Goal: Transaction & Acquisition: Download file/media

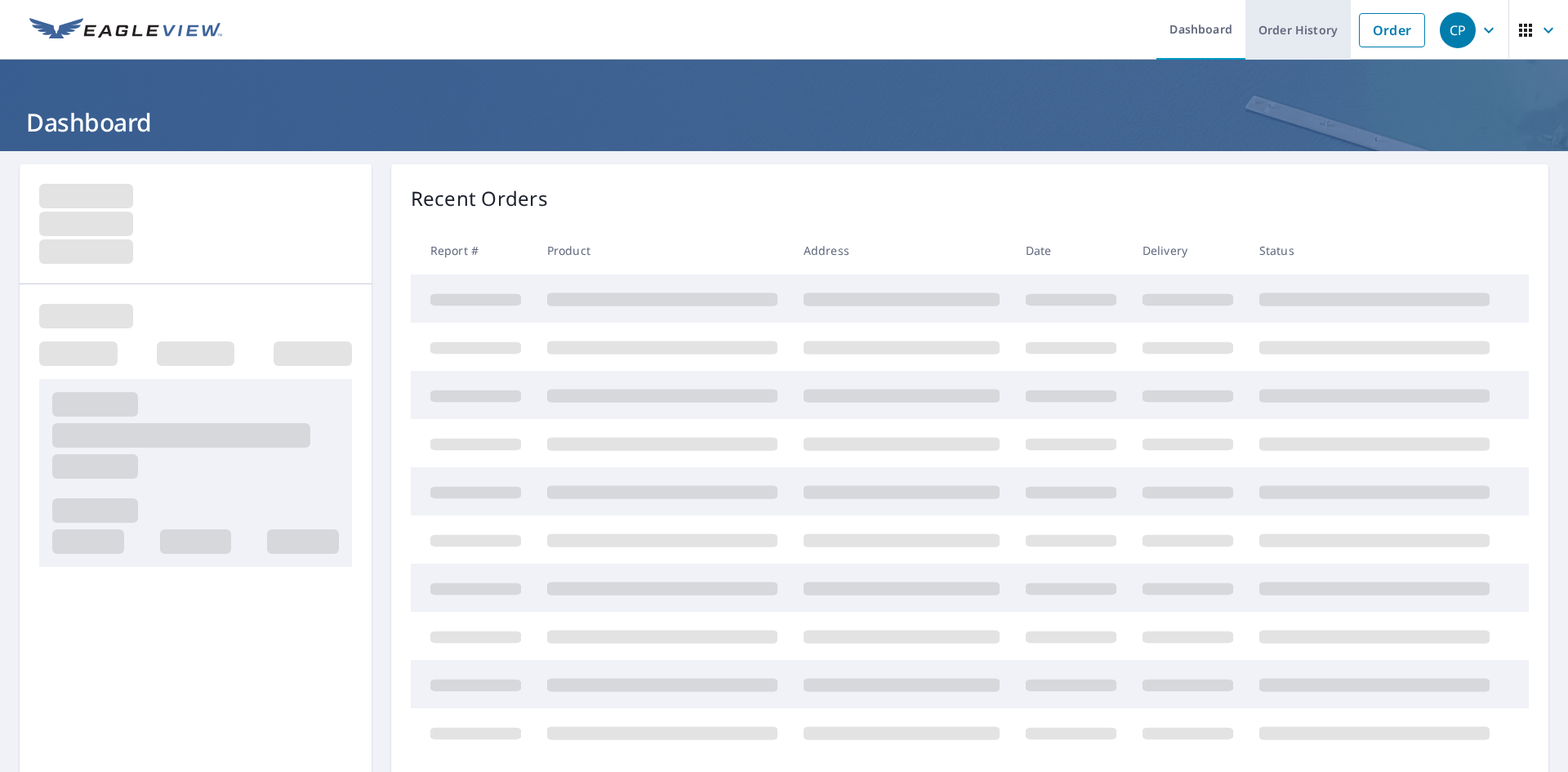
click at [1281, 46] on link "Order History" at bounding box center [1298, 29] width 105 height 59
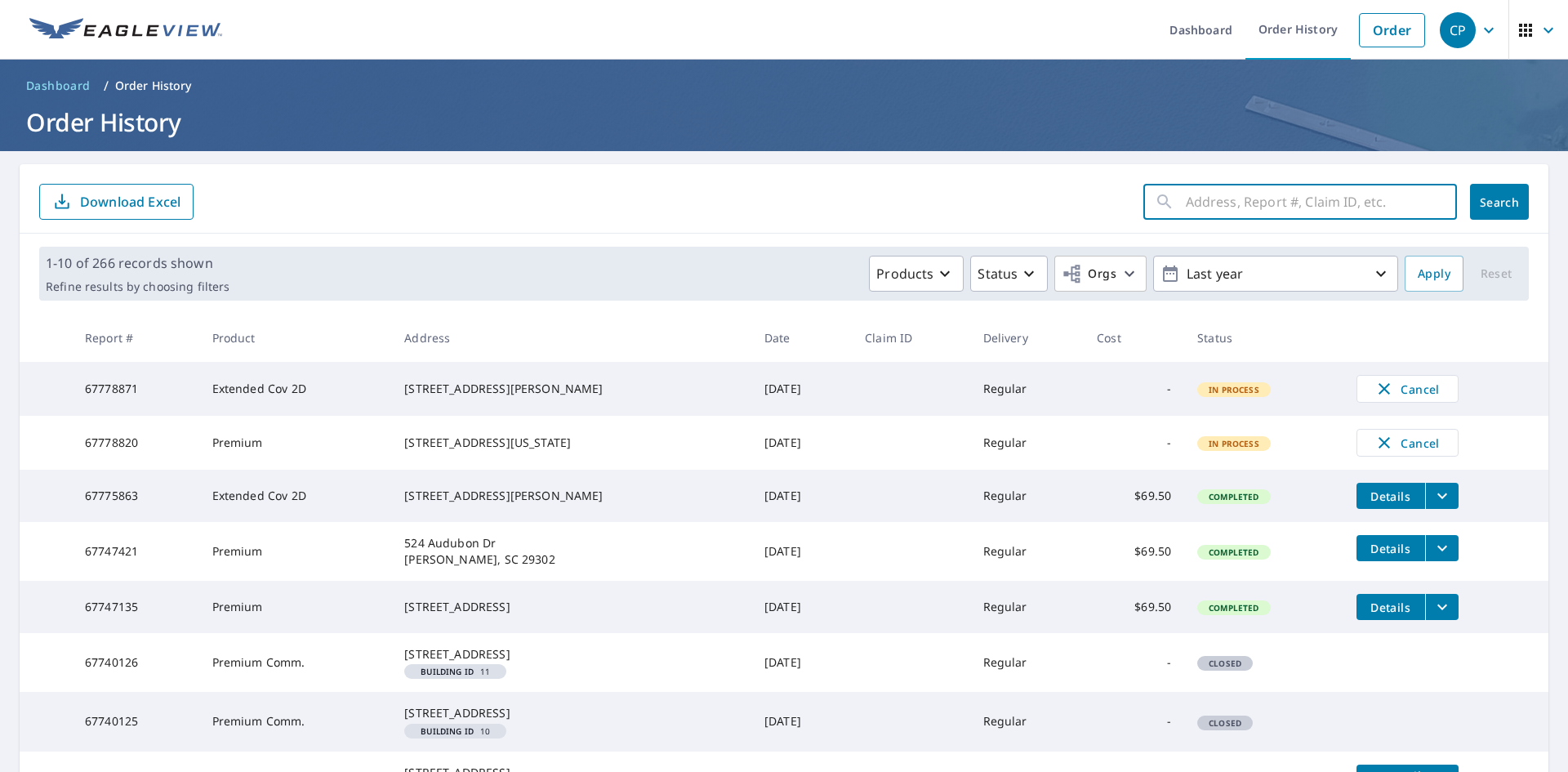
click at [1198, 216] on input "text" at bounding box center [1321, 201] width 271 height 46
type input "west union"
click button "Search" at bounding box center [1499, 202] width 59 height 36
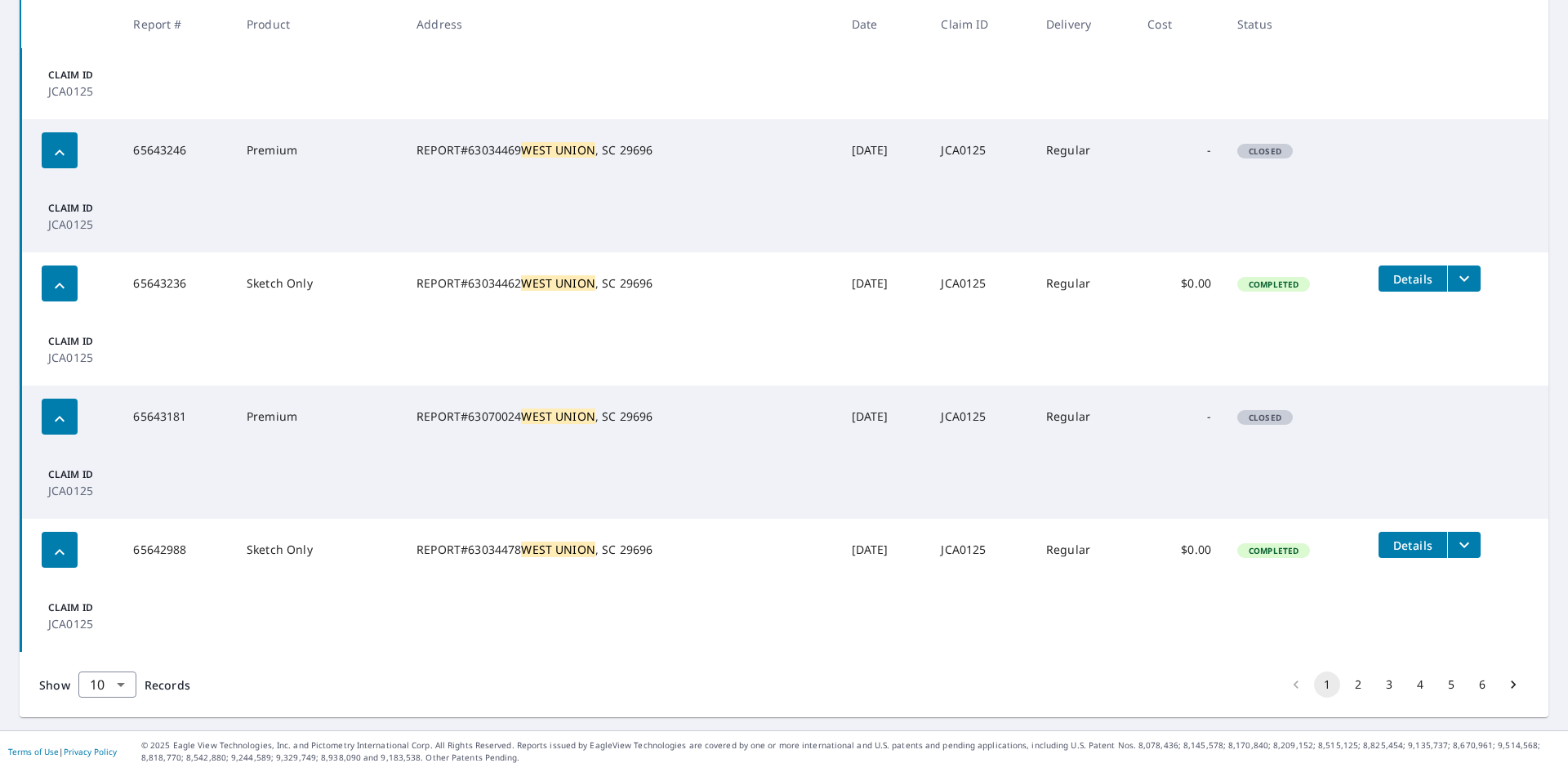
scroll to position [987, 0]
click at [120, 674] on body "CP CP Dashboard Order History Order CP Dashboard / Order History Order History …" at bounding box center [784, 386] width 1568 height 772
click at [96, 715] on li "50" at bounding box center [106, 708] width 58 height 29
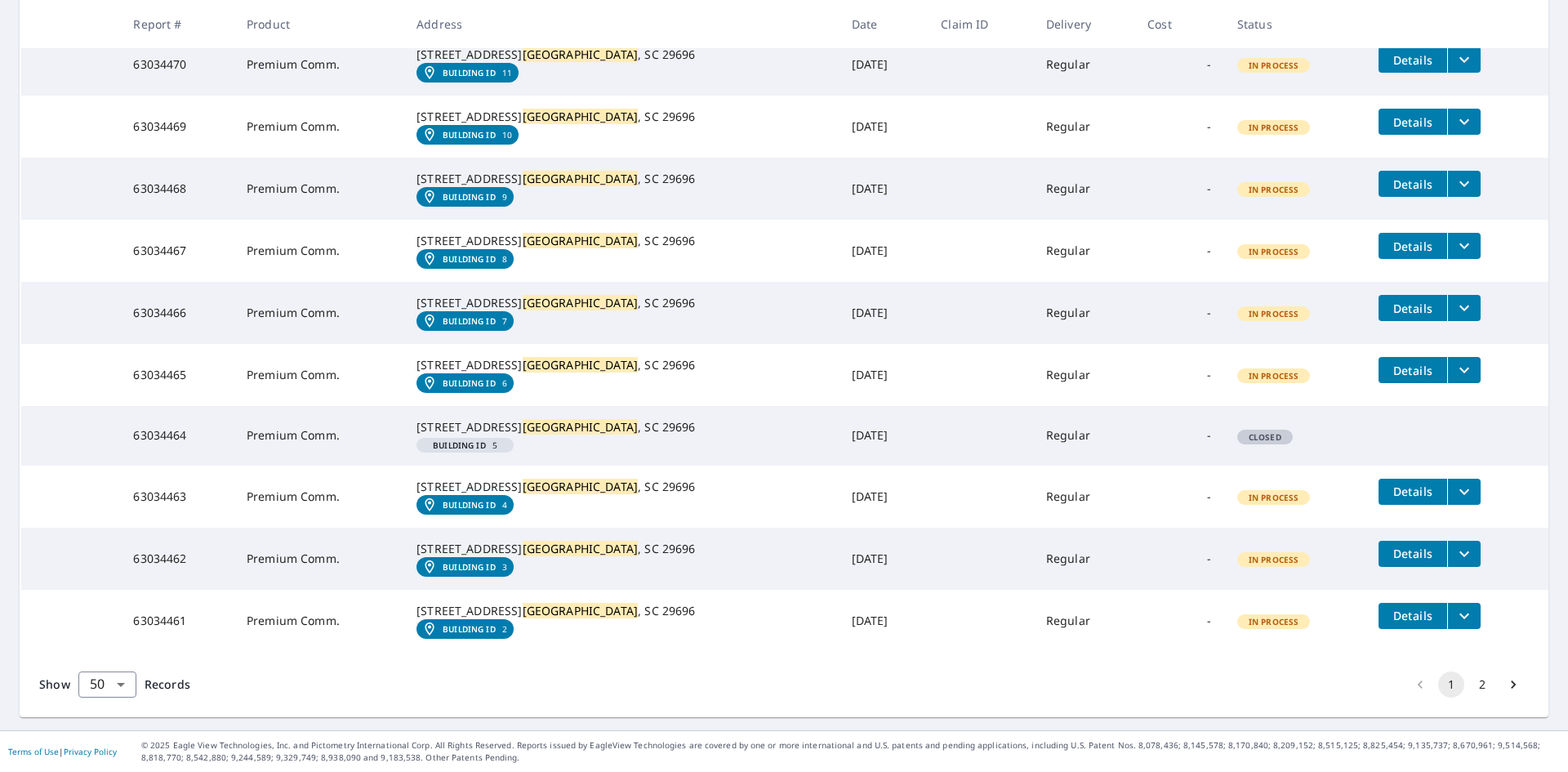
scroll to position [5010, 0]
click at [1484, 685] on li "2" at bounding box center [1483, 684] width 31 height 26
click at [104, 676] on body "CP CP Dashboard Order History Order CP Dashboard / Order History Order History …" at bounding box center [784, 386] width 1568 height 772
click at [108, 731] on li "100" at bounding box center [106, 738] width 58 height 29
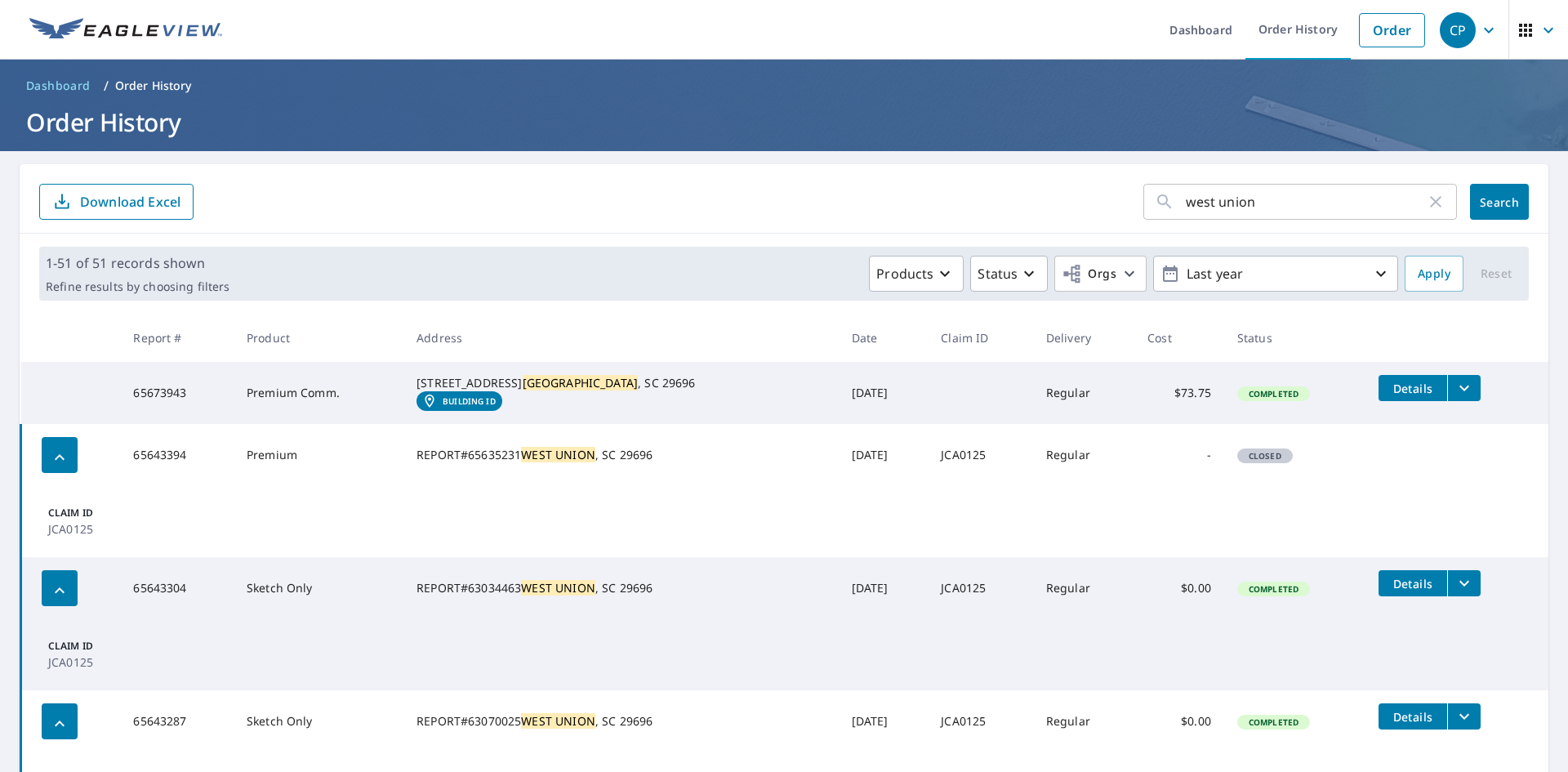
scroll to position [82, 0]
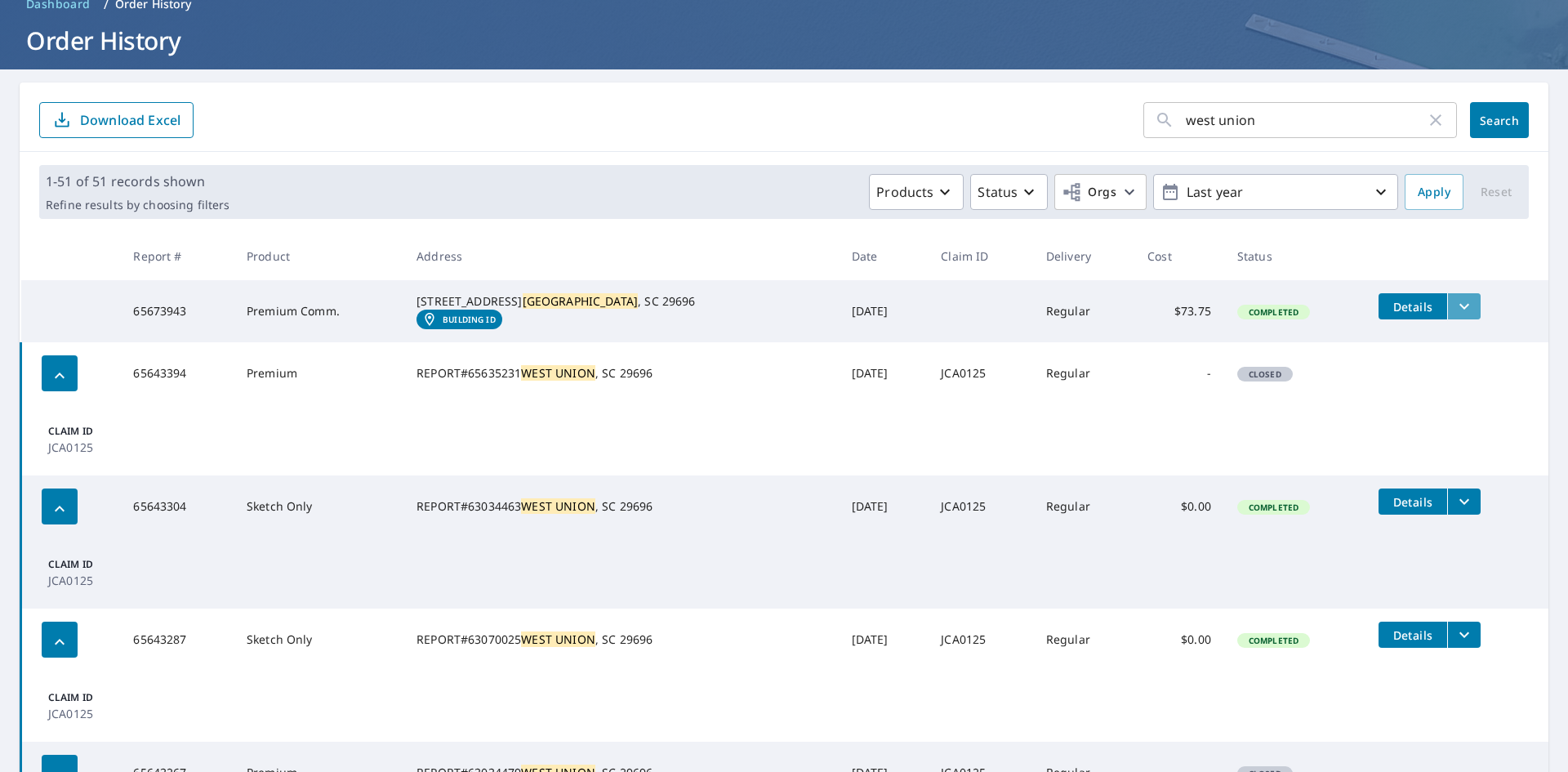
click at [1448, 314] on button "filesDropdownBtn-65673943" at bounding box center [1464, 306] width 34 height 26
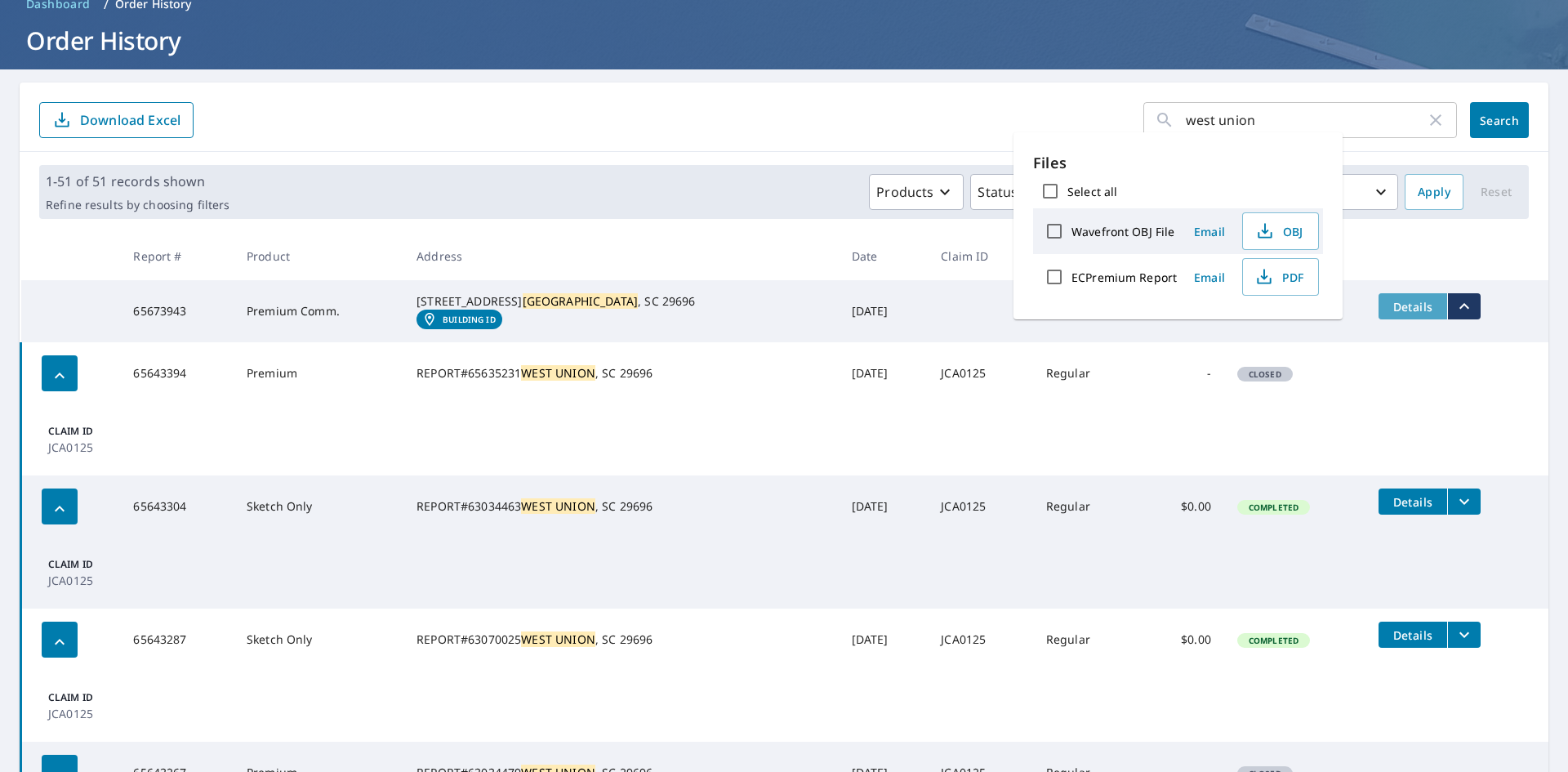
click at [1389, 308] on span "Details" at bounding box center [1413, 306] width 49 height 15
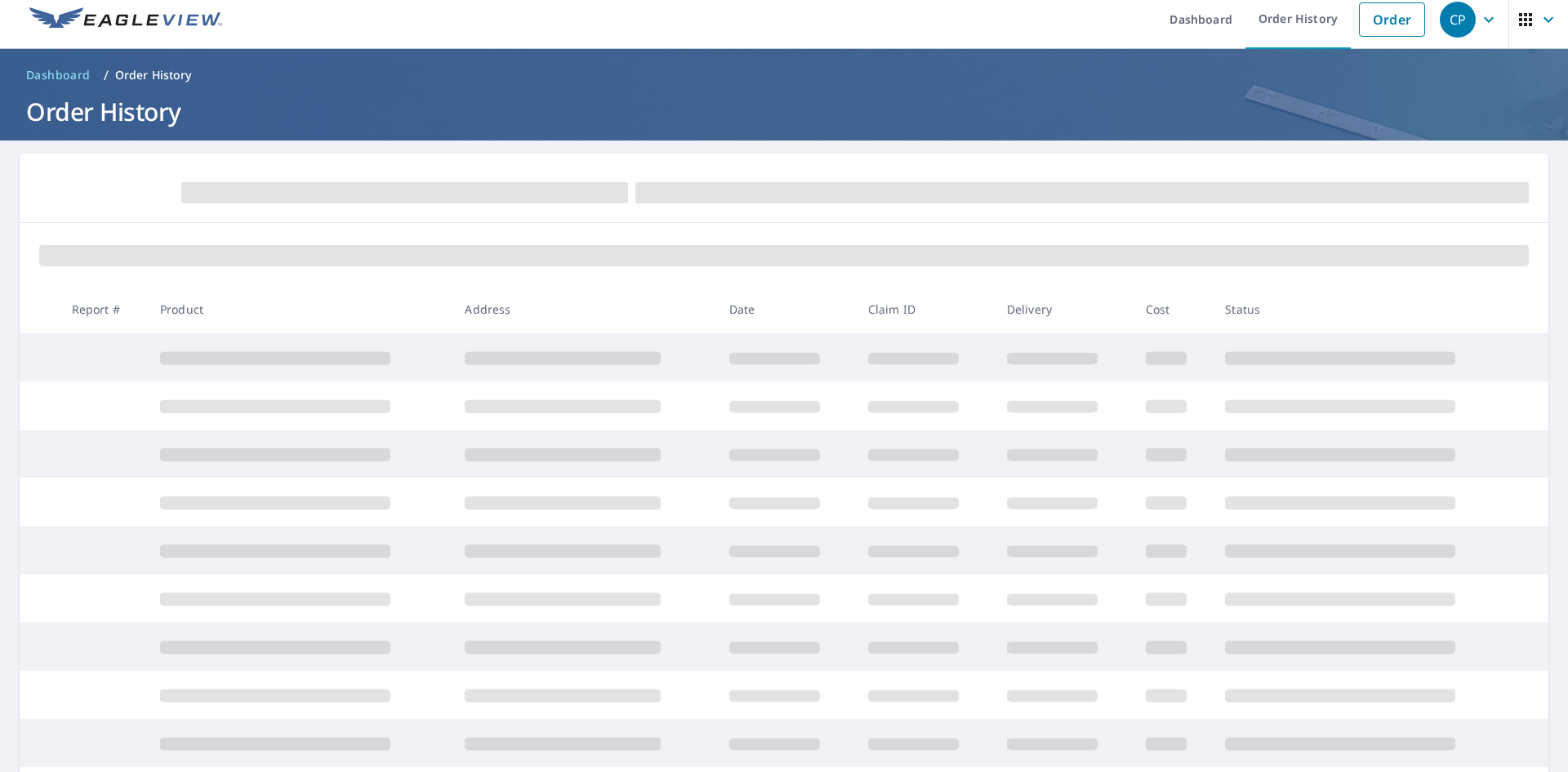
scroll to position [82, 0]
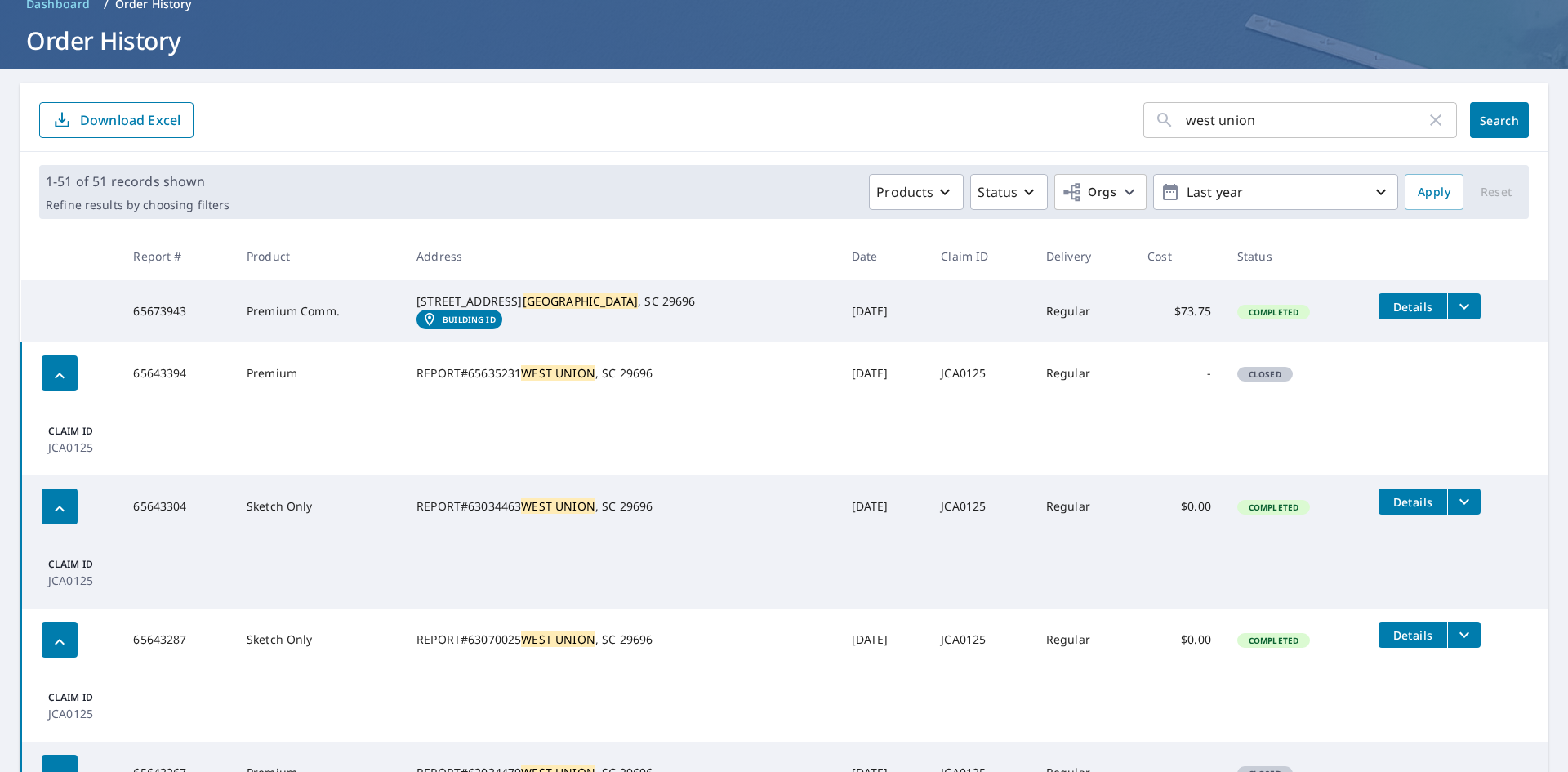
click at [1398, 313] on span "Details" at bounding box center [1413, 306] width 49 height 15
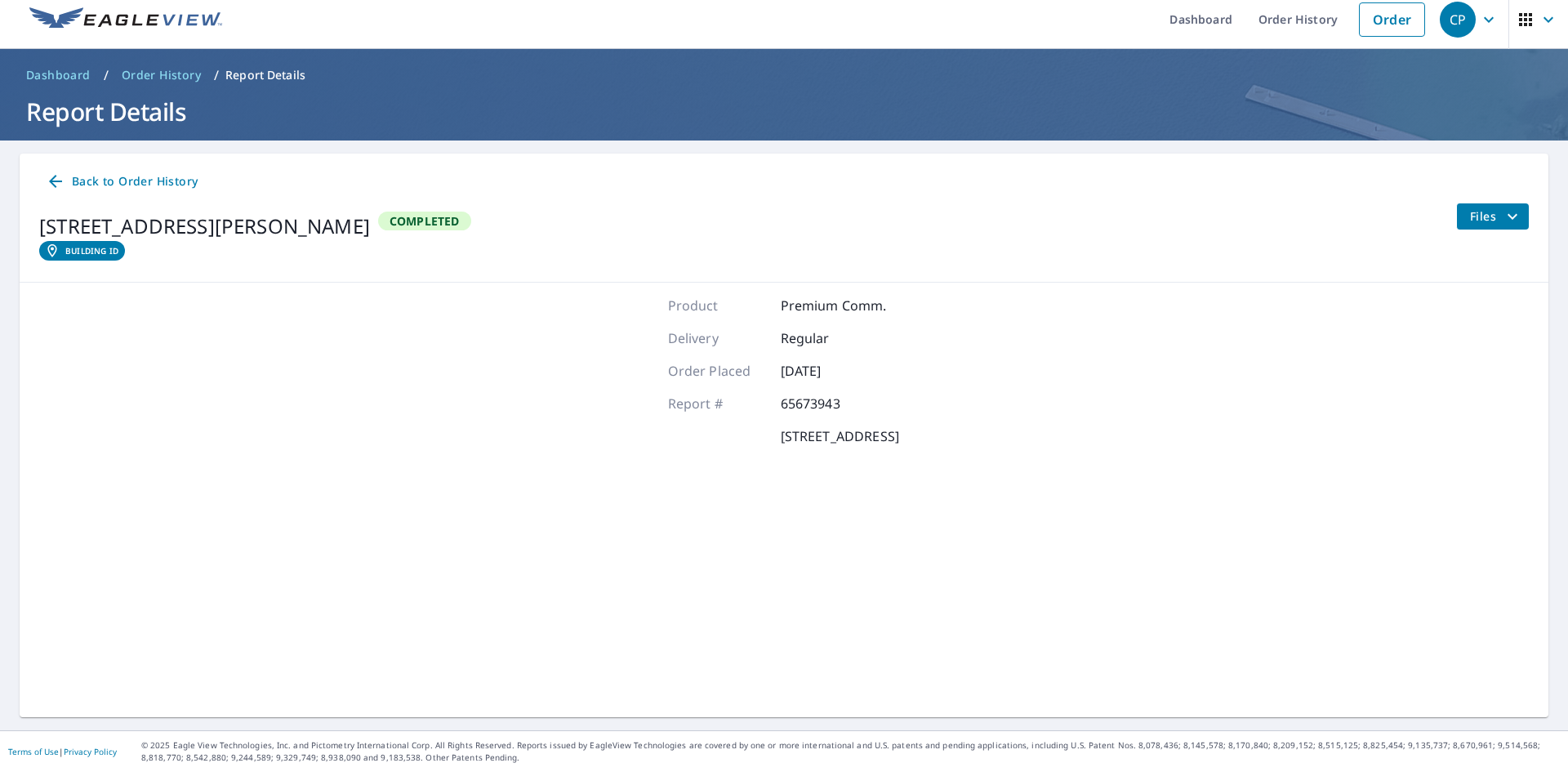
scroll to position [10, 0]
click at [1488, 225] on span "Files" at bounding box center [1496, 216] width 52 height 20
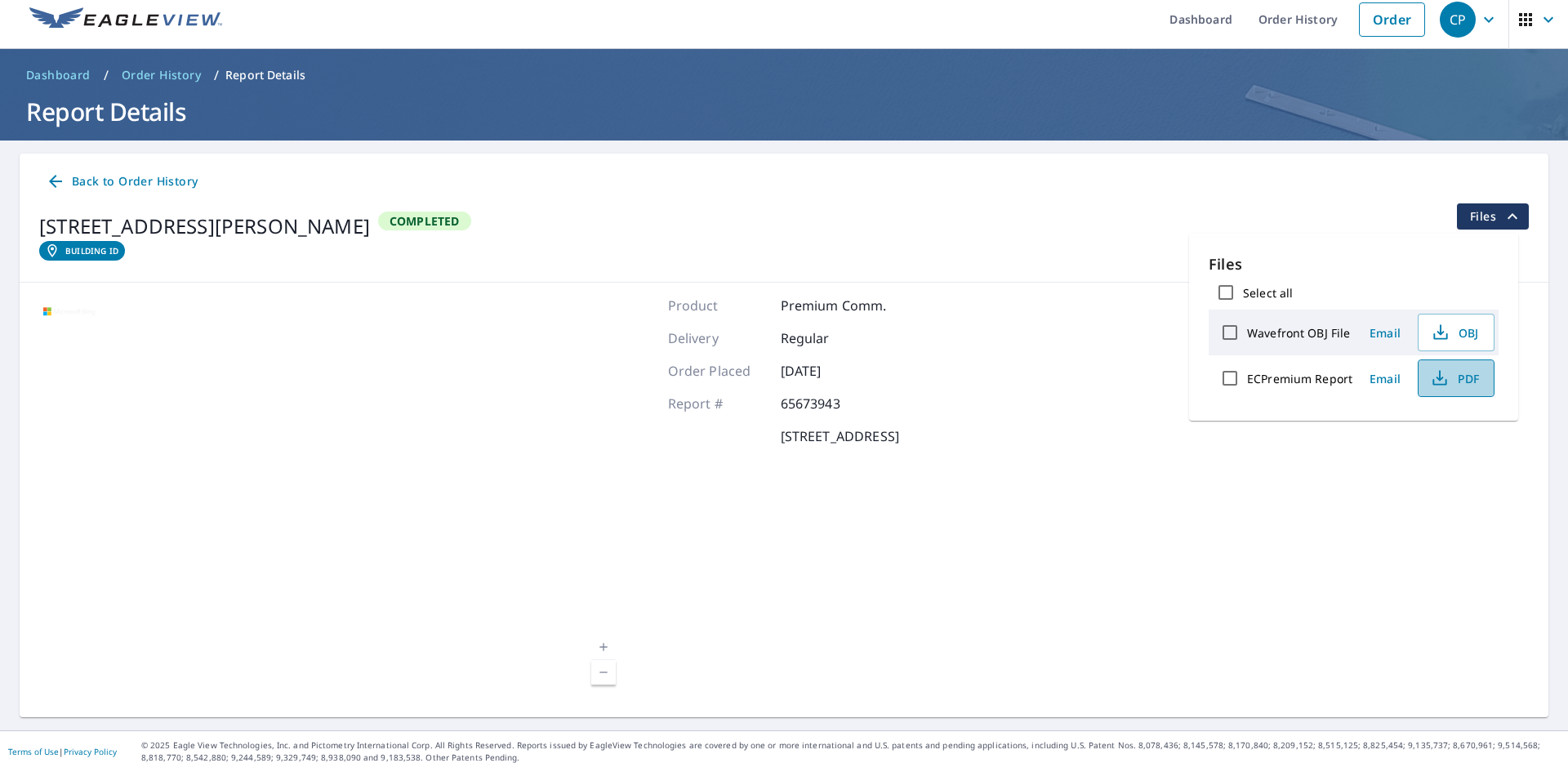
click at [1452, 367] on button "PDF" at bounding box center [1456, 379] width 77 height 38
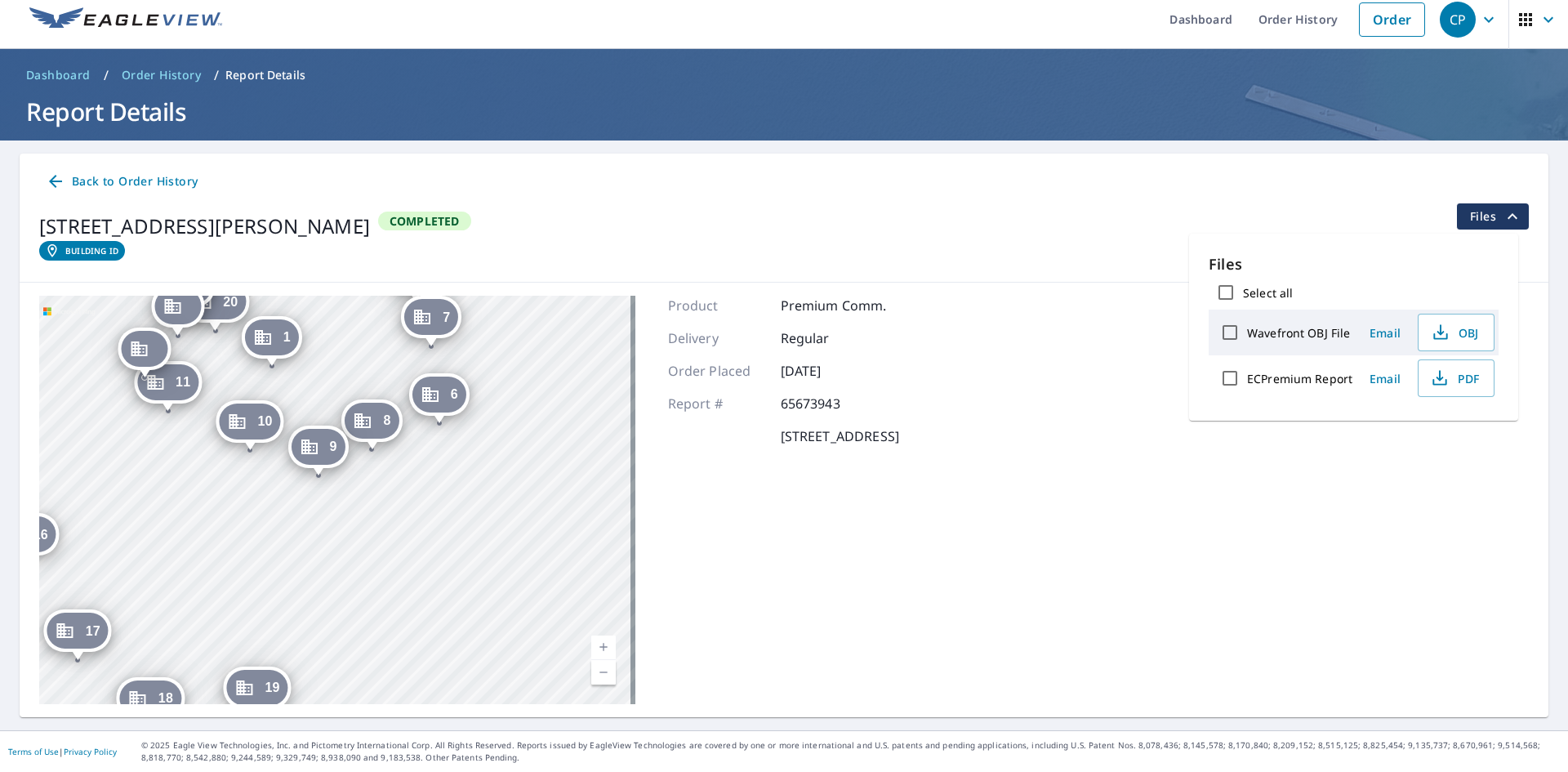
drag, startPoint x: 482, startPoint y: 564, endPoint x: 566, endPoint y: 438, distance: 151.4
click at [566, 438] on div "2 [STREET_ADDRESS][PERSON_NAME] 3 [STREET_ADDRESS][PERSON_NAME] 4 [STREET_ADDRE…" at bounding box center [337, 500] width 596 height 409
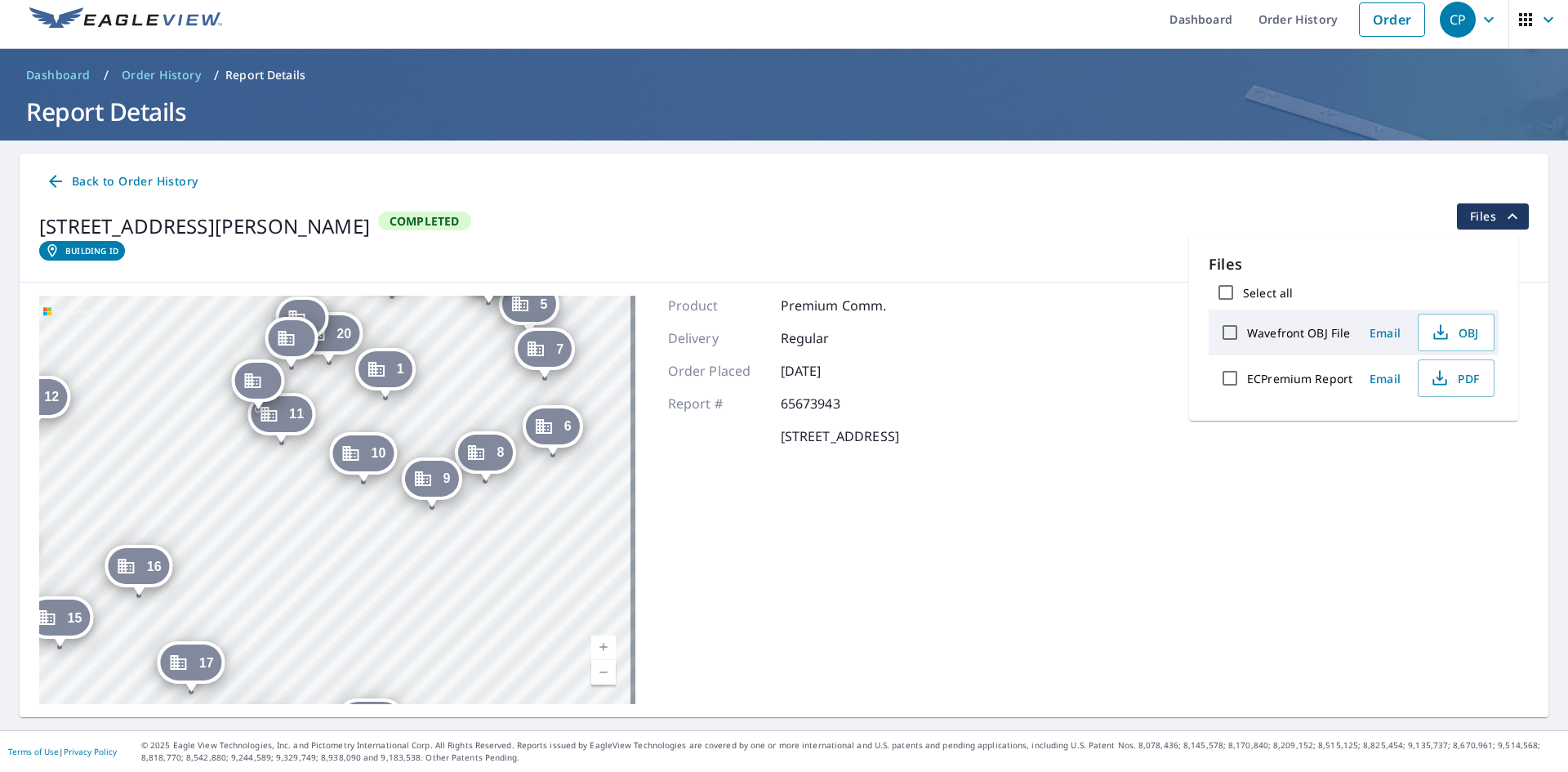
drag, startPoint x: 504, startPoint y: 440, endPoint x: 618, endPoint y: 472, distance: 118.4
click at [618, 472] on div "2 [STREET_ADDRESS][PERSON_NAME] 3 [STREET_ADDRESS][PERSON_NAME] 4 [STREET_ADDRE…" at bounding box center [337, 500] width 596 height 409
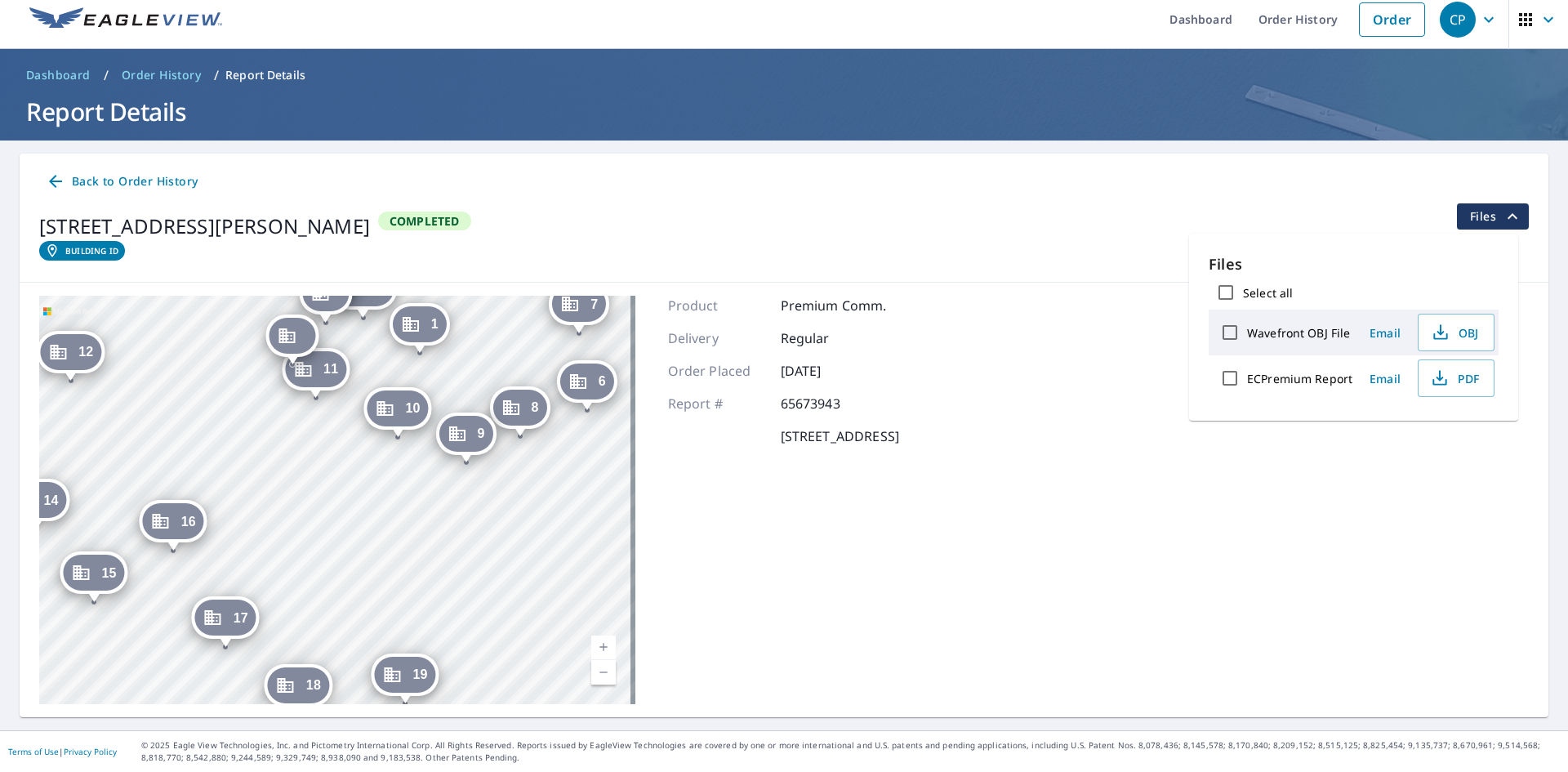
drag, startPoint x: 557, startPoint y: 475, endPoint x: 540, endPoint y: 548, distance: 75.0
click at [540, 548] on div "2 [STREET_ADDRESS][PERSON_NAME] 3 [STREET_ADDRESS][PERSON_NAME] 4 [STREET_ADDRE…" at bounding box center [337, 500] width 596 height 409
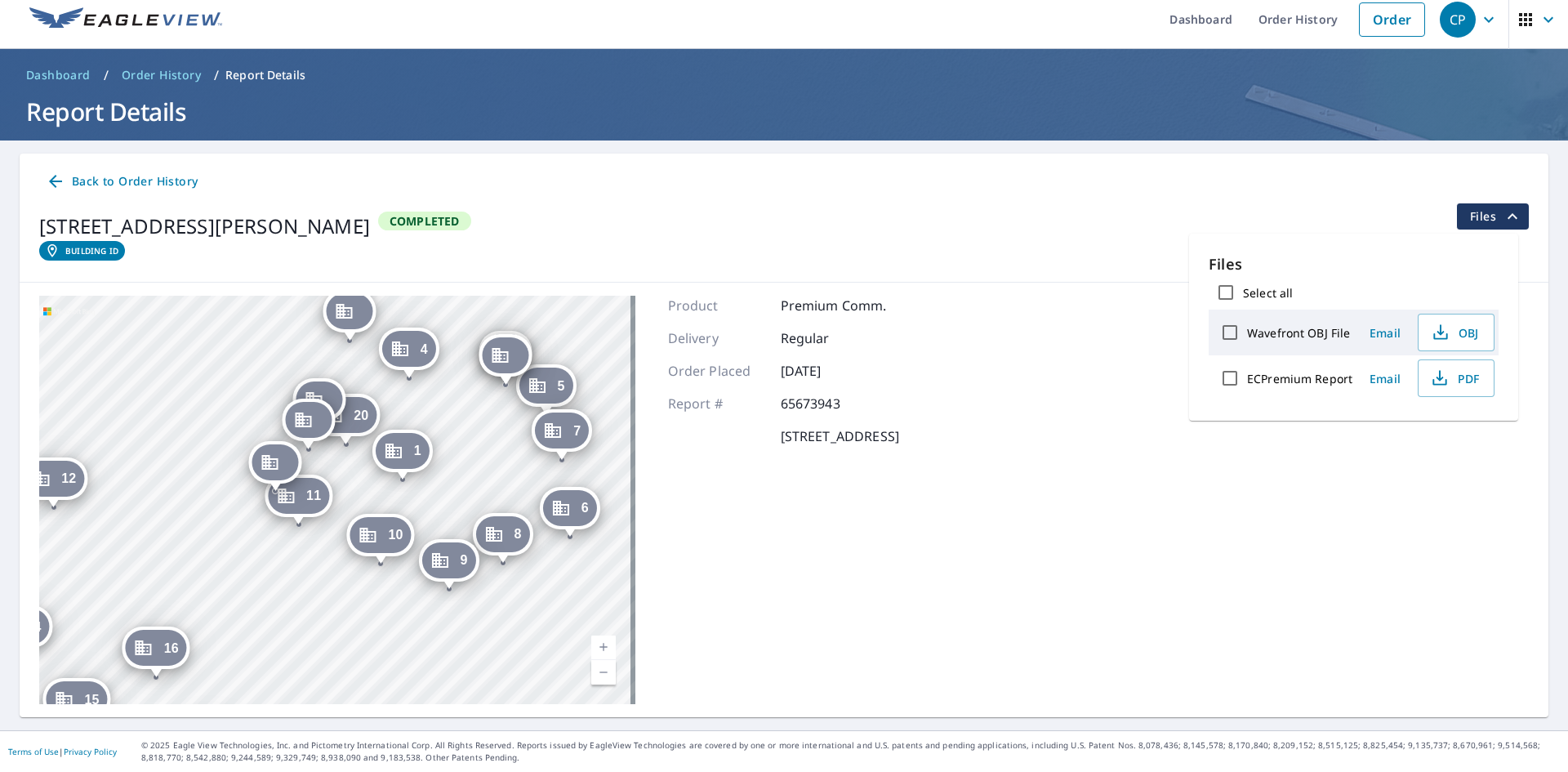
drag, startPoint x: 538, startPoint y: 544, endPoint x: 538, endPoint y: 598, distance: 54.0
click at [538, 598] on div "2 [STREET_ADDRESS][PERSON_NAME] 3 [STREET_ADDRESS][PERSON_NAME] 4 [STREET_ADDRE…" at bounding box center [337, 500] width 596 height 409
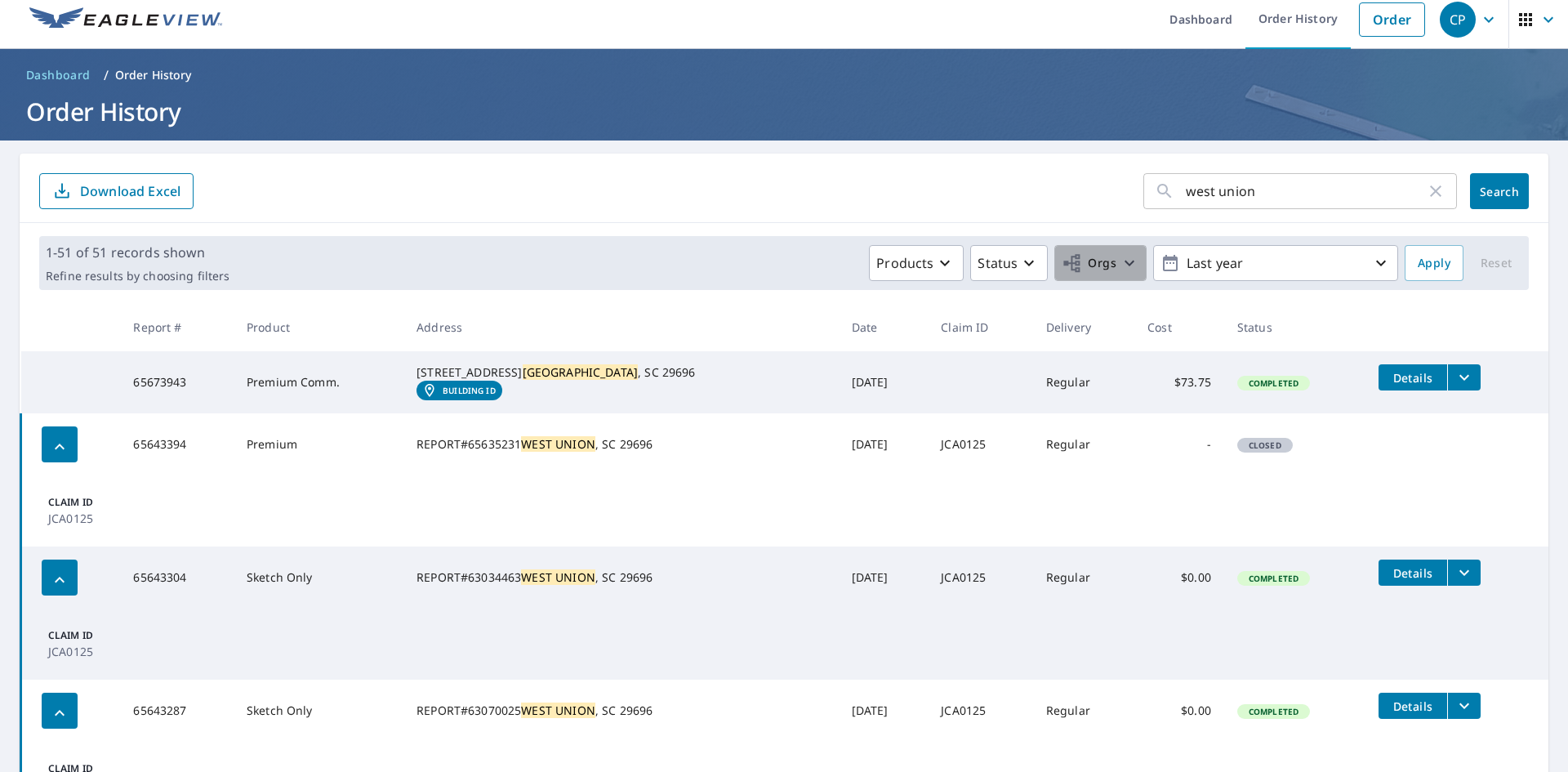
click at [1102, 262] on span "Orgs" at bounding box center [1090, 263] width 55 height 21
click at [1007, 262] on div "Status" at bounding box center [1008, 262] width 61 height 20
click at [1030, 459] on p "Completed" at bounding box center [1046, 464] width 69 height 20
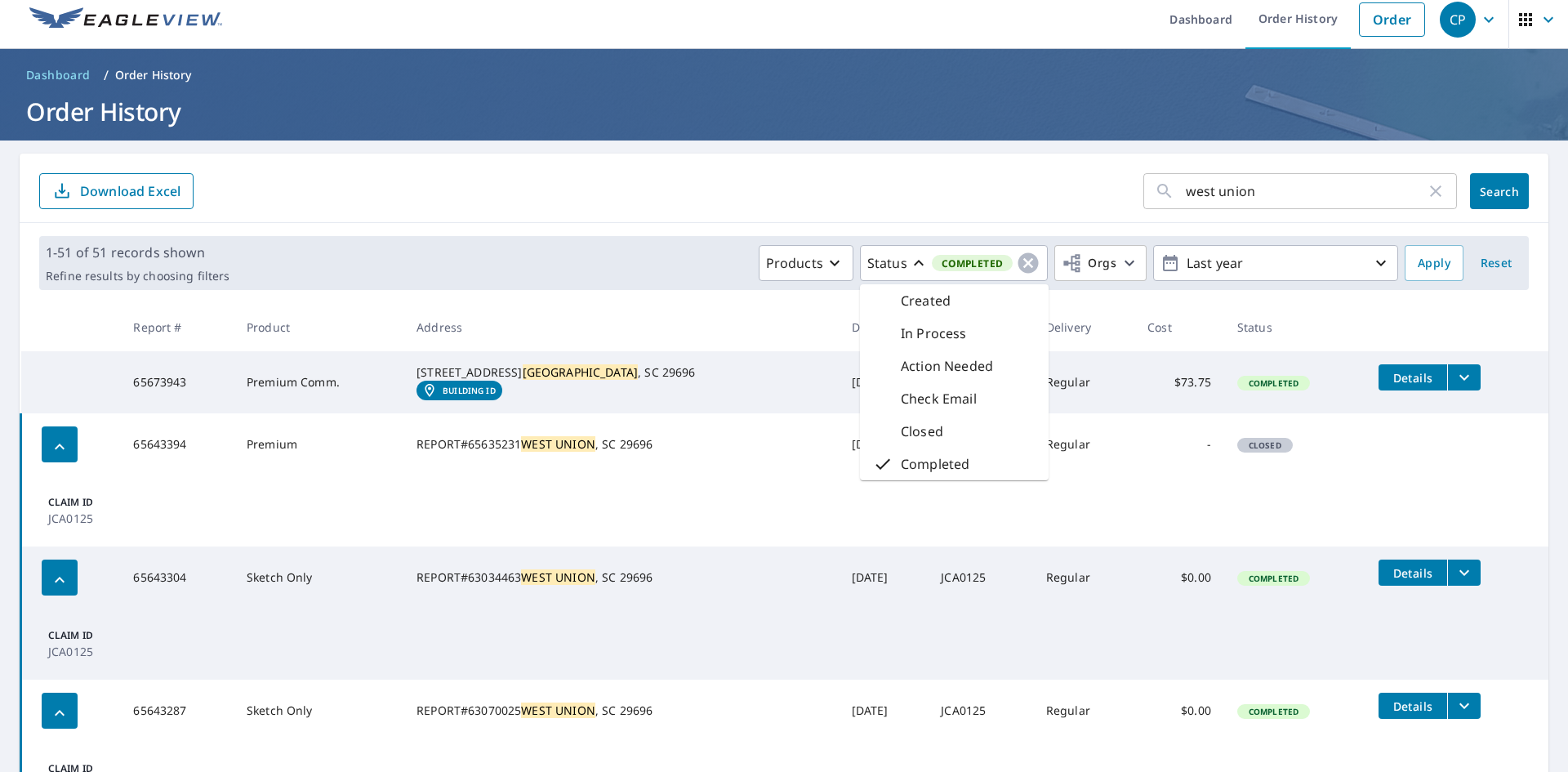
click at [923, 201] on form "west union ​ Search Download Excel" at bounding box center [784, 191] width 1490 height 36
drag, startPoint x: 569, startPoint y: 369, endPoint x: 462, endPoint y: 364, distance: 107.1
click at [462, 364] on div "[STREET_ADDRESS][PERSON_NAME]" at bounding box center [621, 372] width 410 height 16
copy div "[STREET_ADDRESS]"
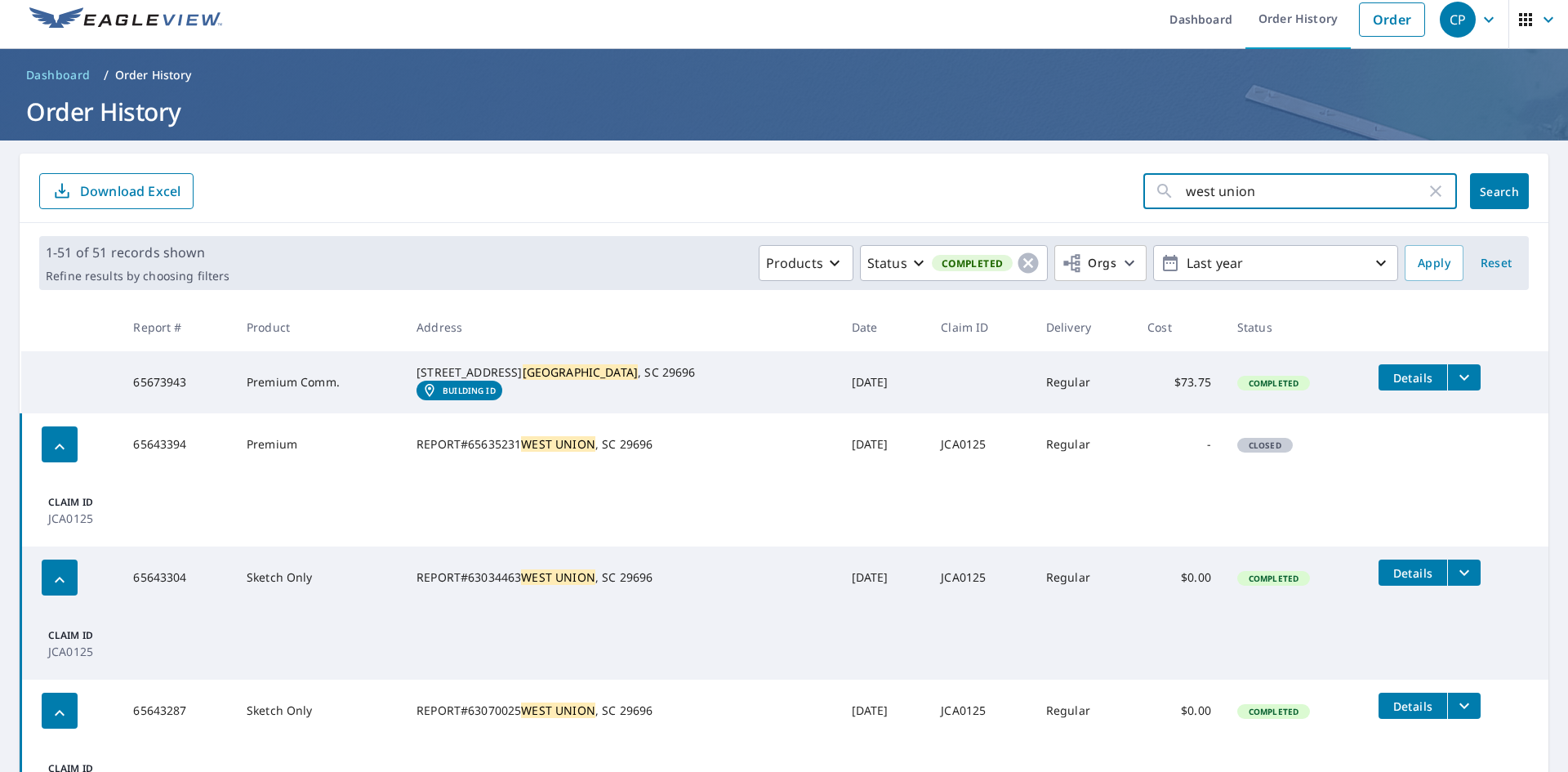
drag, startPoint x: 1265, startPoint y: 195, endPoint x: 1046, endPoint y: 210, distance: 219.5
click at [1046, 210] on div "west union ​ Search Download Excel" at bounding box center [784, 188] width 1529 height 70
paste input "[STREET_ADDRESS]"
type input "[STREET_ADDRESS]"
click button "Search" at bounding box center [1499, 191] width 59 height 36
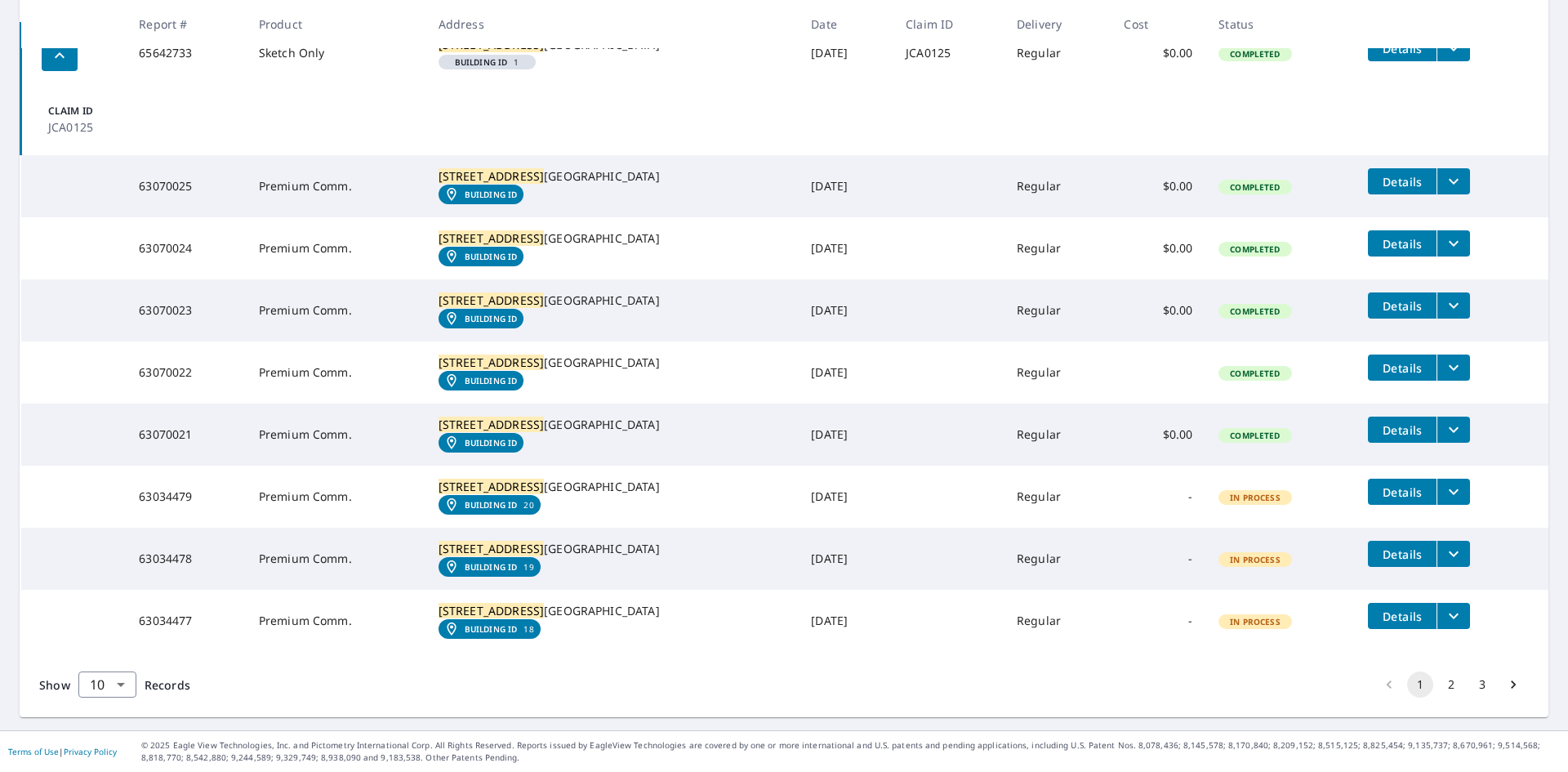
scroll to position [563, 0]
click at [114, 682] on body "CP CP Dashboard Order History Order CP Dashboard / Order History Order History …" at bounding box center [784, 386] width 1568 height 772
click at [116, 688] on li "25" at bounding box center [106, 679] width 58 height 29
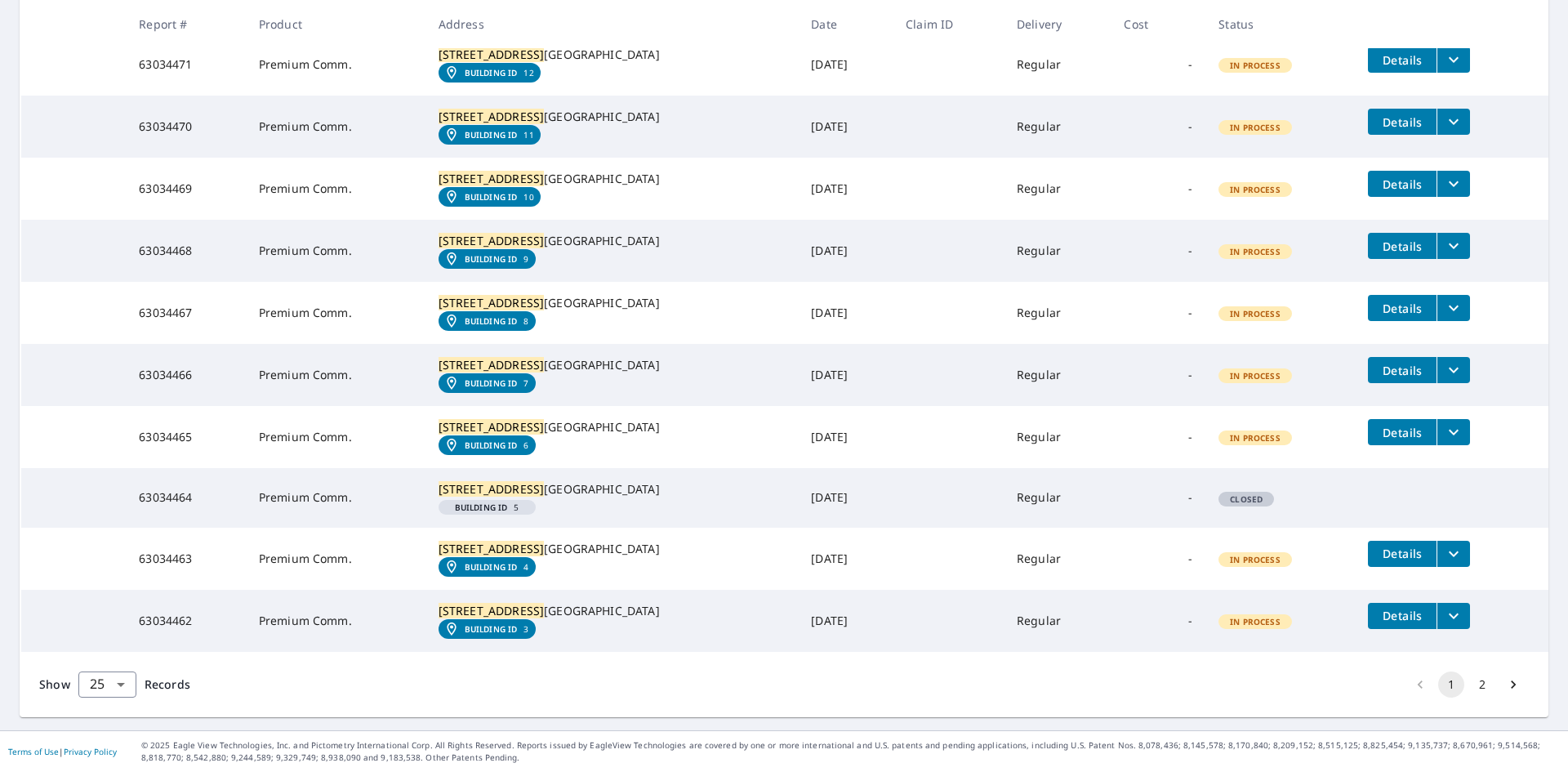
scroll to position [1736, 0]
click at [105, 691] on body "CP CP Dashboard Order History Order CP Dashboard / Order History Order History …" at bounding box center [784, 386] width 1568 height 772
click at [108, 706] on li "50" at bounding box center [106, 708] width 58 height 29
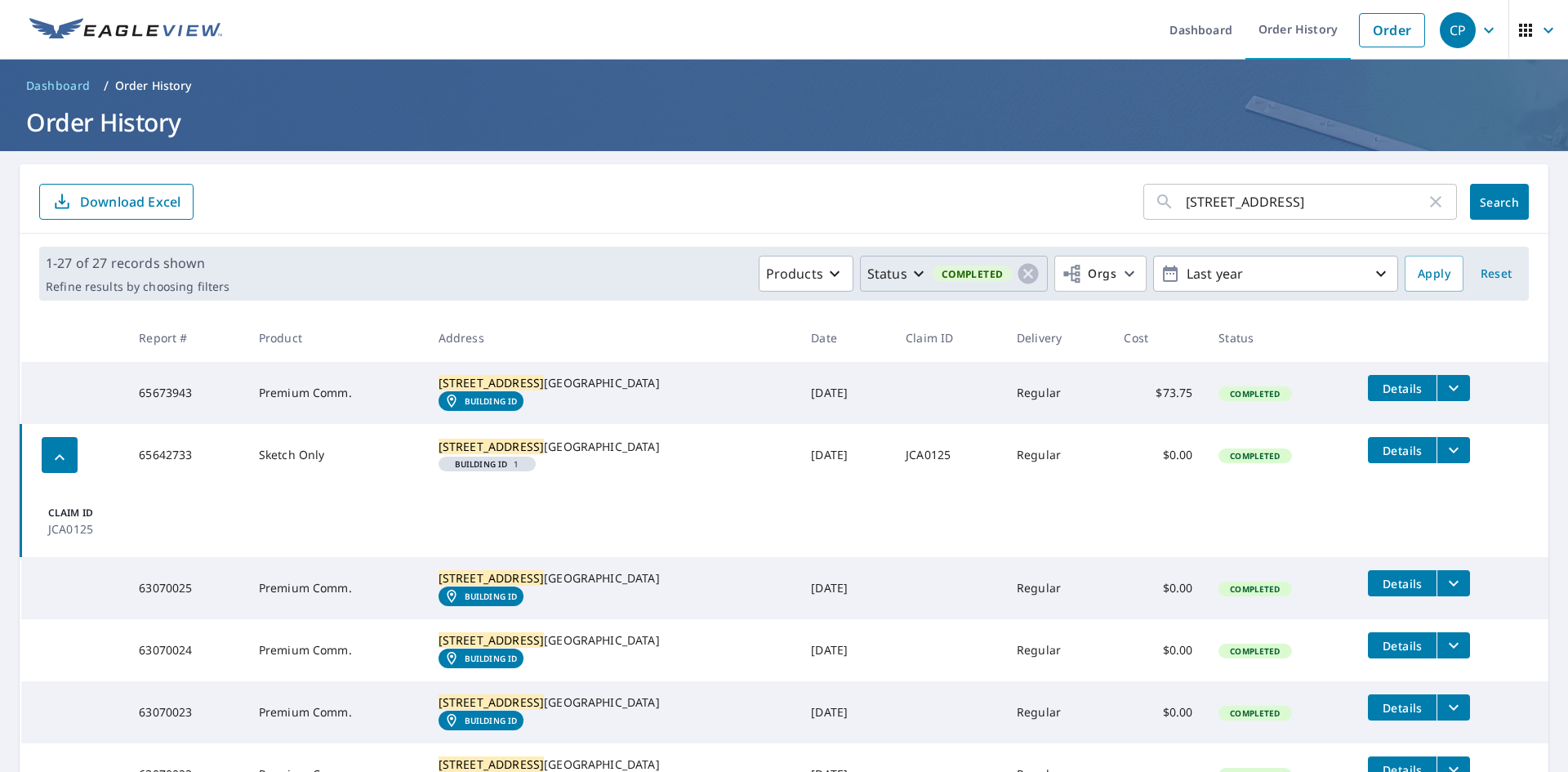
click at [893, 275] on p "Status" at bounding box center [887, 274] width 40 height 20
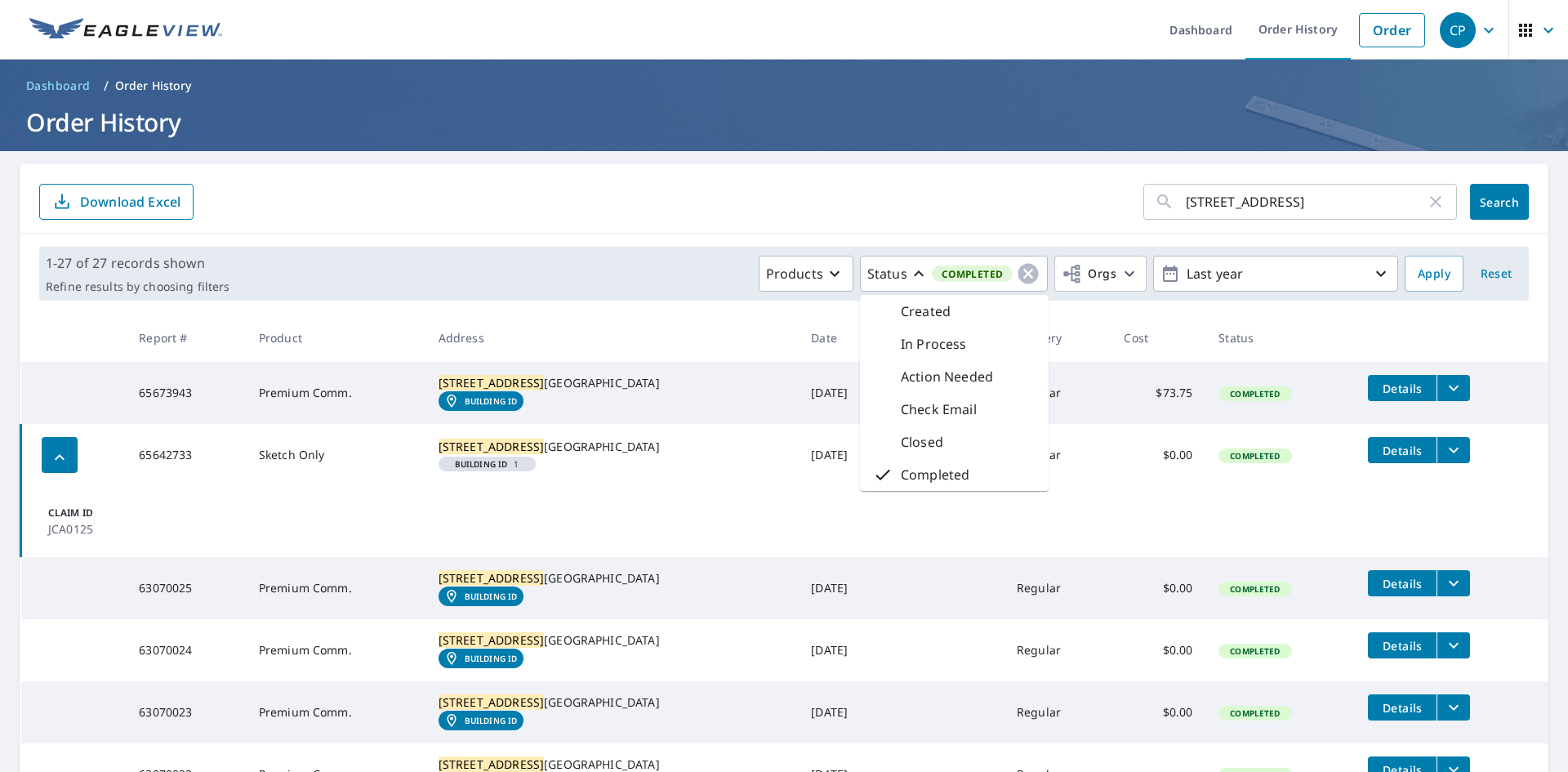
click at [928, 221] on div "[STREET_ADDRESS] ​ Search Download Excel" at bounding box center [784, 199] width 1529 height 70
click at [1206, 340] on th "Status" at bounding box center [1281, 337] width 150 height 48
click at [1444, 386] on icon "filesDropdownBtn-65673943" at bounding box center [1454, 387] width 20 height 20
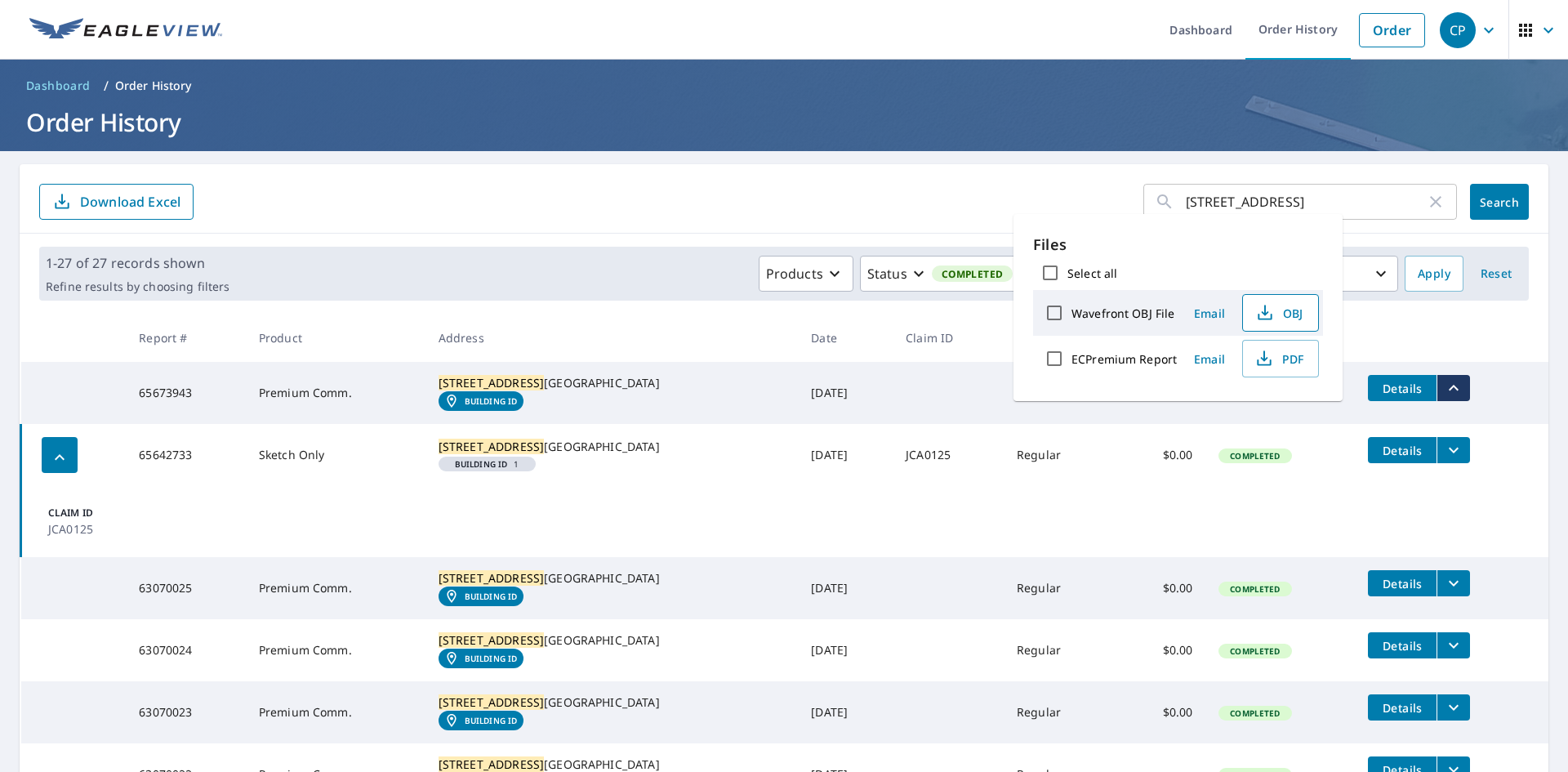
click at [1275, 313] on span "OBJ" at bounding box center [1279, 312] width 52 height 20
click at [1292, 367] on span "PDF" at bounding box center [1279, 358] width 52 height 20
click at [836, 165] on div "[STREET_ADDRESS] ​ Search Download Excel" at bounding box center [784, 199] width 1529 height 70
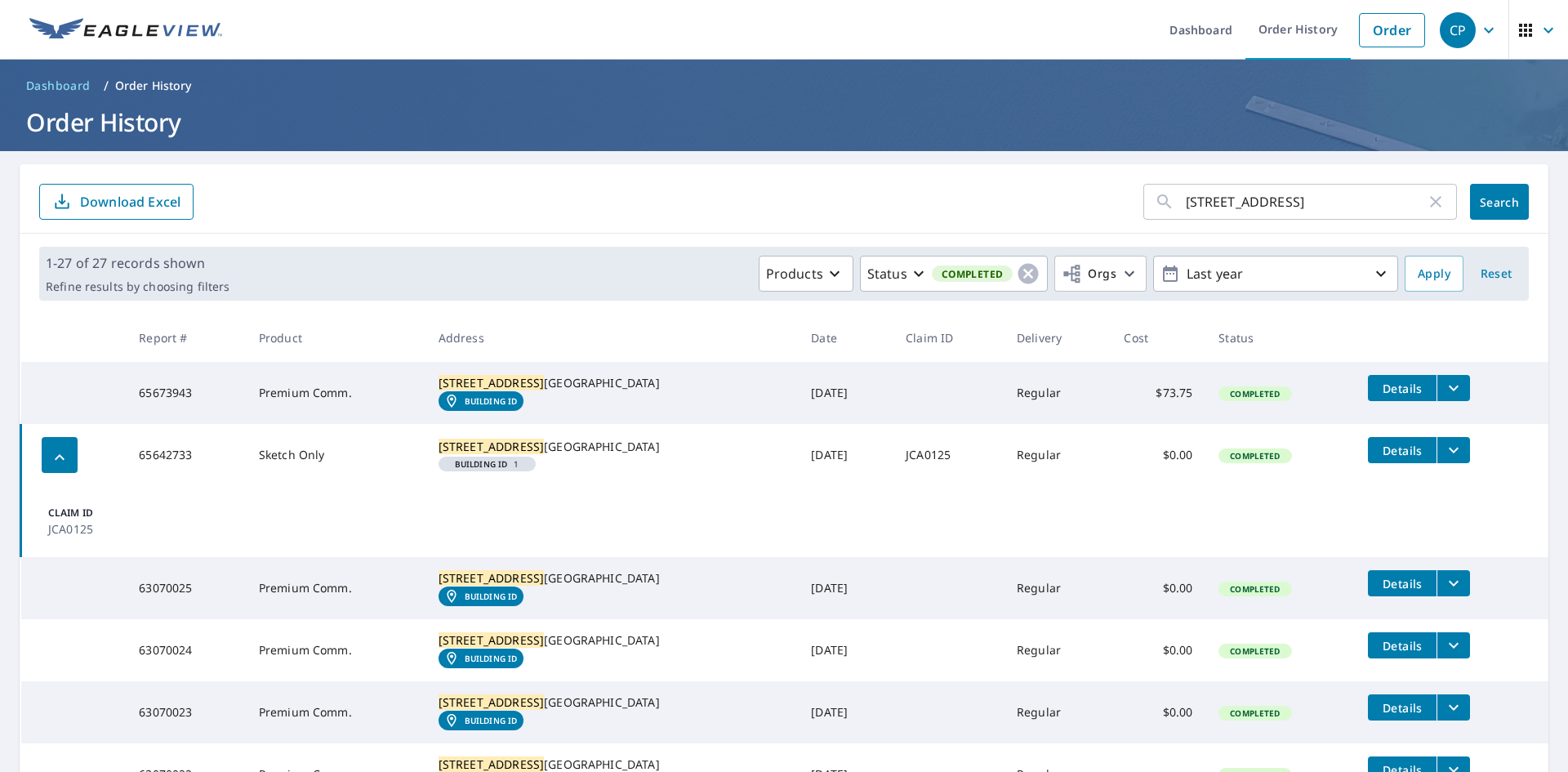
click at [1444, 459] on icon "filesDropdownBtn-65642733" at bounding box center [1454, 450] width 20 height 20
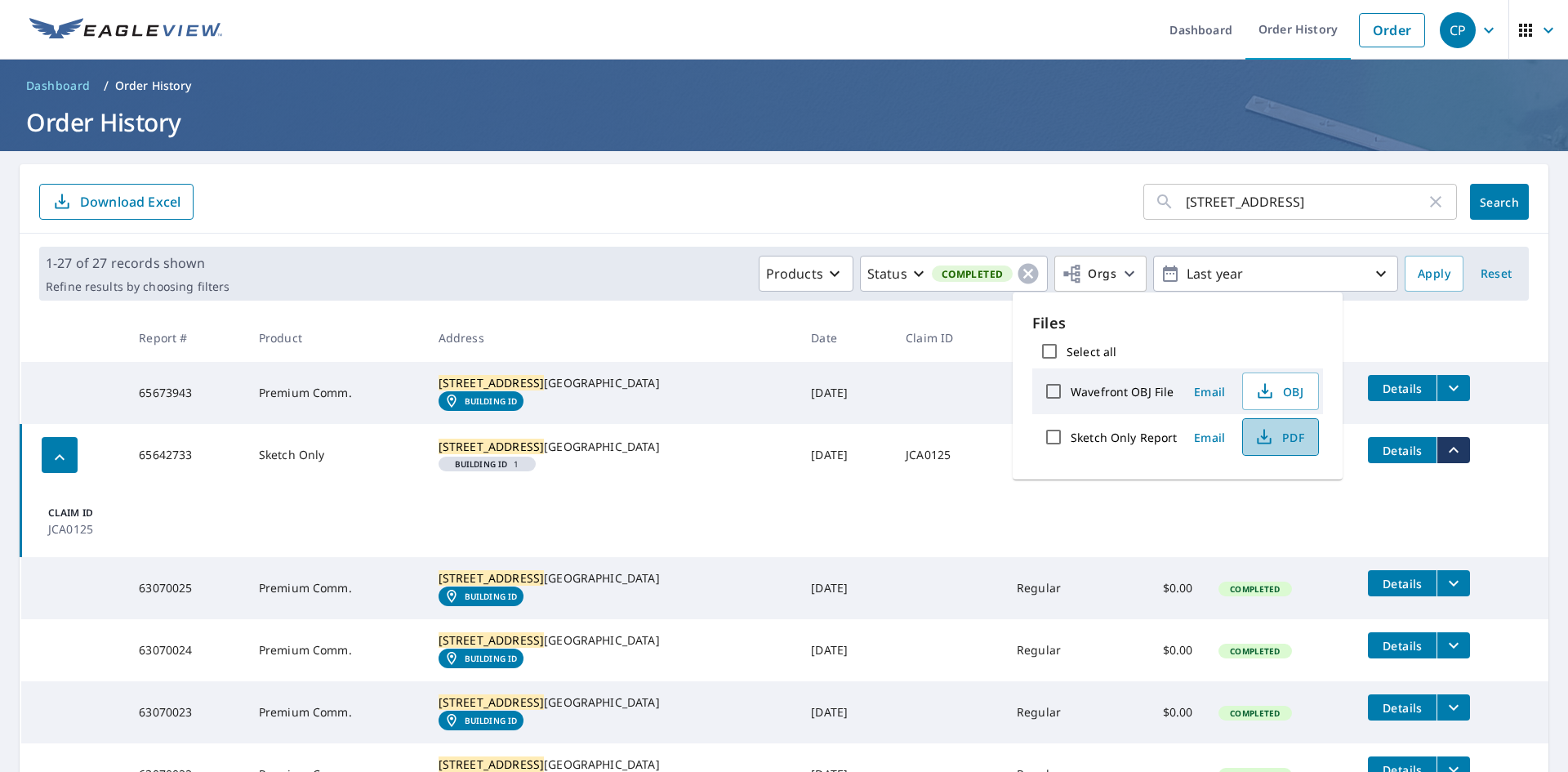
click at [1293, 439] on span "PDF" at bounding box center [1279, 436] width 52 height 20
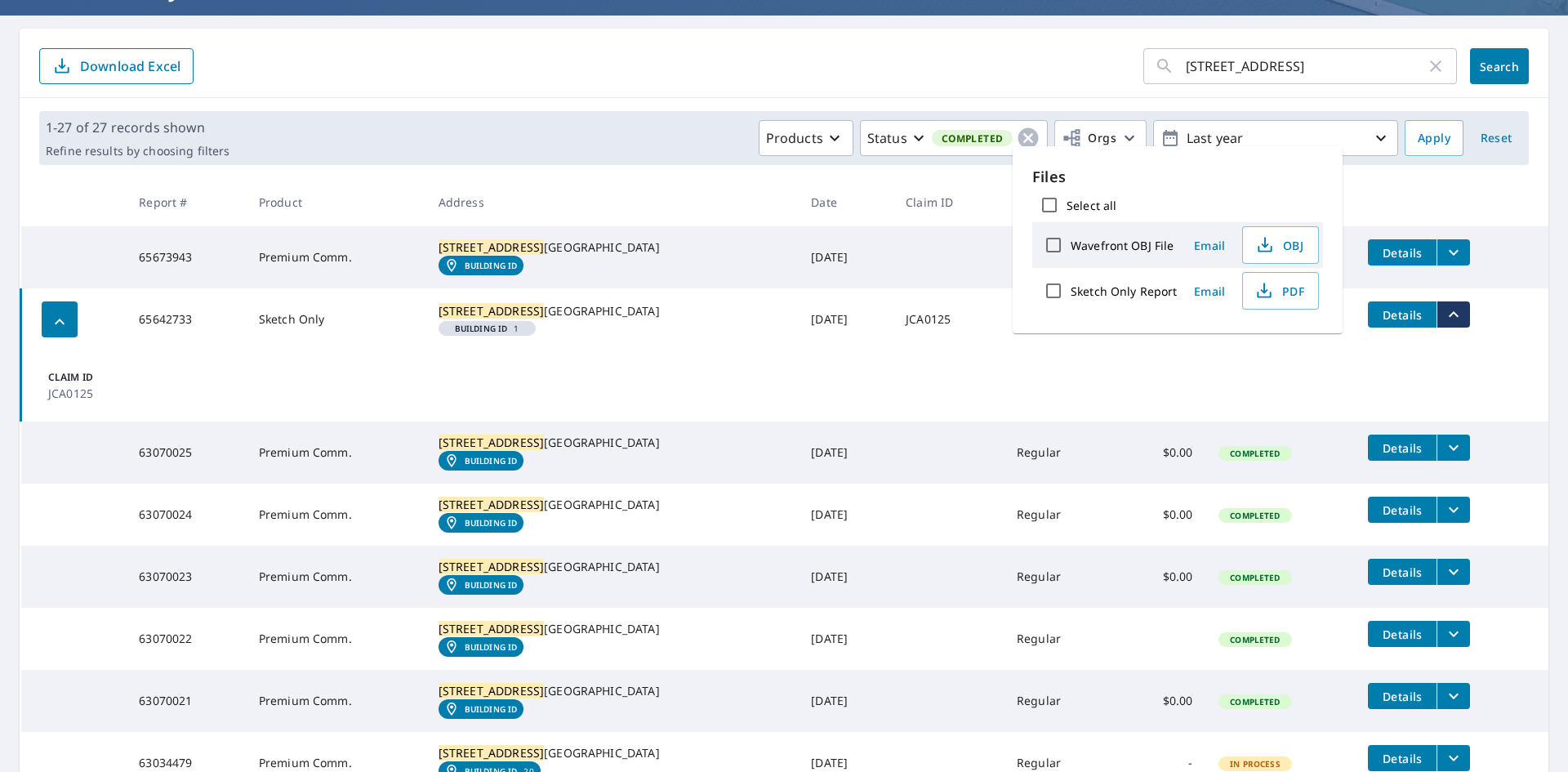
scroll to position [164, 0]
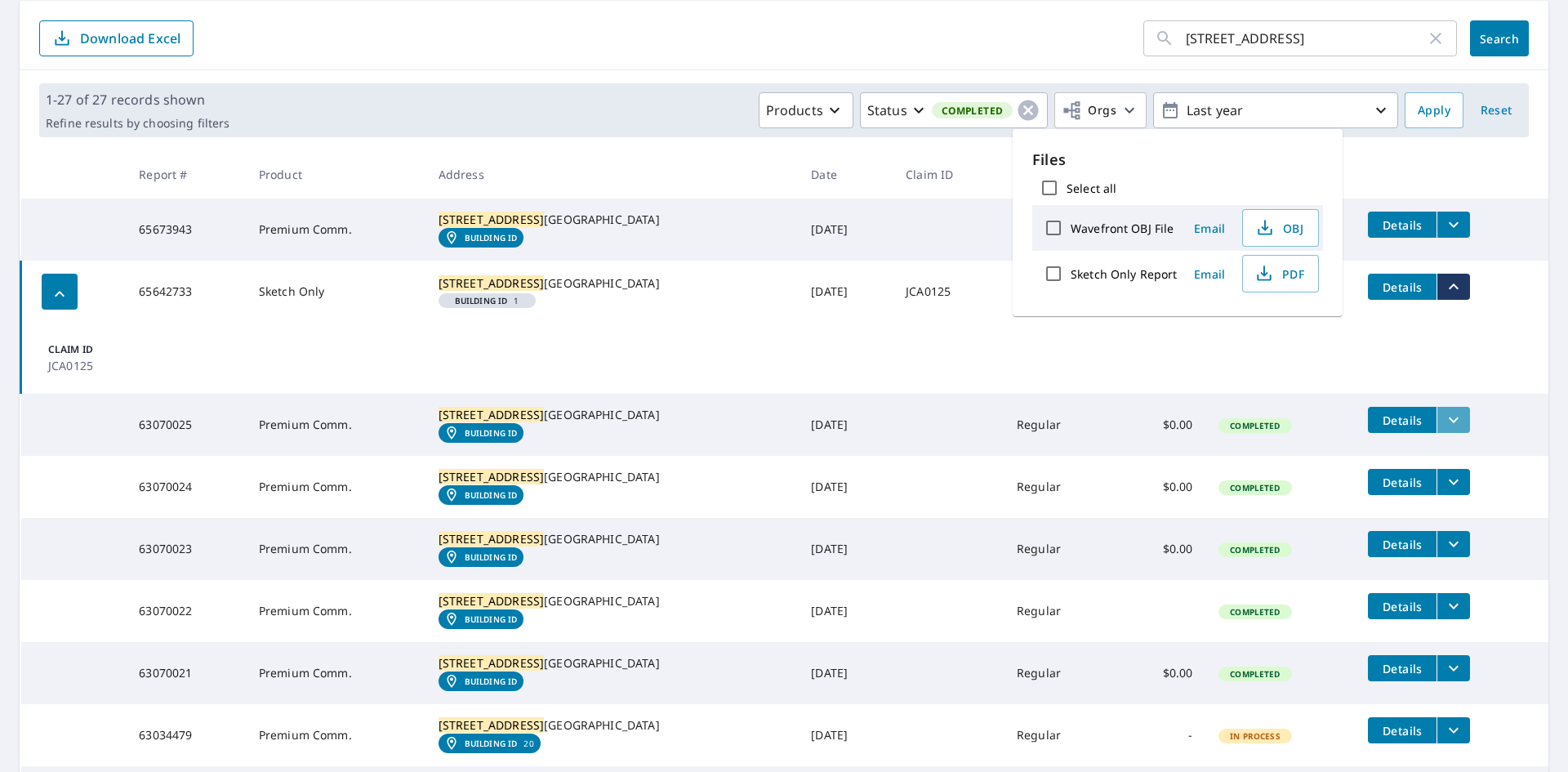
click at [1444, 429] on icon "filesDropdownBtn-63070025" at bounding box center [1454, 419] width 20 height 20
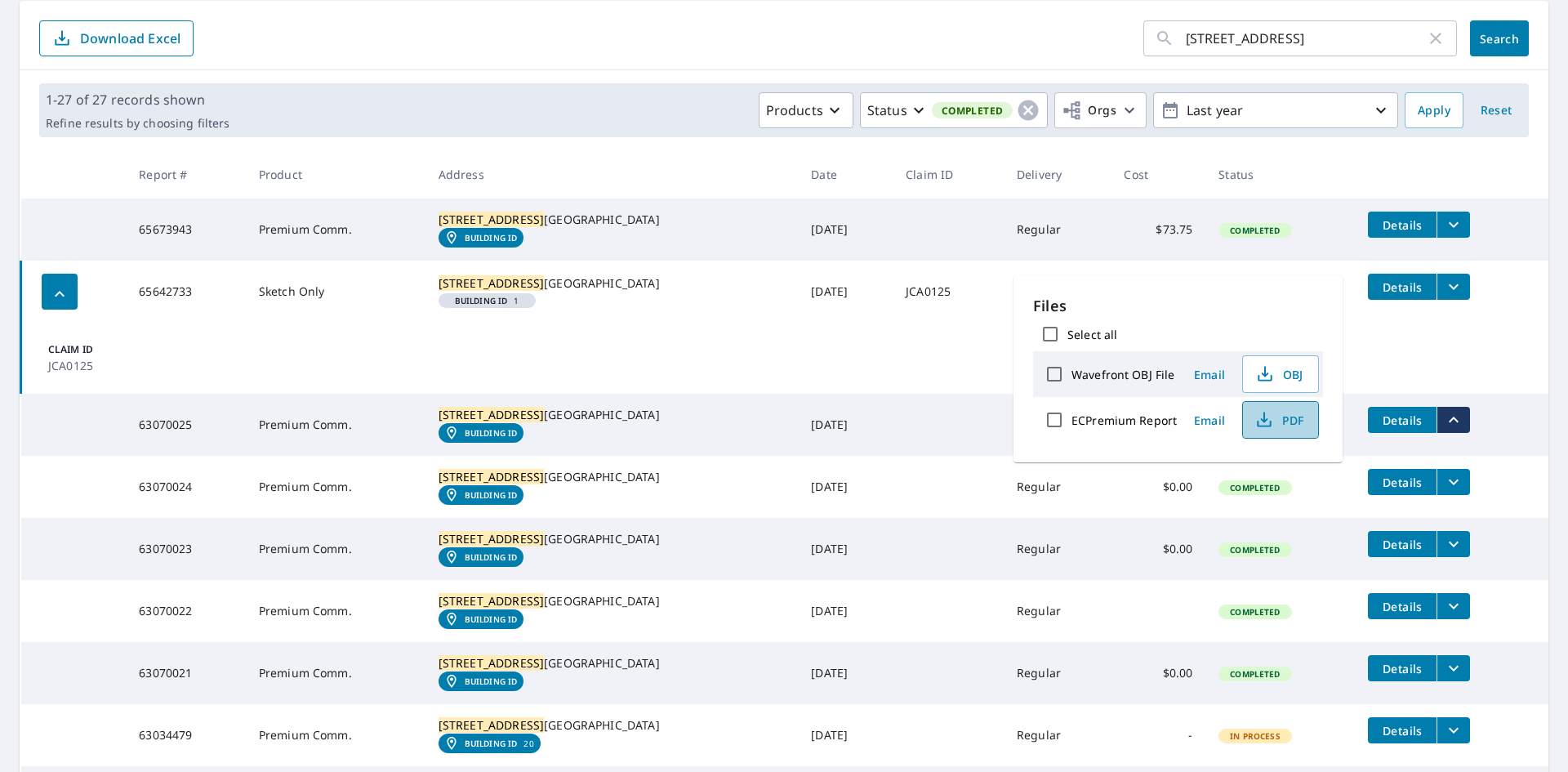
click at [1272, 410] on icon "button" at bounding box center [1264, 419] width 20 height 20
click at [1501, 374] on td "Claim ID JCA0125" at bounding box center [786, 358] width 1528 height 71
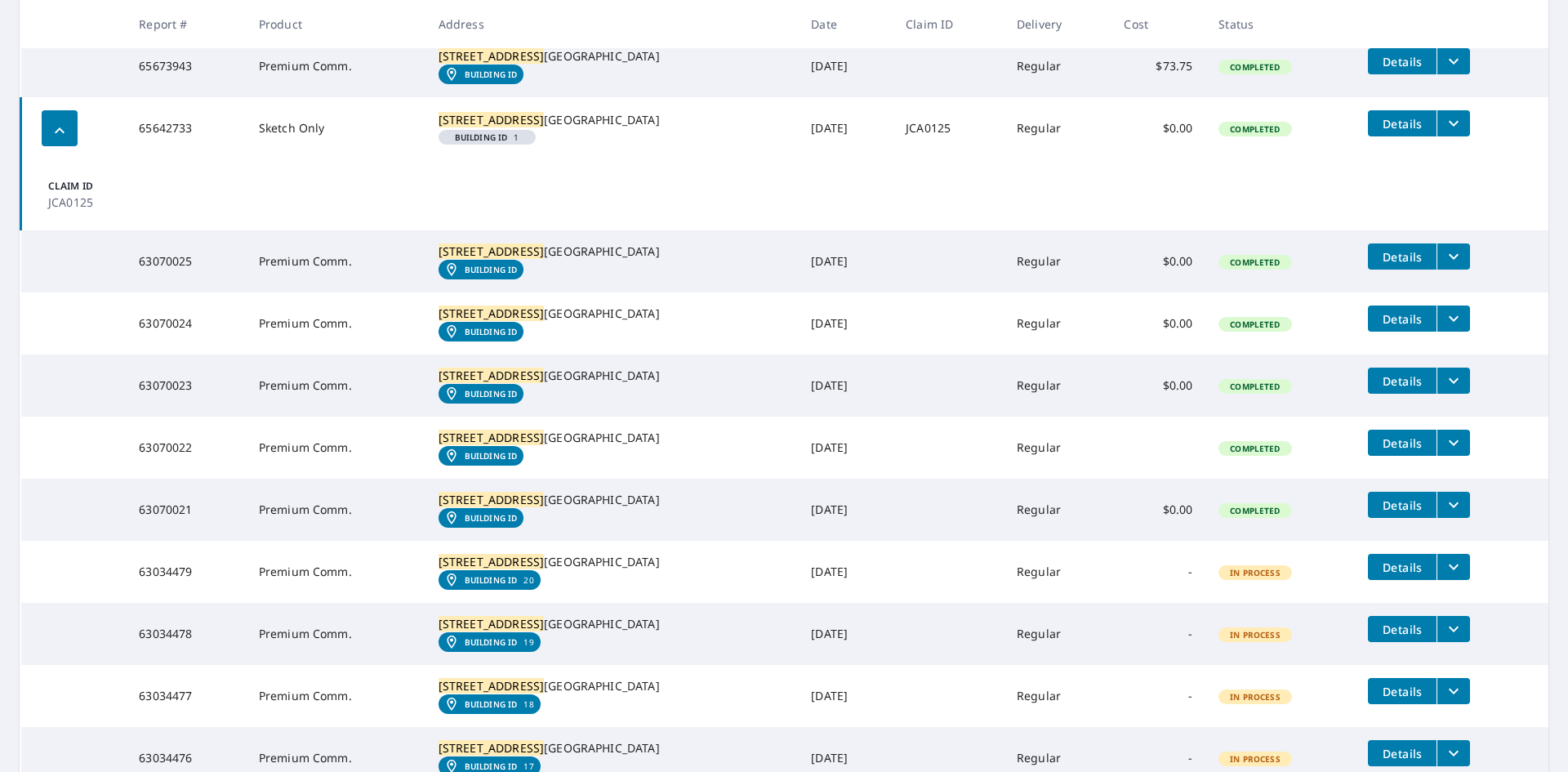
scroll to position [409, 0]
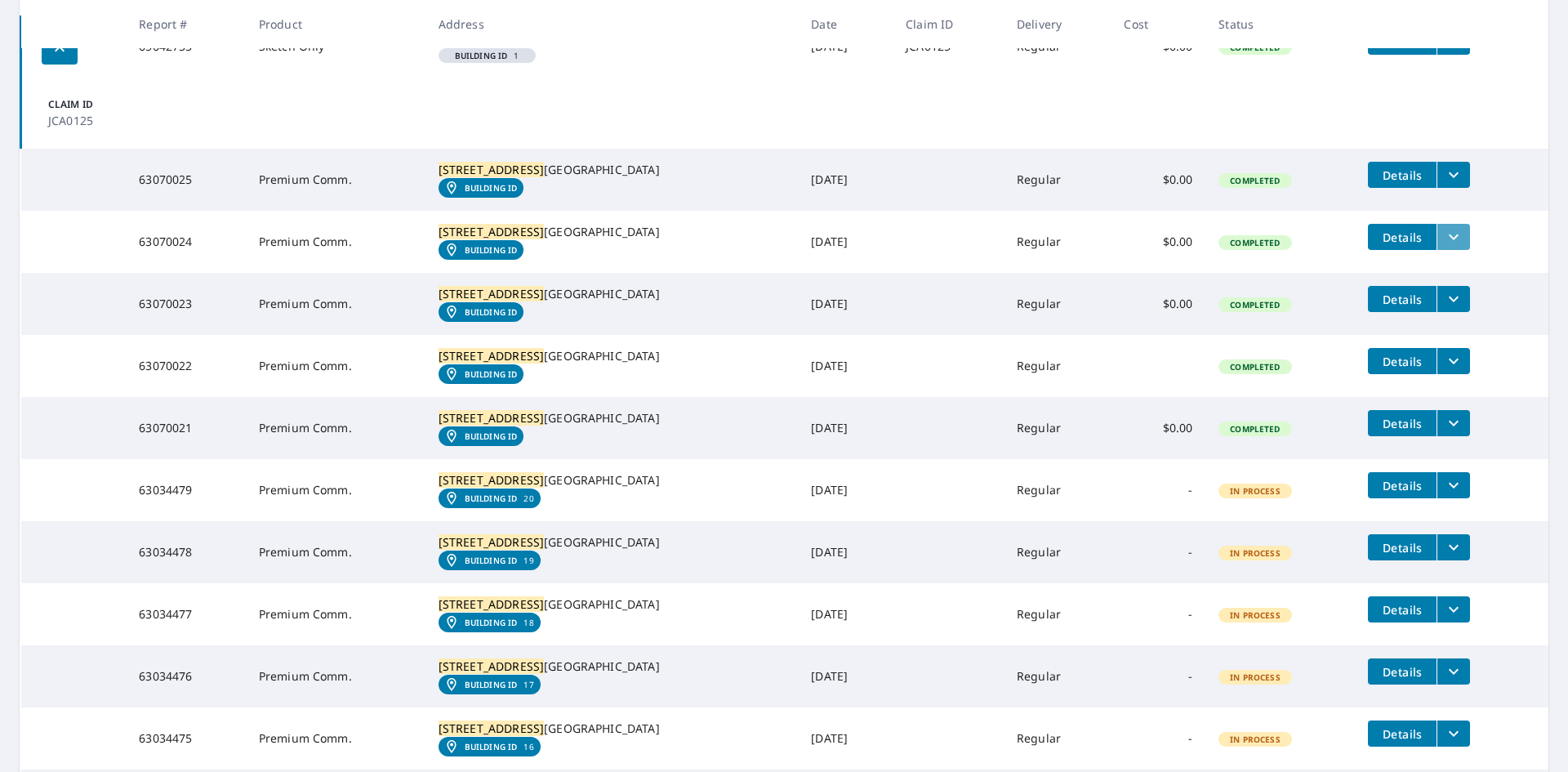
click at [1444, 247] on icon "filesDropdownBtn-63070024" at bounding box center [1454, 237] width 20 height 20
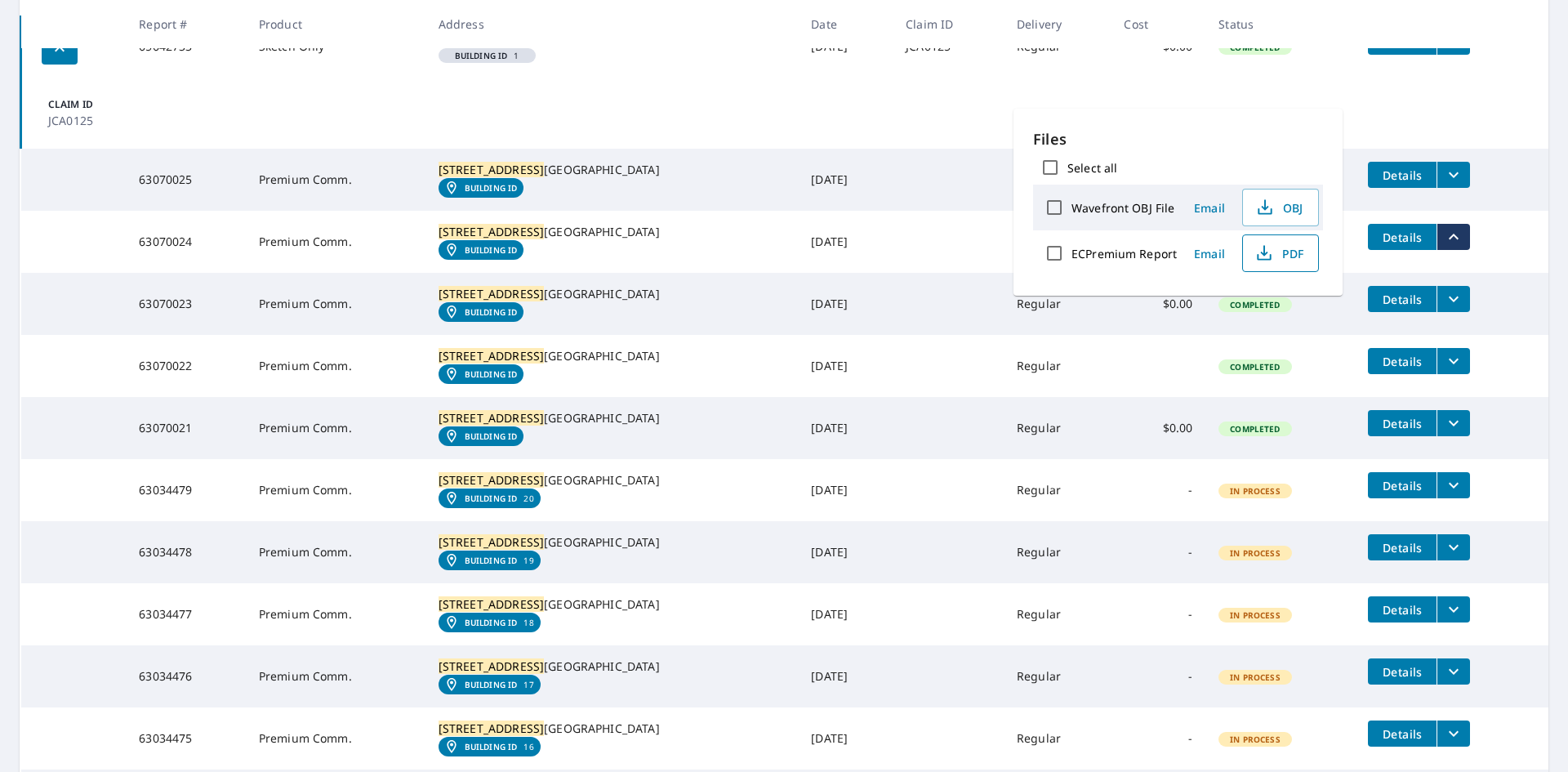
click at [1269, 249] on icon "button" at bounding box center [1264, 253] width 20 height 20
click at [1526, 335] on tr "63070023 Premium Comm. [STREET_ADDRESS][PERSON_NAME] Building ID [DATE] Regular…" at bounding box center [786, 304] width 1528 height 62
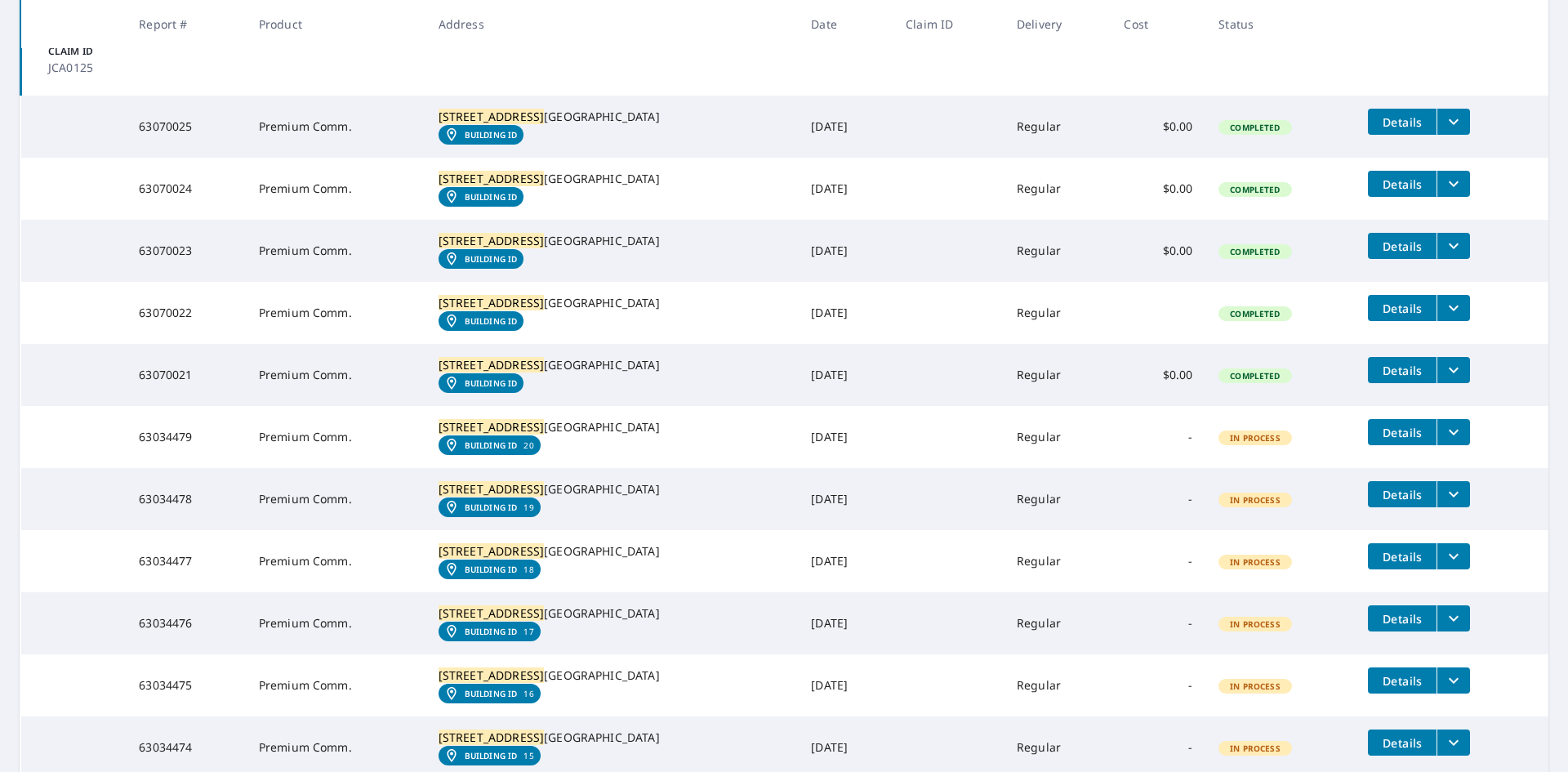
scroll to position [490, 0]
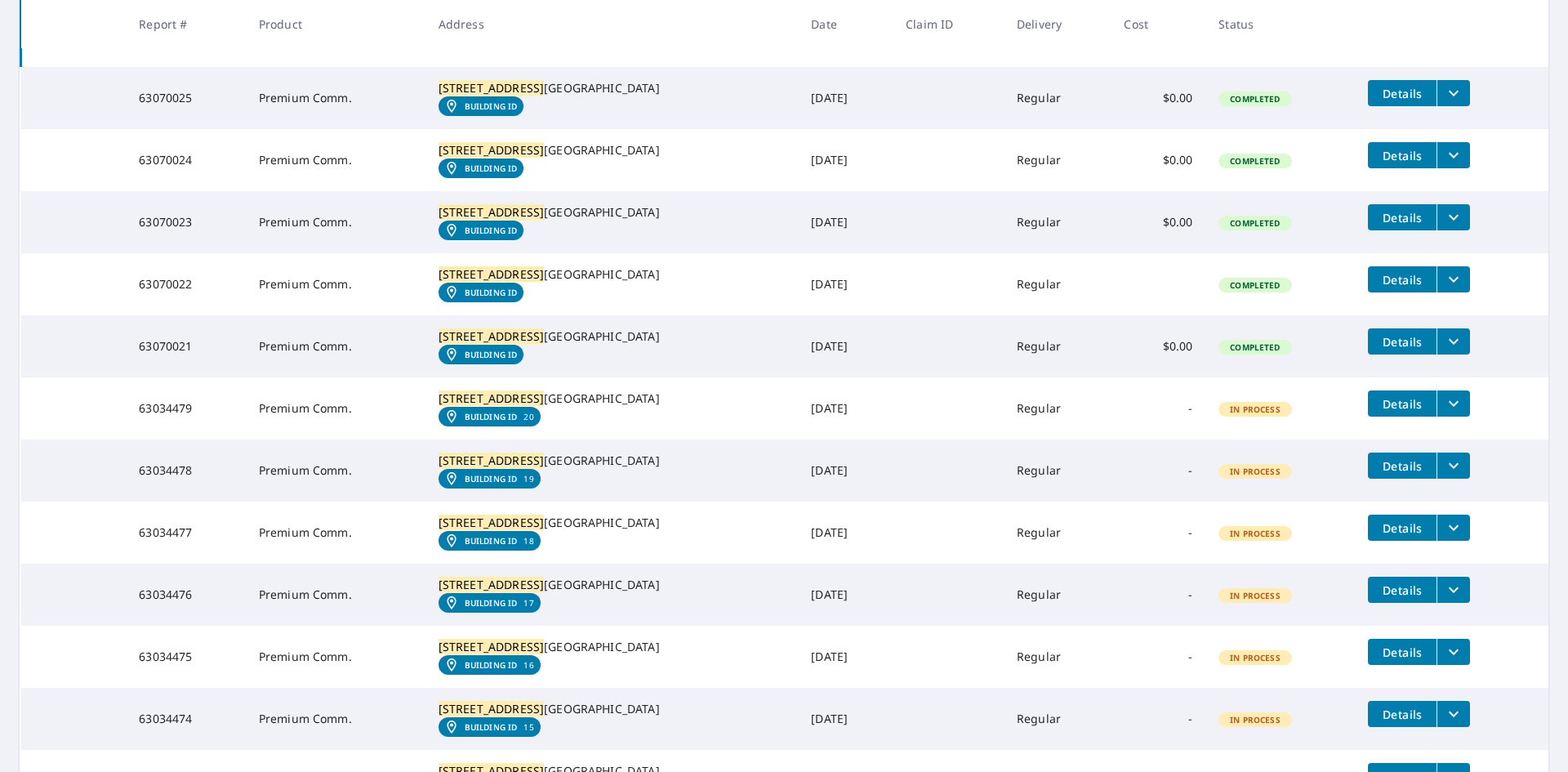
click at [1444, 289] on icon "filesDropdownBtn-63070022" at bounding box center [1454, 279] width 20 height 20
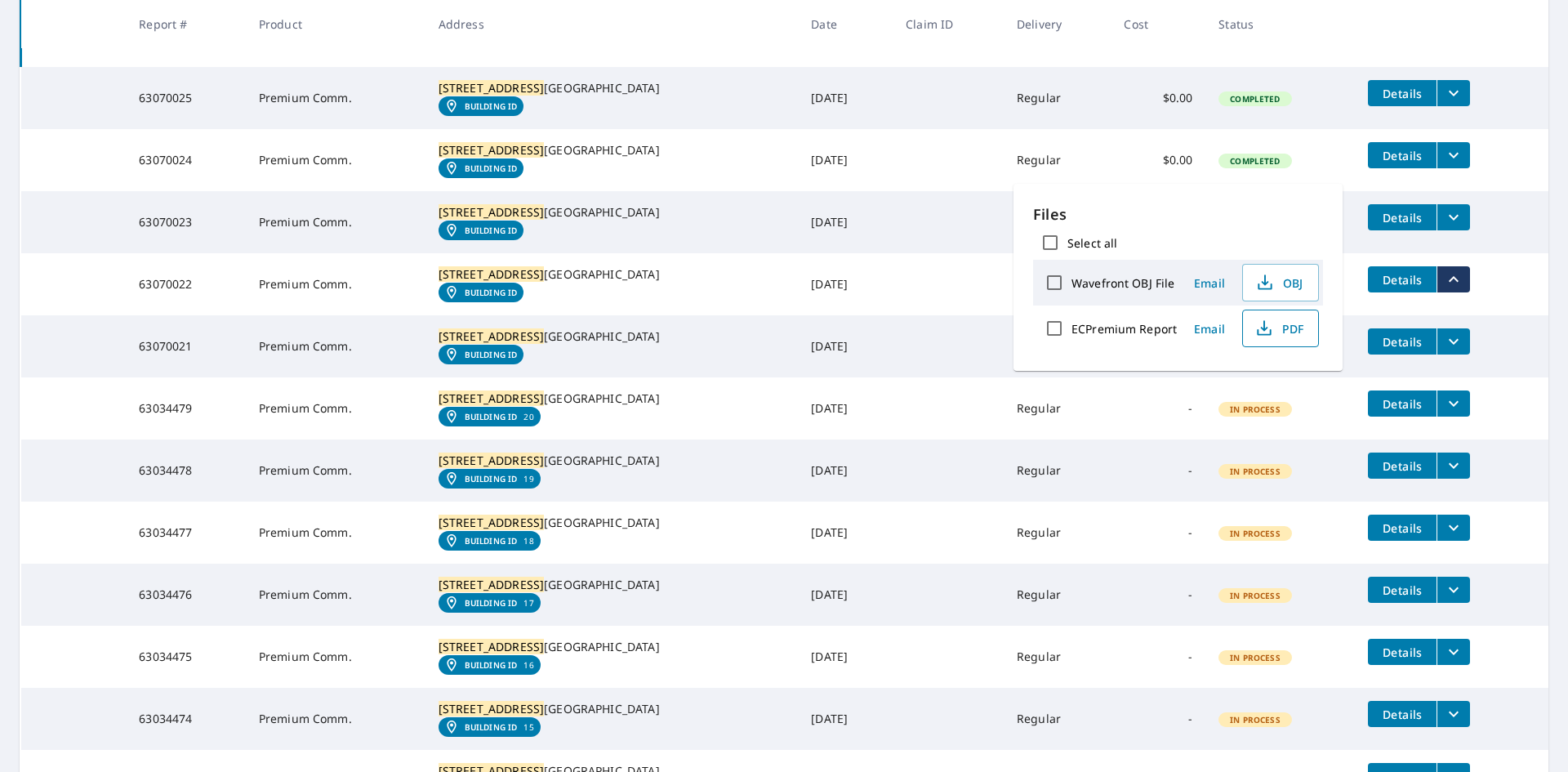
click at [1280, 323] on span "PDF" at bounding box center [1279, 328] width 52 height 20
click at [1444, 351] on icon "filesDropdownBtn-63070021" at bounding box center [1454, 341] width 20 height 20
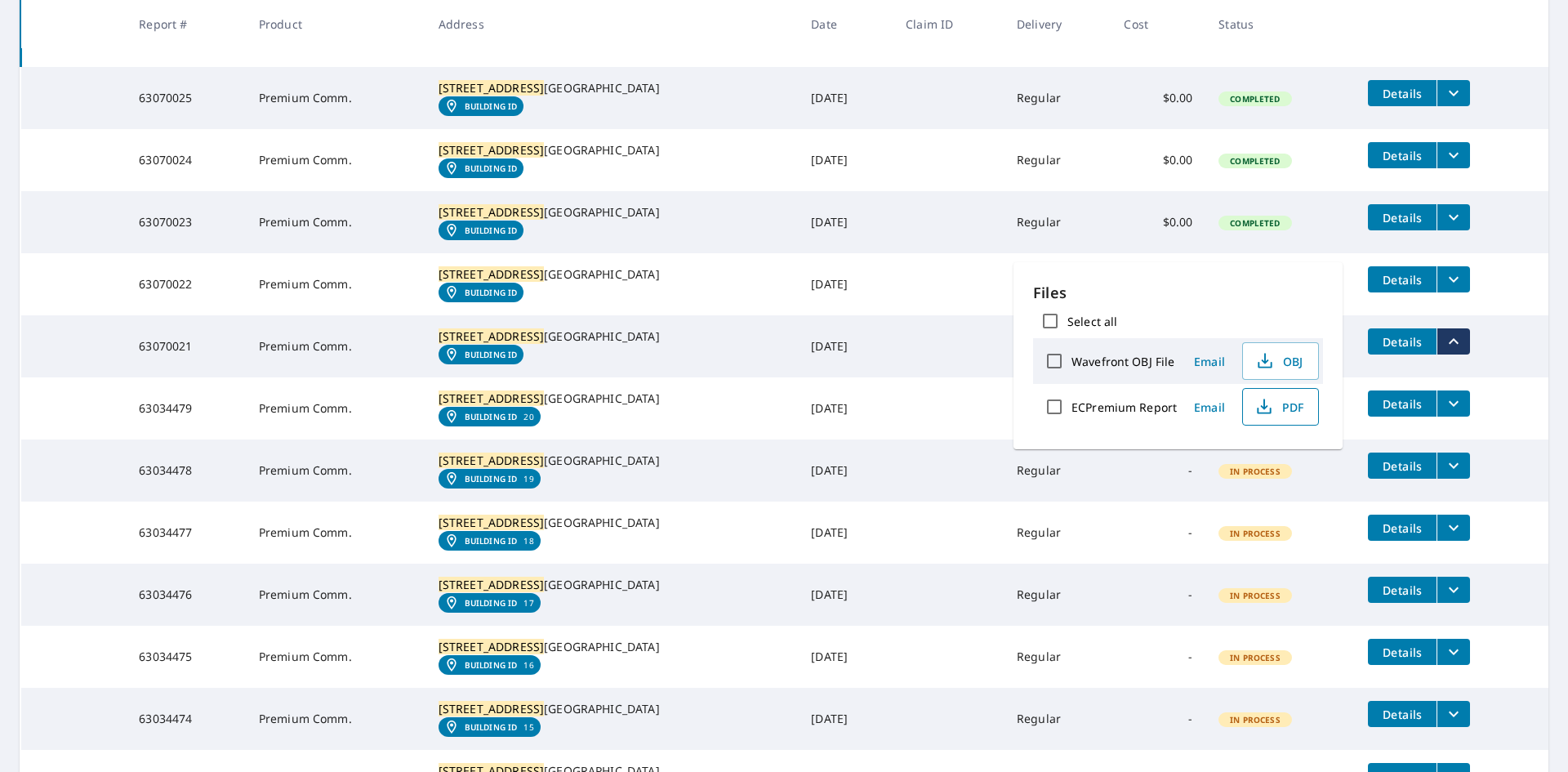
click at [1287, 407] on span "PDF" at bounding box center [1279, 406] width 52 height 20
click at [1072, 60] on td "Claim ID JCA0125" at bounding box center [786, 31] width 1528 height 71
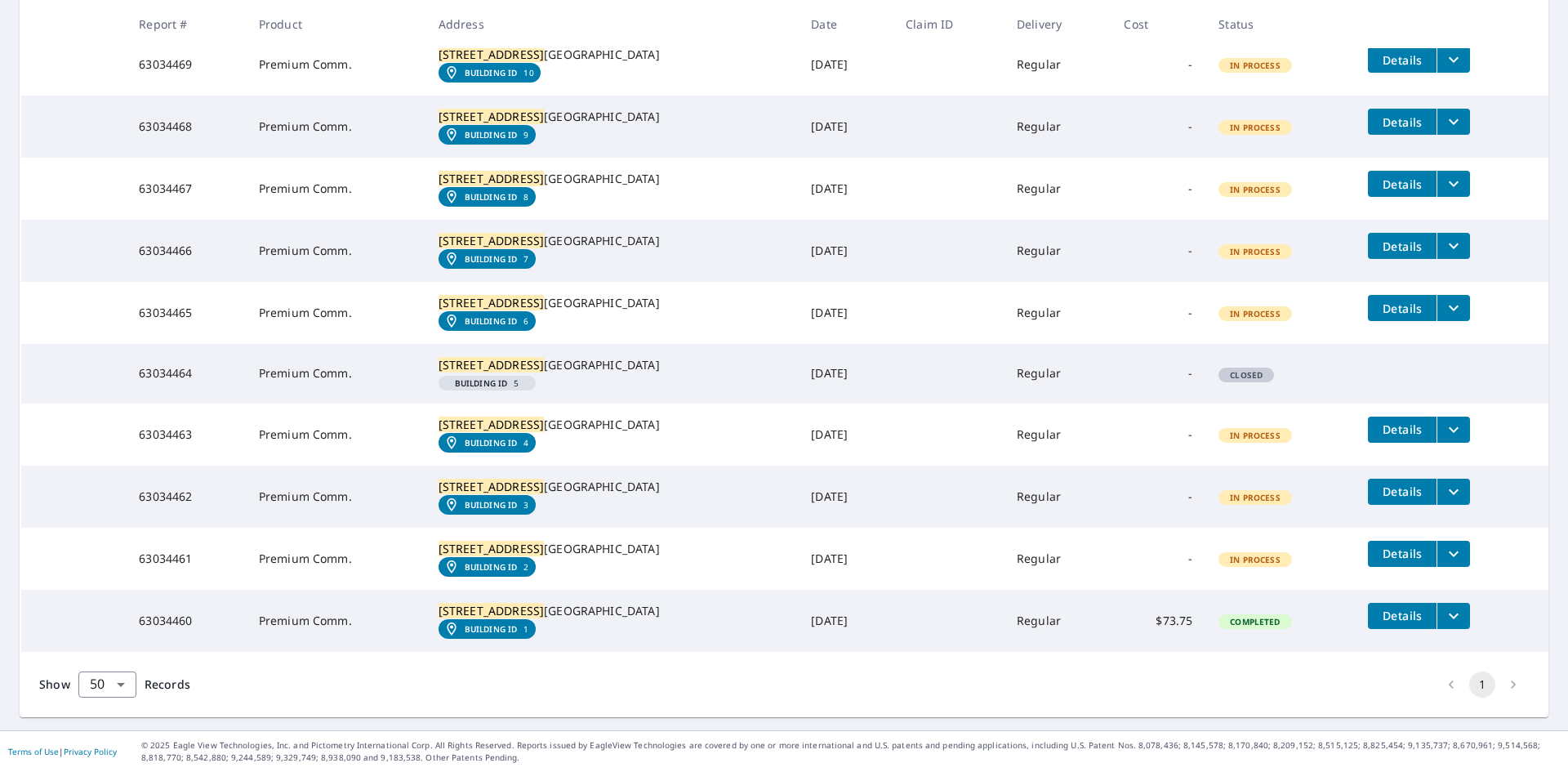
scroll to position [1893, 0]
click at [1444, 606] on icon "filesDropdownBtn-63034460" at bounding box center [1454, 615] width 20 height 20
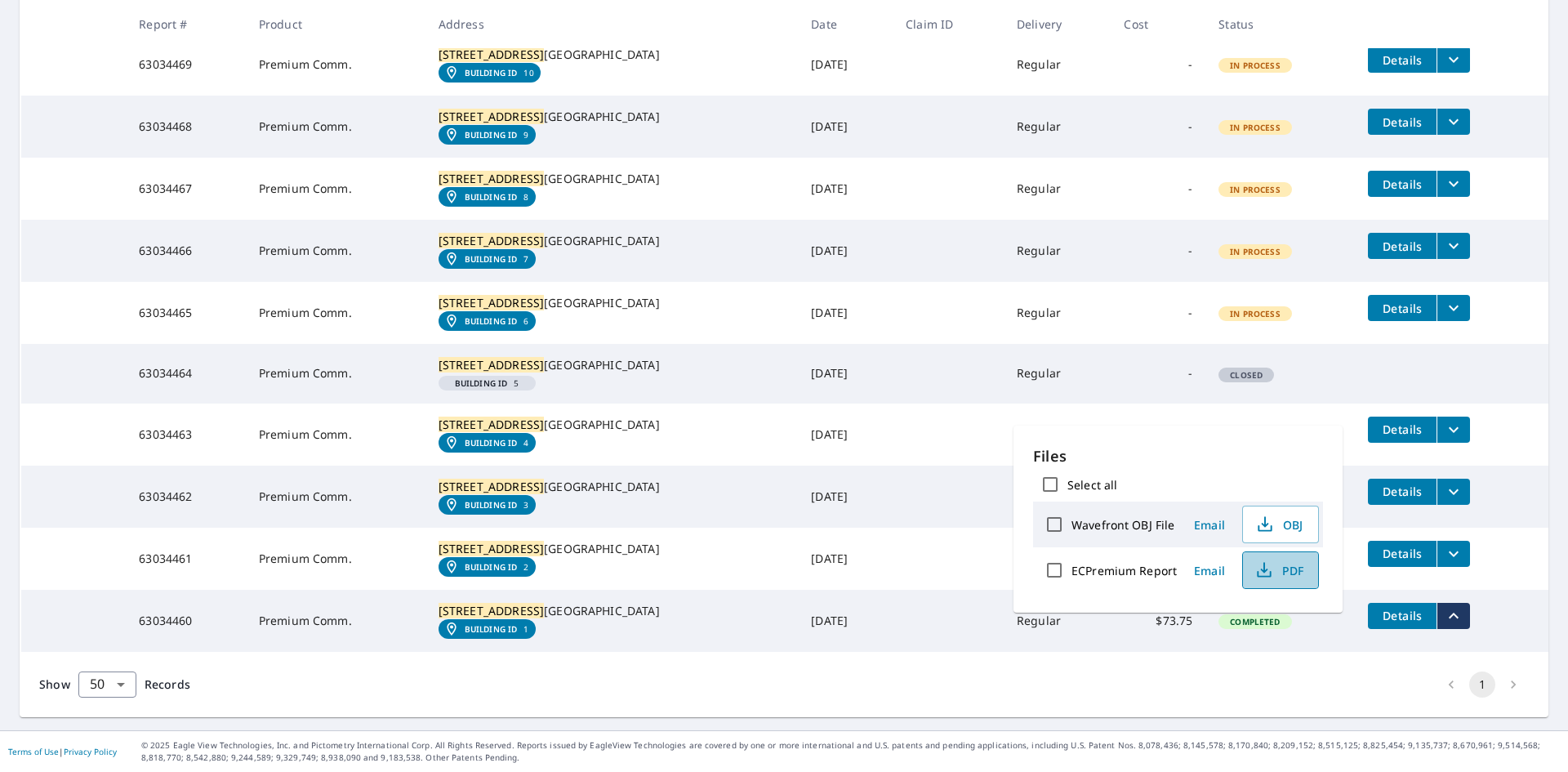
click at [1268, 565] on icon "button" at bounding box center [1264, 570] width 20 height 20
click at [978, 666] on div "Show 50 50 ​ Records 1" at bounding box center [784, 684] width 1529 height 65
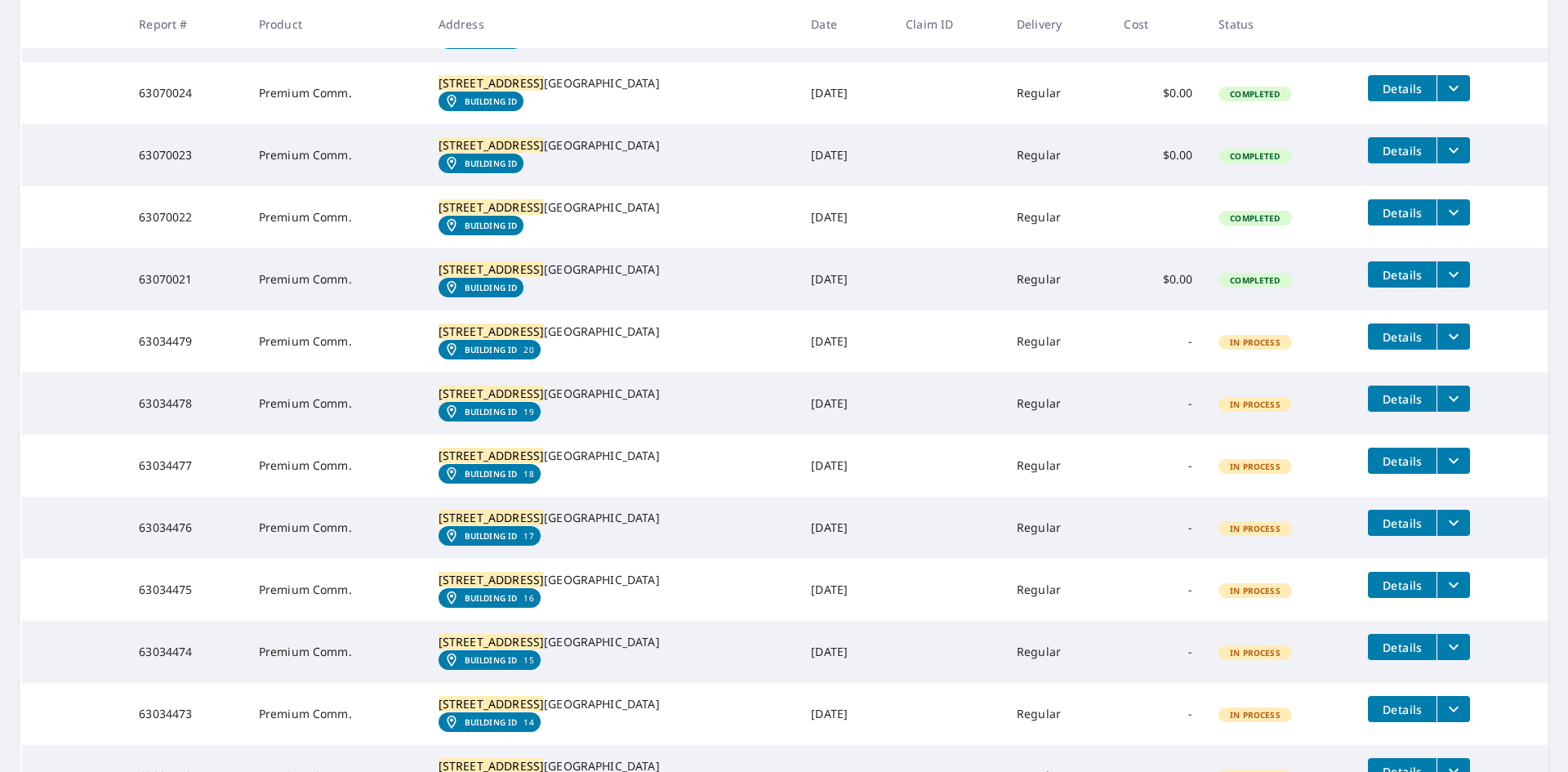
scroll to position [586, 0]
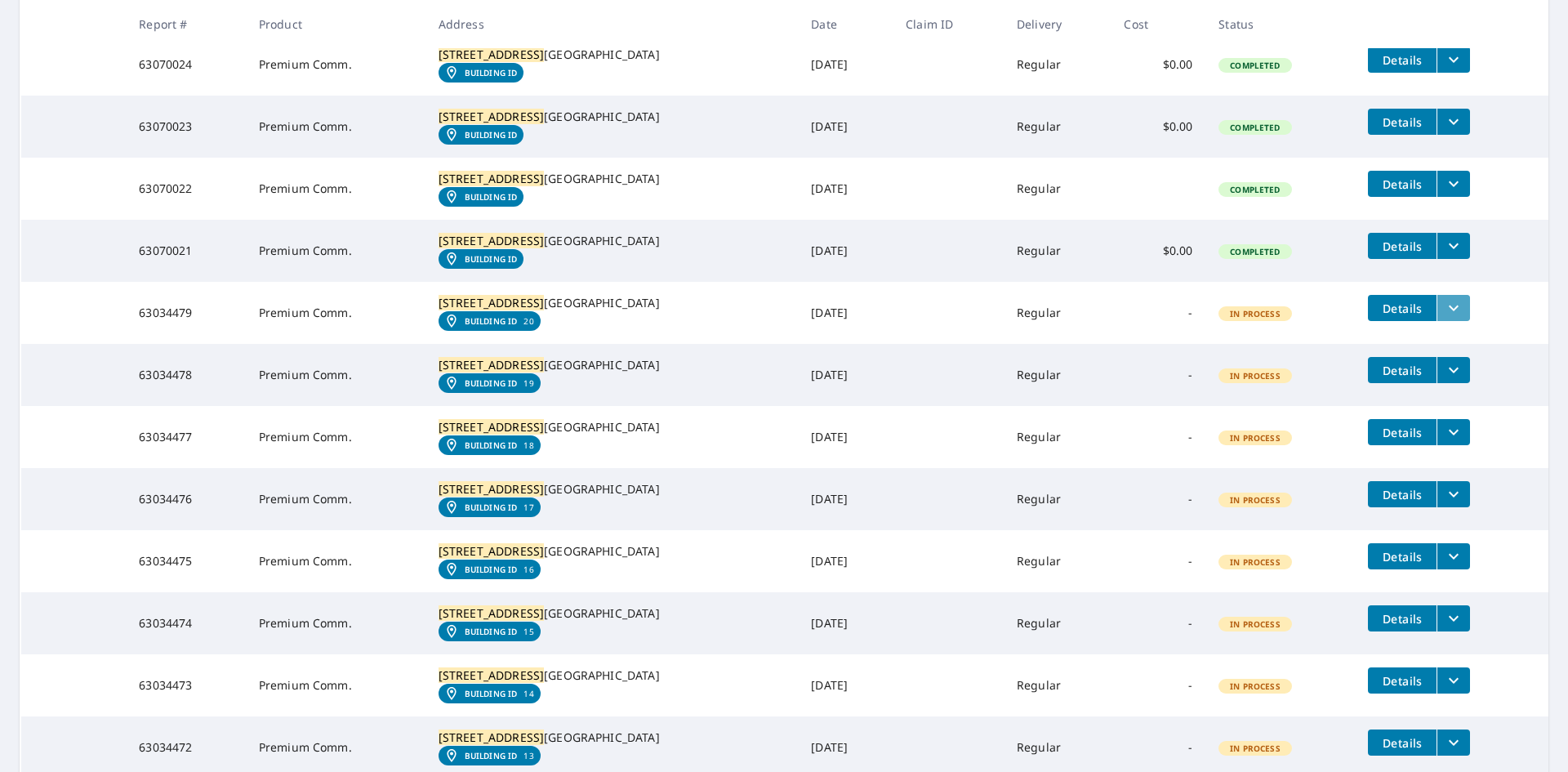
click at [1444, 318] on icon "filesDropdownBtn-63034479" at bounding box center [1454, 307] width 20 height 20
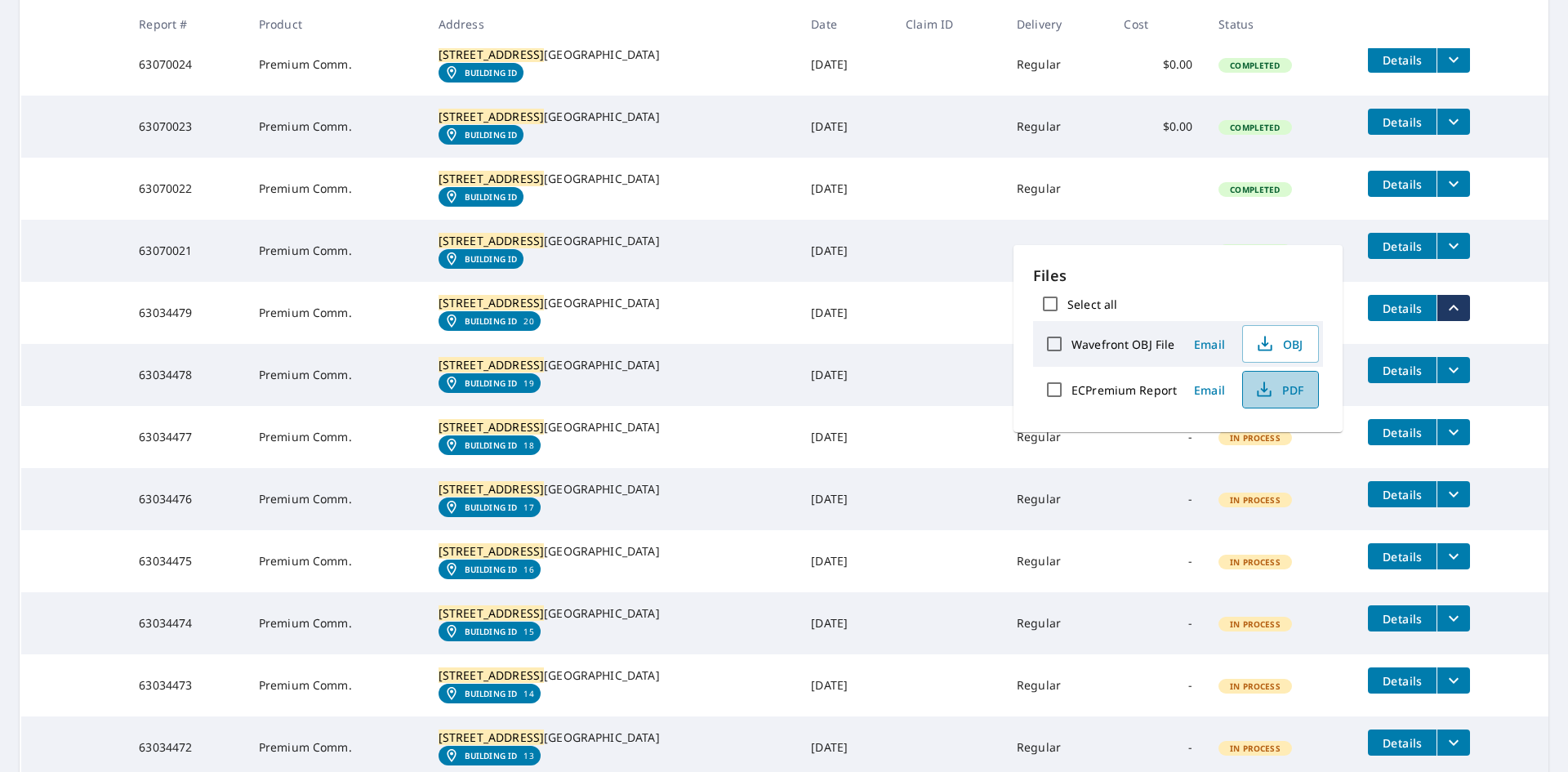
click at [1277, 376] on button "PDF" at bounding box center [1281, 390] width 77 height 38
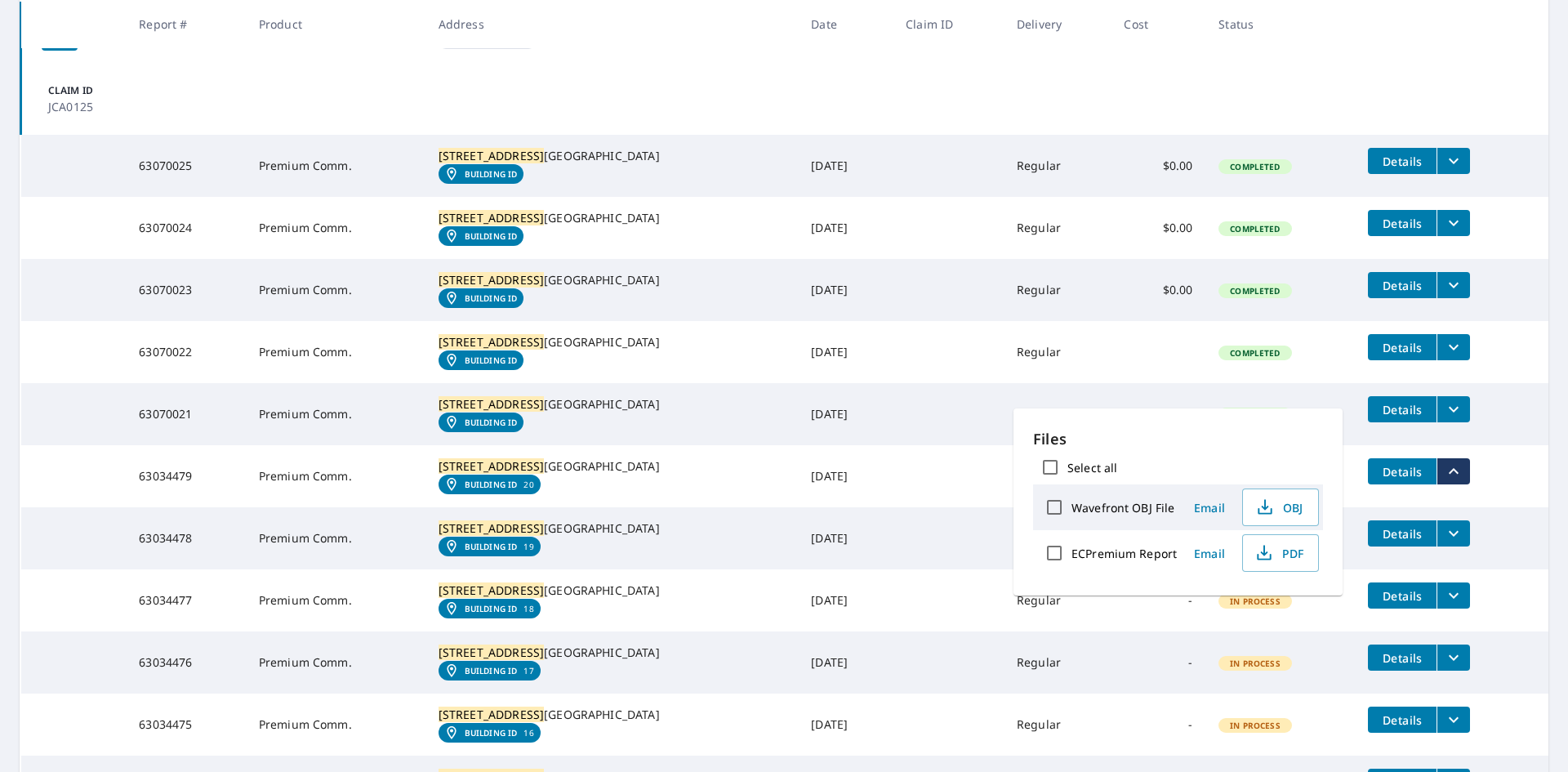
click at [1256, 111] on td "Claim ID JCA0125" at bounding box center [786, 99] width 1528 height 71
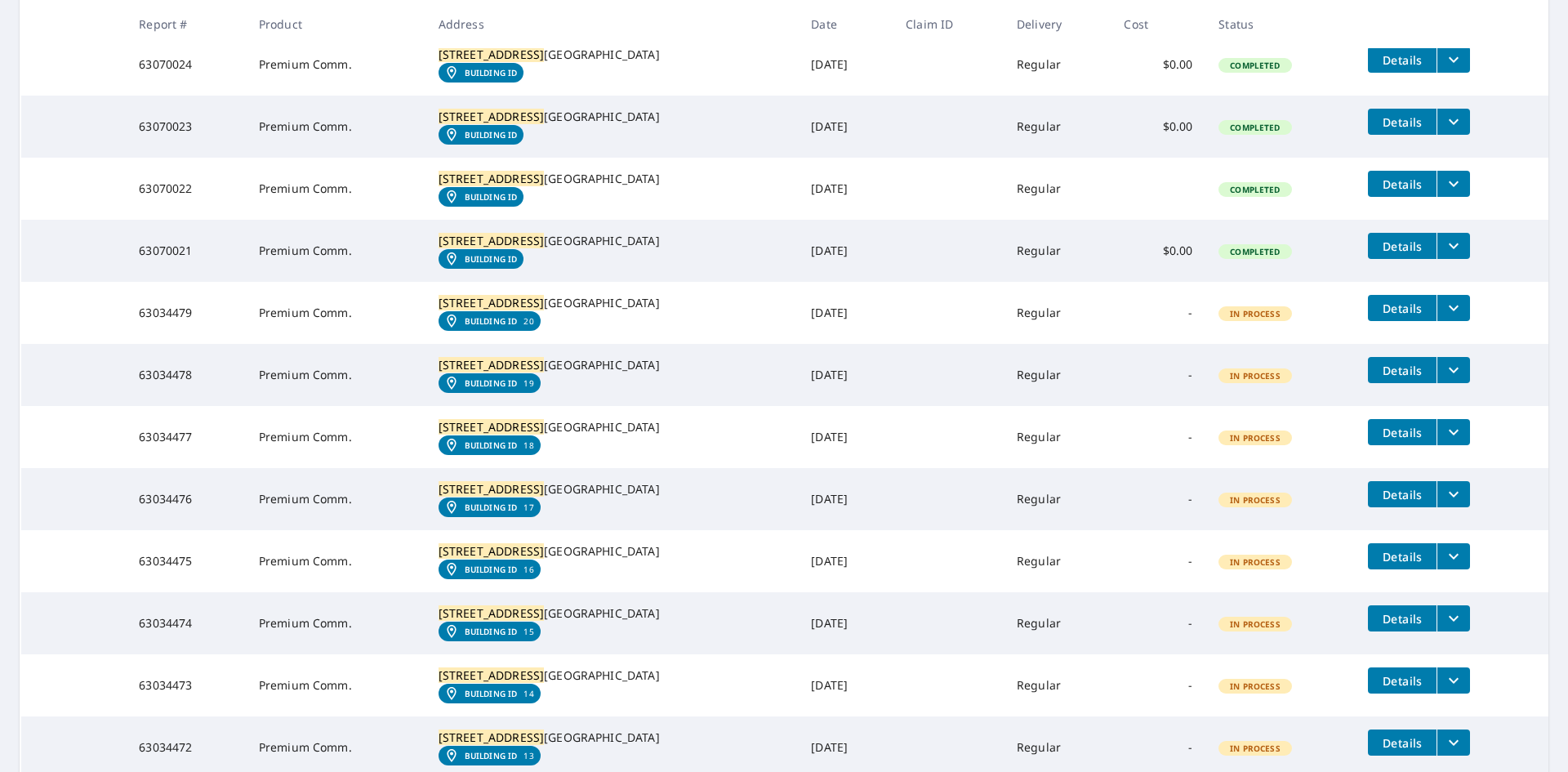
click at [1444, 380] on icon "filesDropdownBtn-63034478" at bounding box center [1454, 370] width 20 height 20
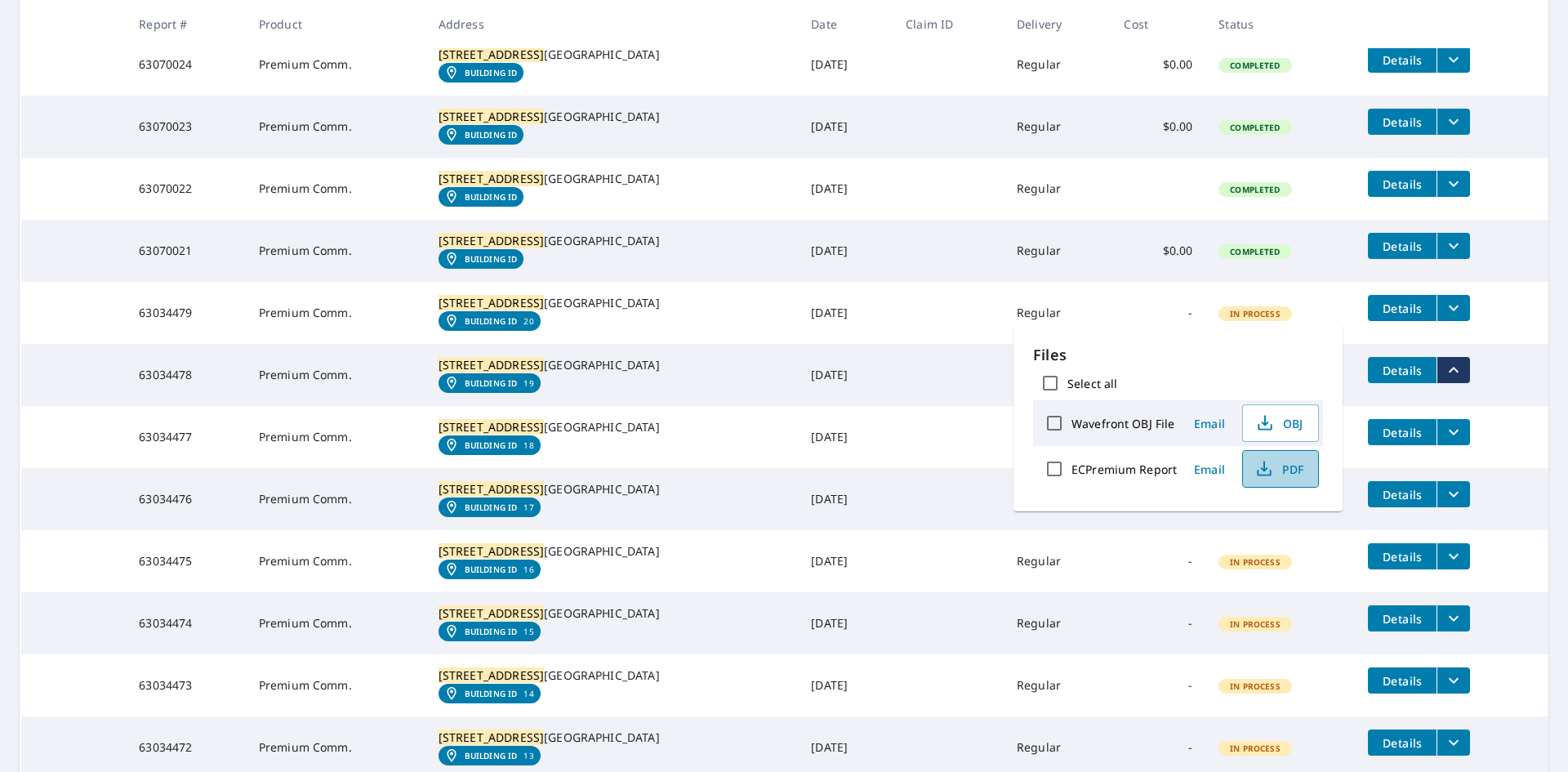
click at [1287, 470] on span "PDF" at bounding box center [1279, 468] width 52 height 20
click at [1304, 34] on th "Status" at bounding box center [1281, 24] width 150 height 48
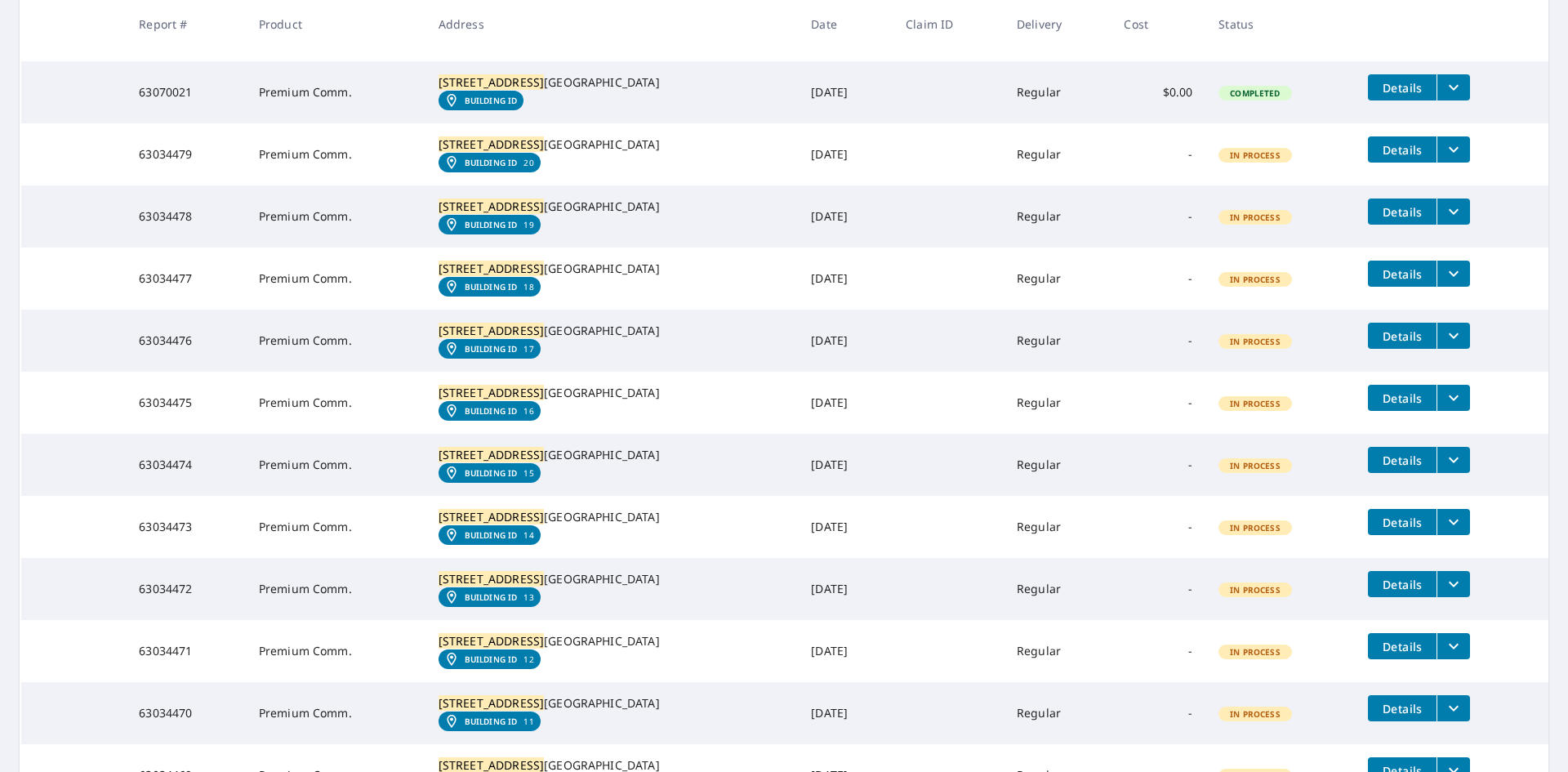
scroll to position [749, 0]
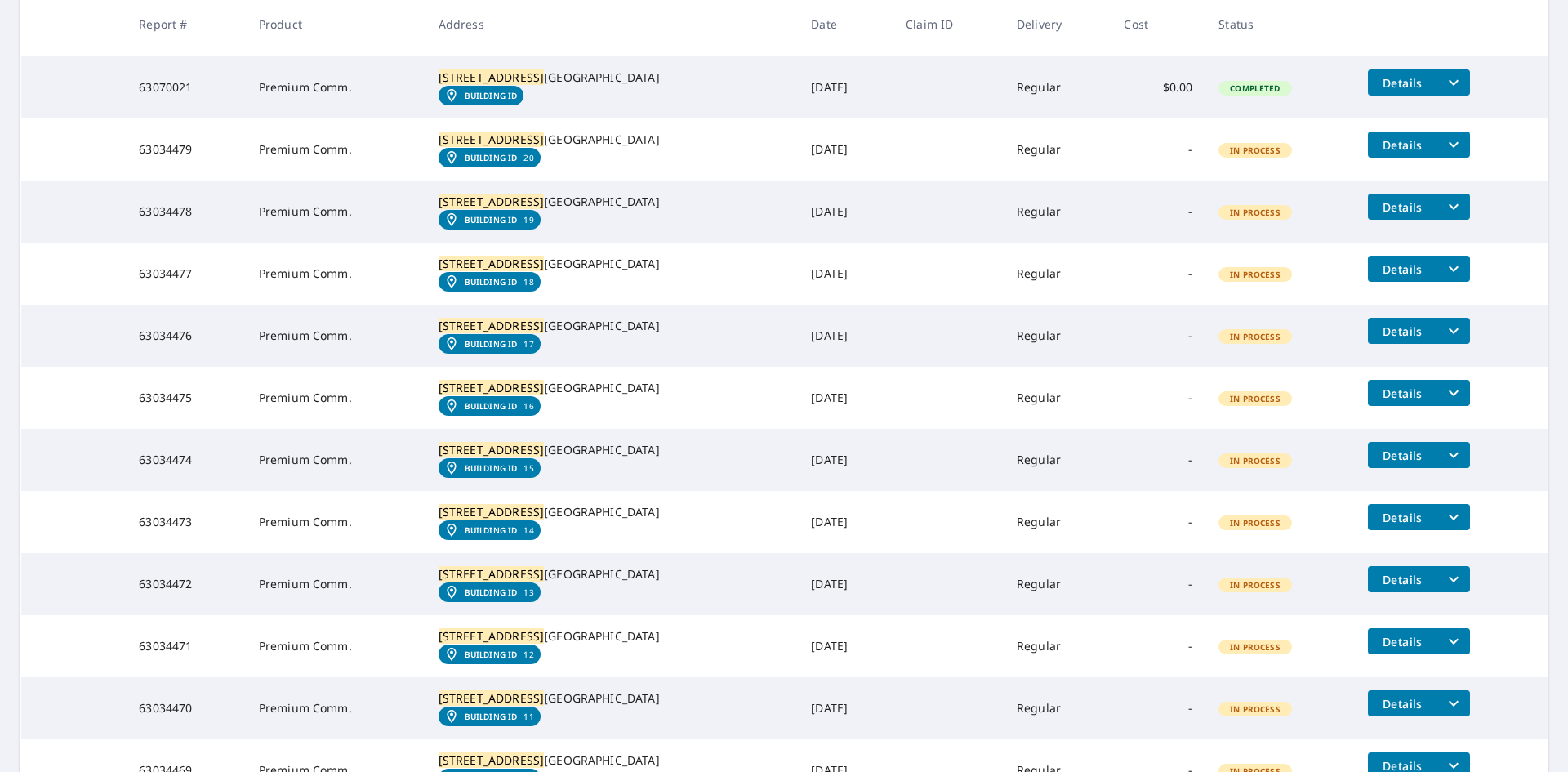
click at [1449, 272] on icon "filesDropdownBtn-63034477" at bounding box center [1454, 269] width 9 height 6
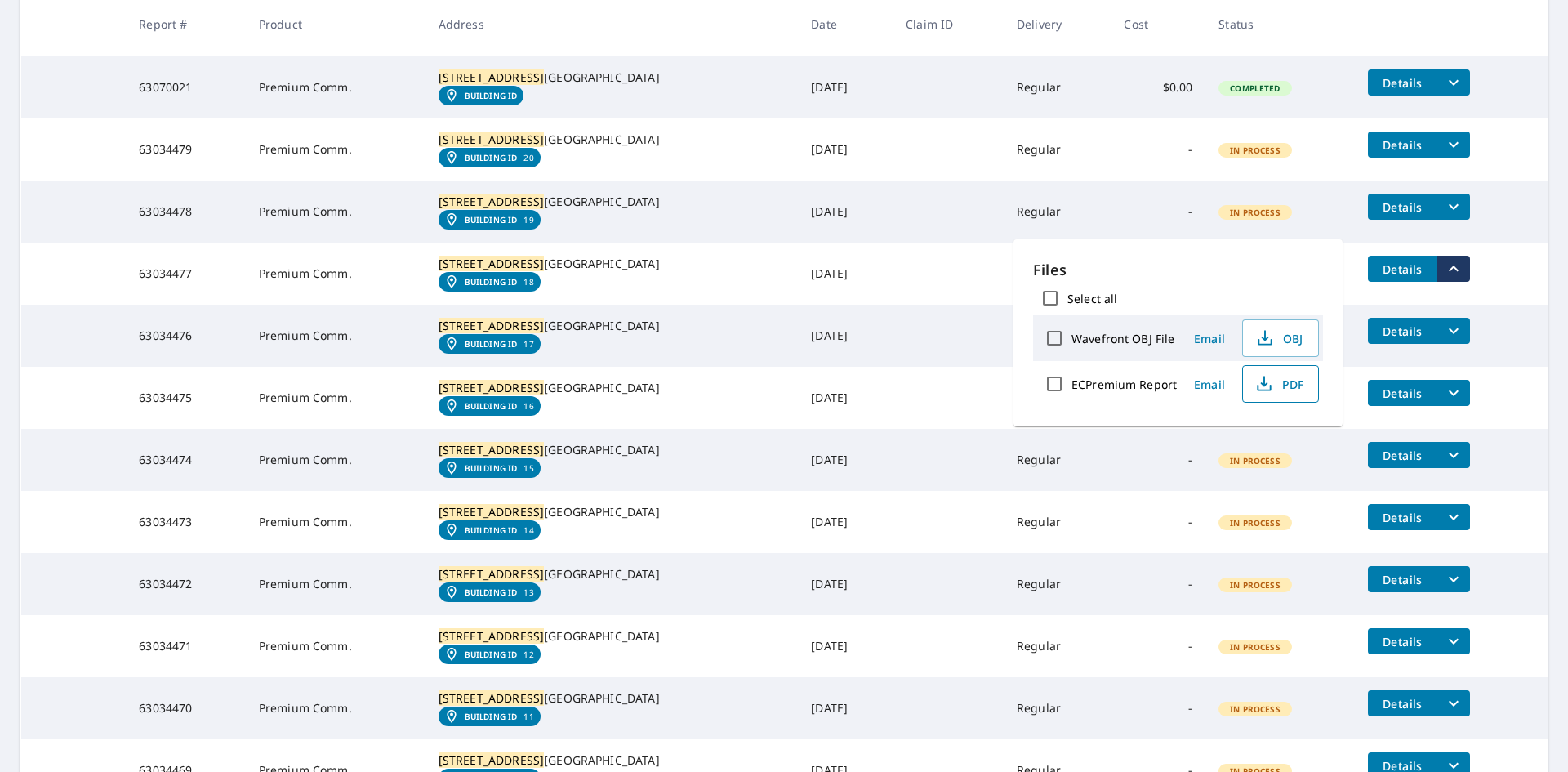
click at [1306, 385] on button "PDF" at bounding box center [1281, 384] width 77 height 38
click at [1444, 341] on icon "filesDropdownBtn-63034476" at bounding box center [1454, 330] width 20 height 20
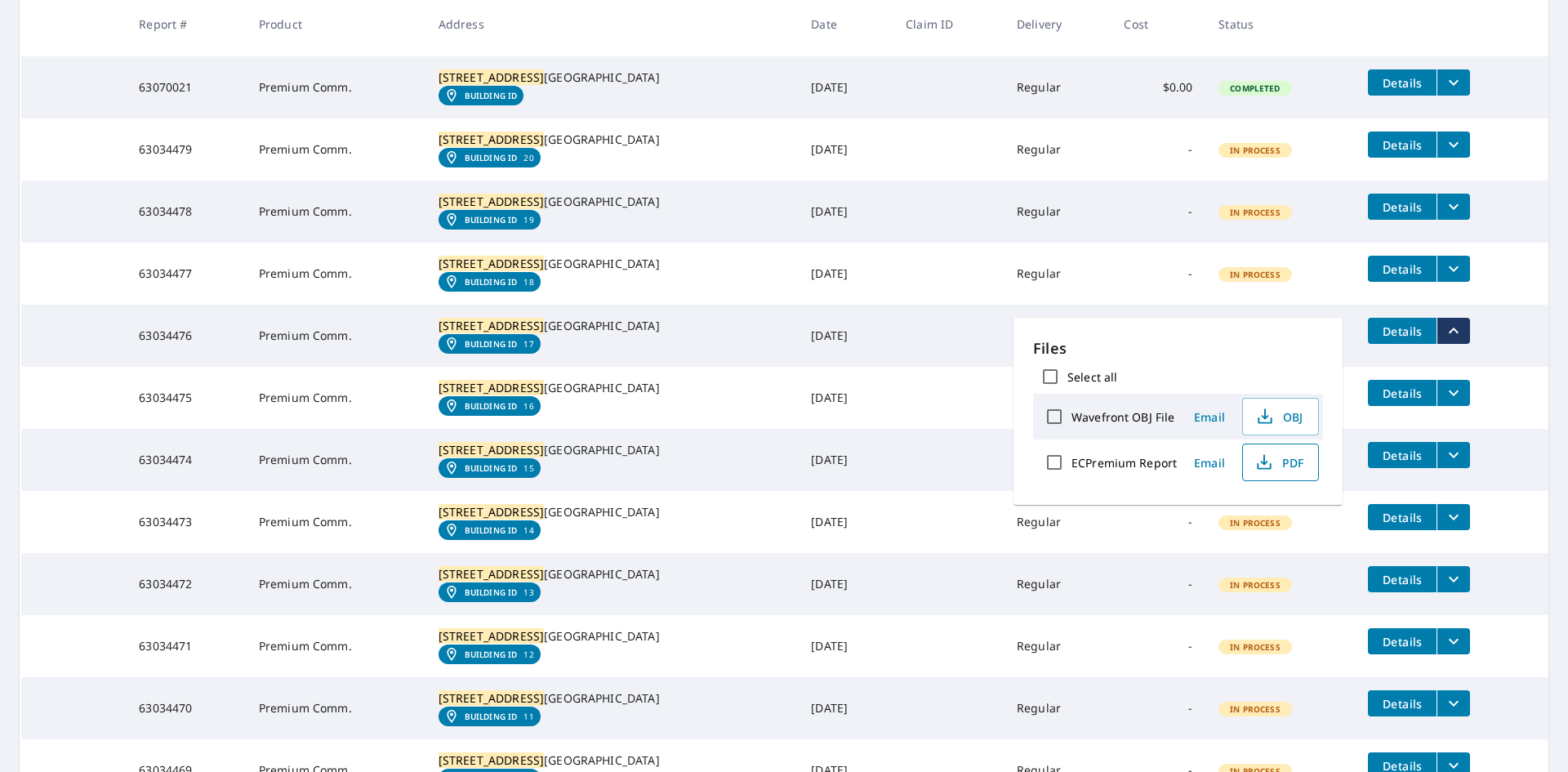
click at [1296, 457] on span "PDF" at bounding box center [1279, 462] width 52 height 20
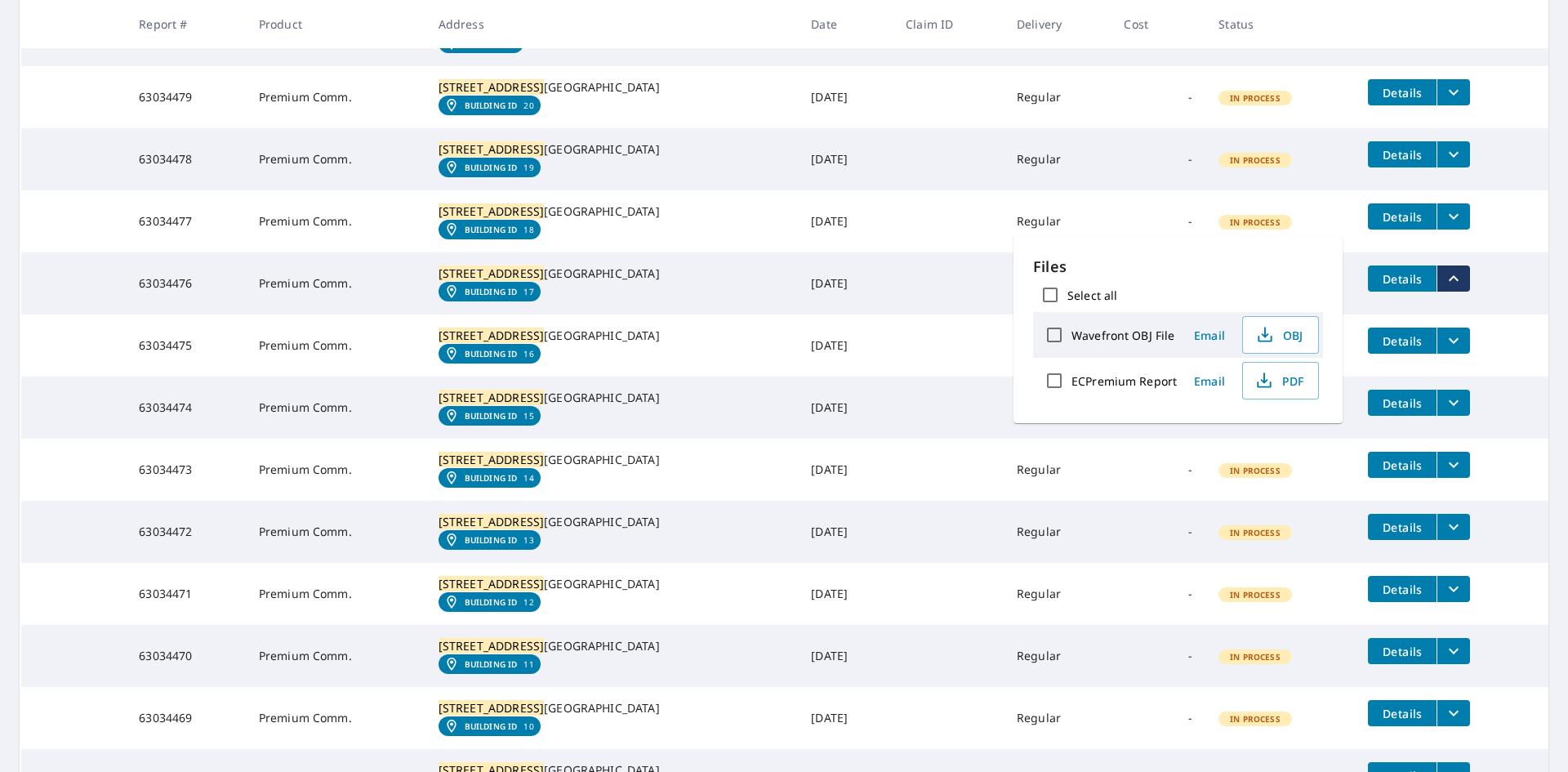
scroll to position [831, 0]
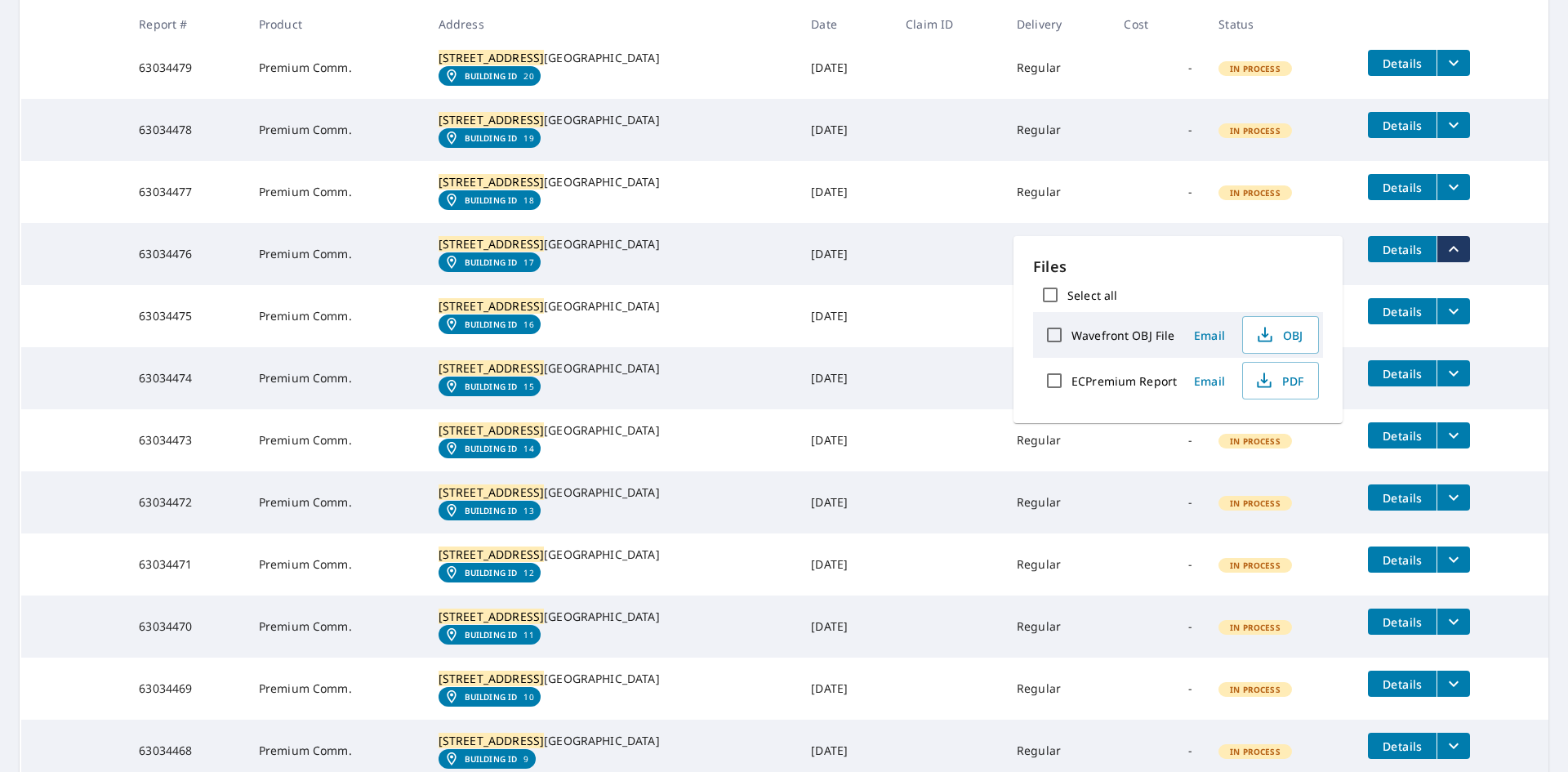
click at [1444, 321] on icon "filesDropdownBtn-63034475" at bounding box center [1454, 311] width 20 height 20
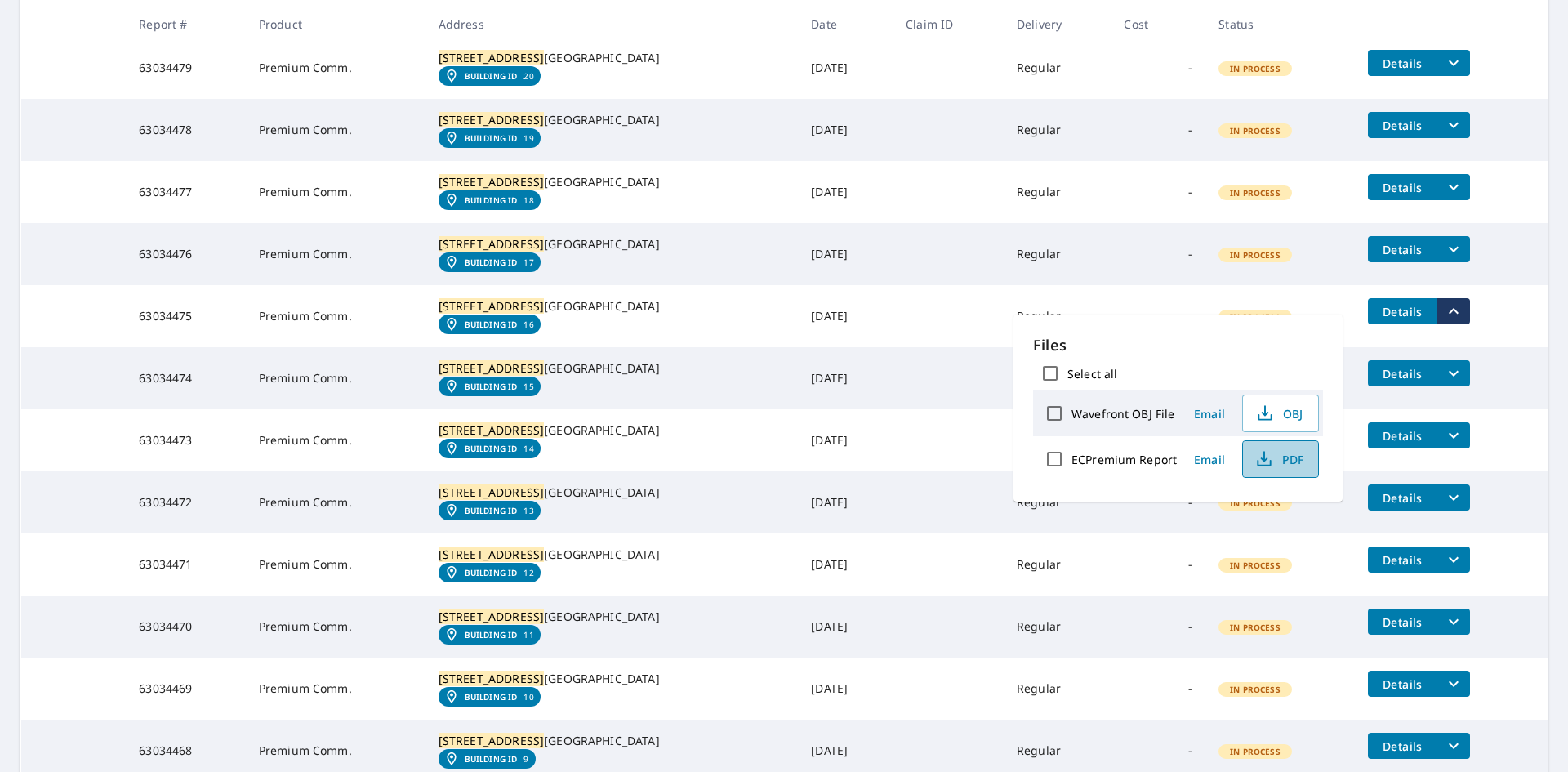
click at [1302, 457] on span "PDF" at bounding box center [1279, 459] width 52 height 20
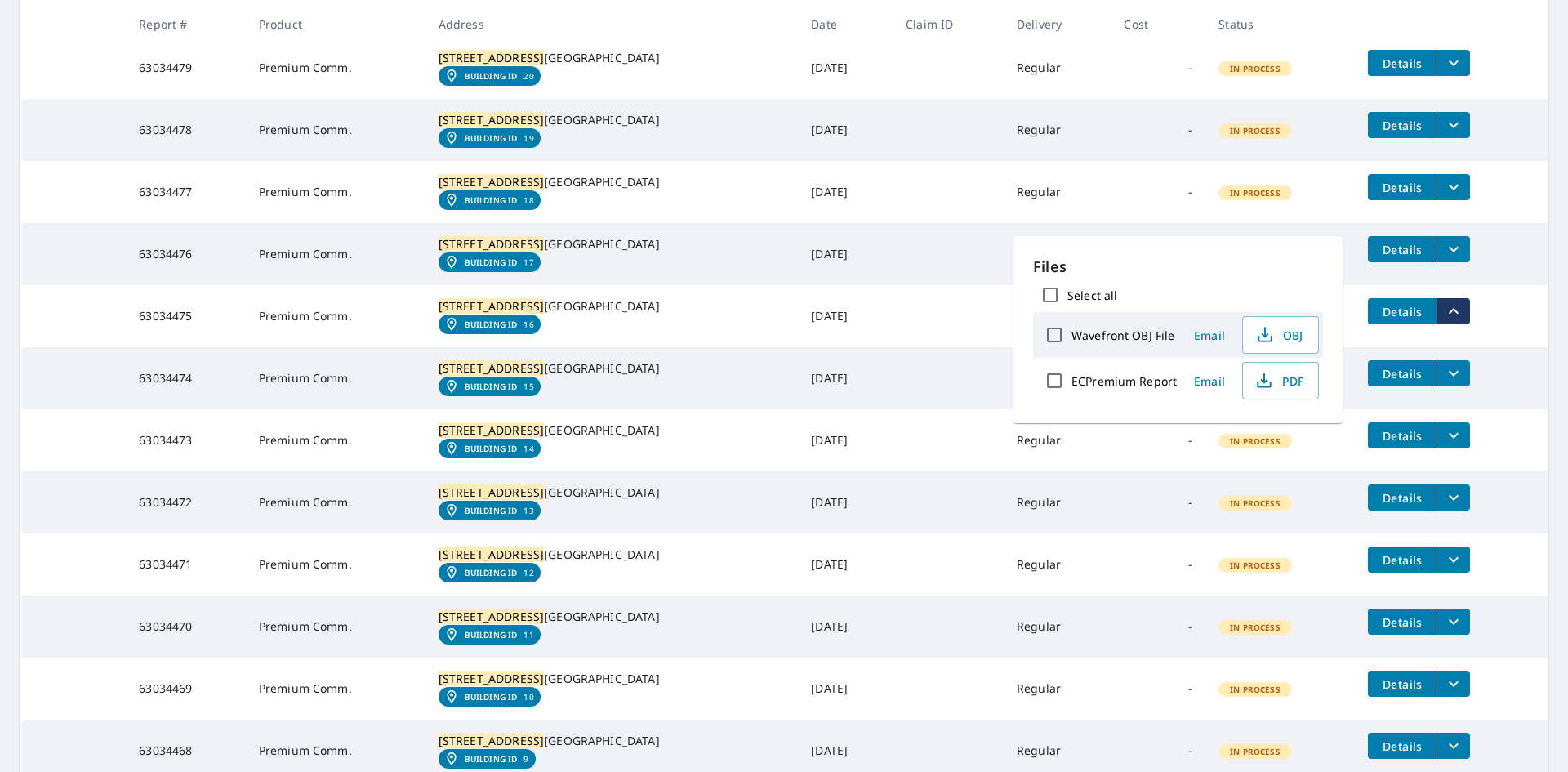
scroll to position [994, 0]
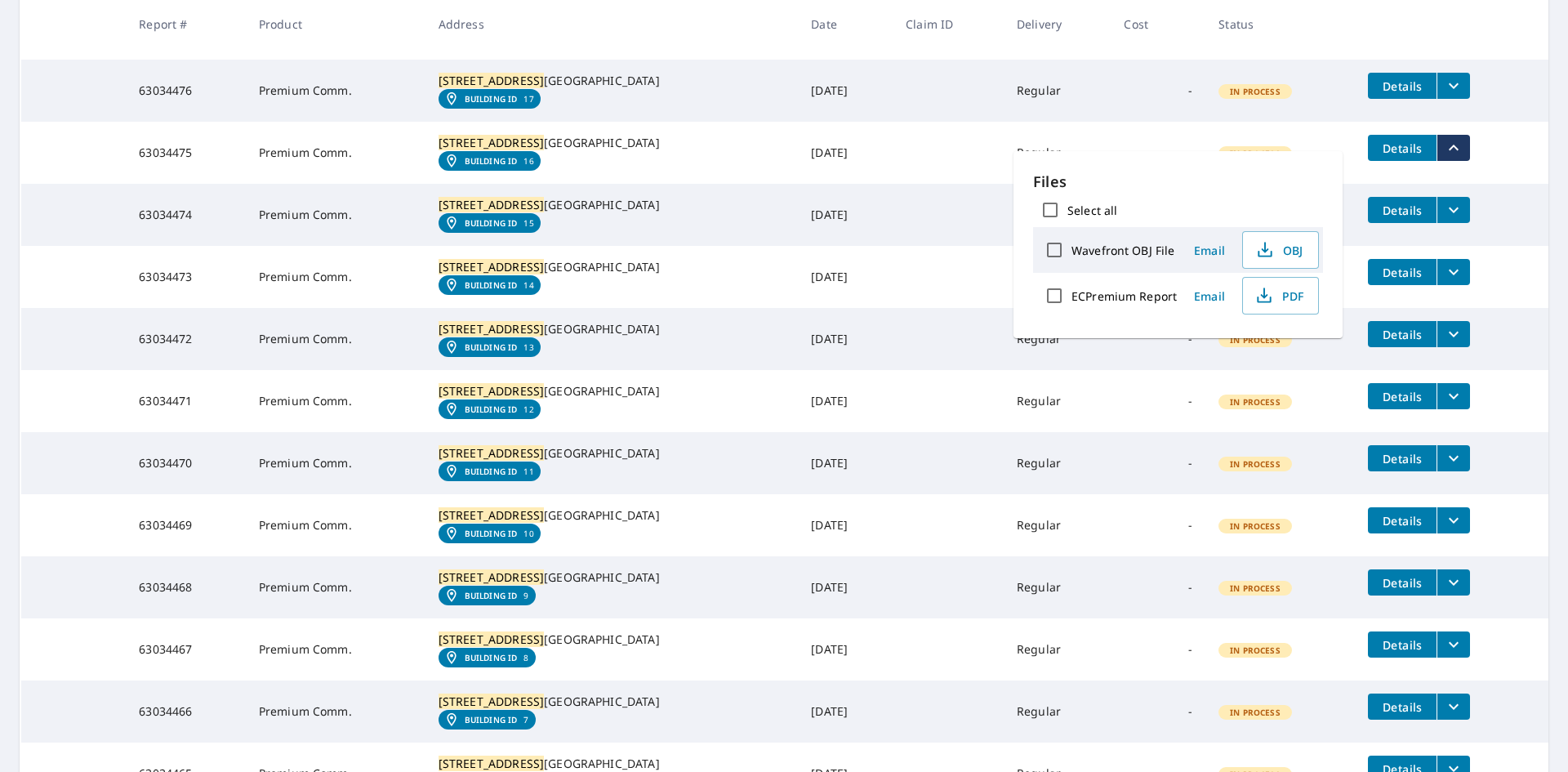
click at [1444, 219] on icon "filesDropdownBtn-63034474" at bounding box center [1454, 210] width 20 height 20
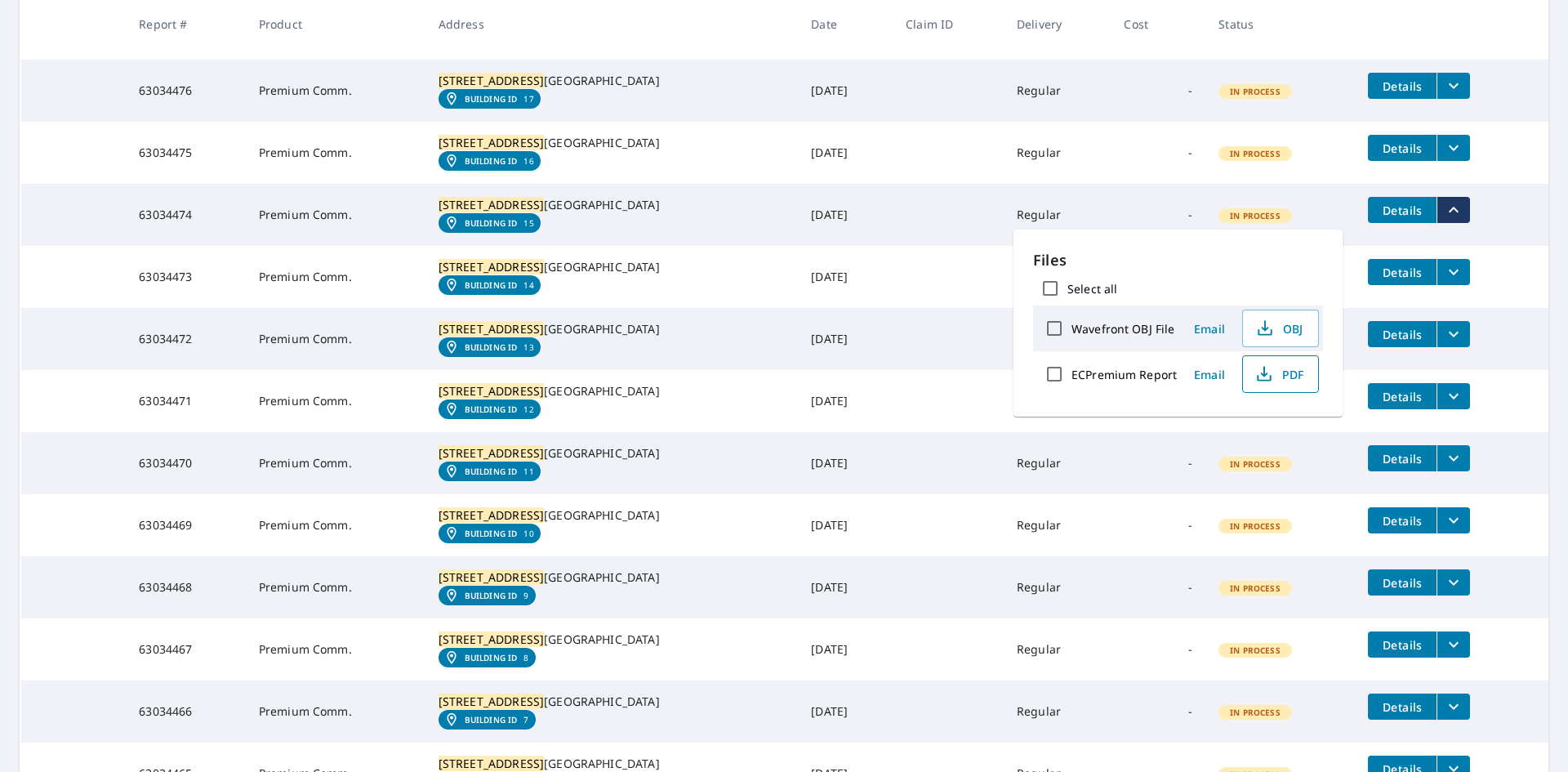
click at [1289, 375] on span "PDF" at bounding box center [1279, 374] width 52 height 20
click at [1444, 281] on icon "filesDropdownBtn-63034473" at bounding box center [1454, 272] width 20 height 20
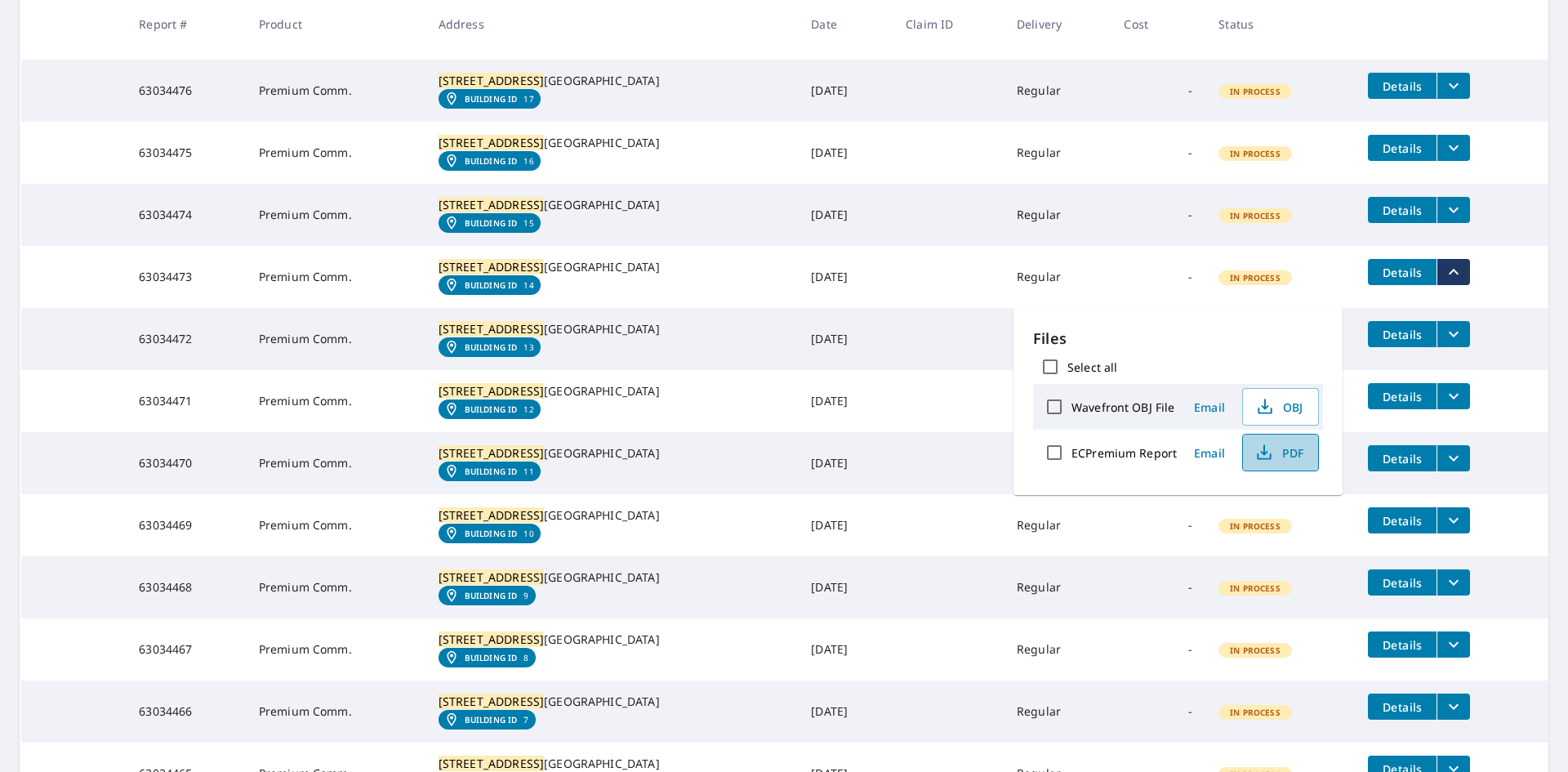
click at [1275, 448] on span "PDF" at bounding box center [1279, 452] width 52 height 20
click at [1448, 361] on td "Details" at bounding box center [1452, 334] width 194 height 52
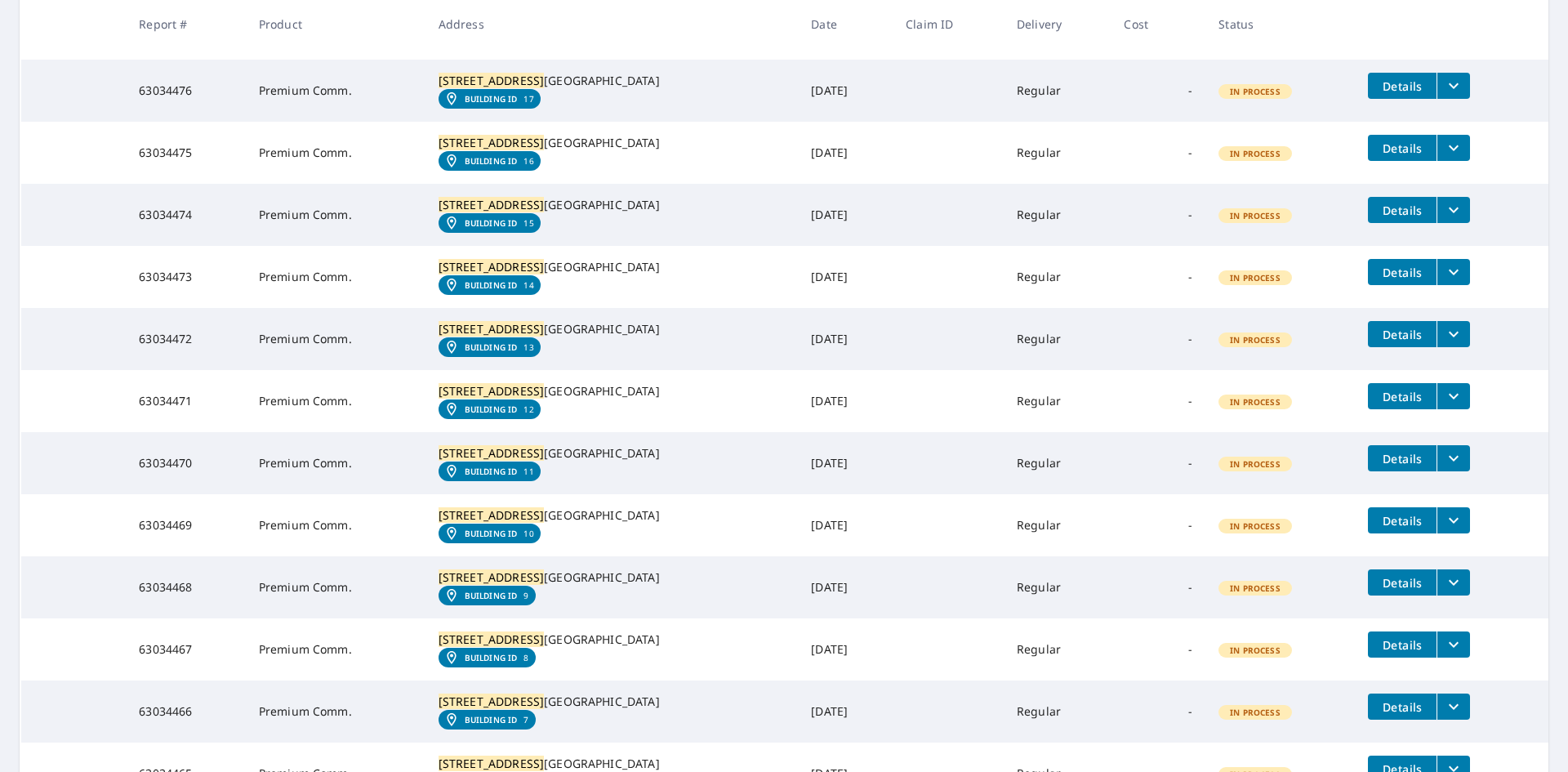
click at [1444, 344] on icon "filesDropdownBtn-63034472" at bounding box center [1454, 334] width 20 height 20
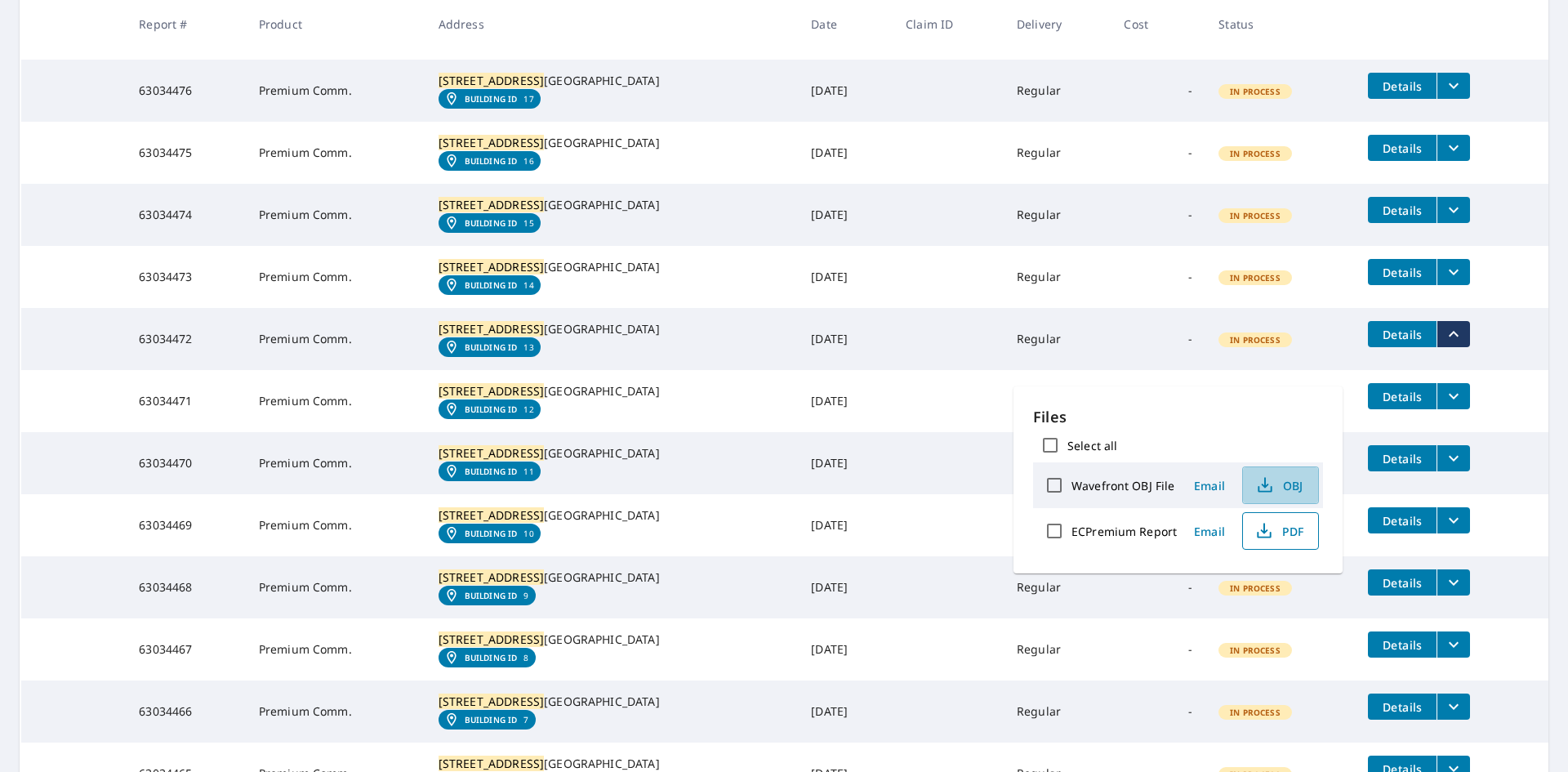
drag, startPoint x: 1281, startPoint y: 478, endPoint x: 1283, endPoint y: 522, distance: 44.0
click at [1283, 522] on div "Files Select all Wavefront OBJ File Email OBJ ECPremium Report Email PDF" at bounding box center [1178, 480] width 290 height 148
click at [1280, 528] on span "PDF" at bounding box center [1279, 531] width 52 height 20
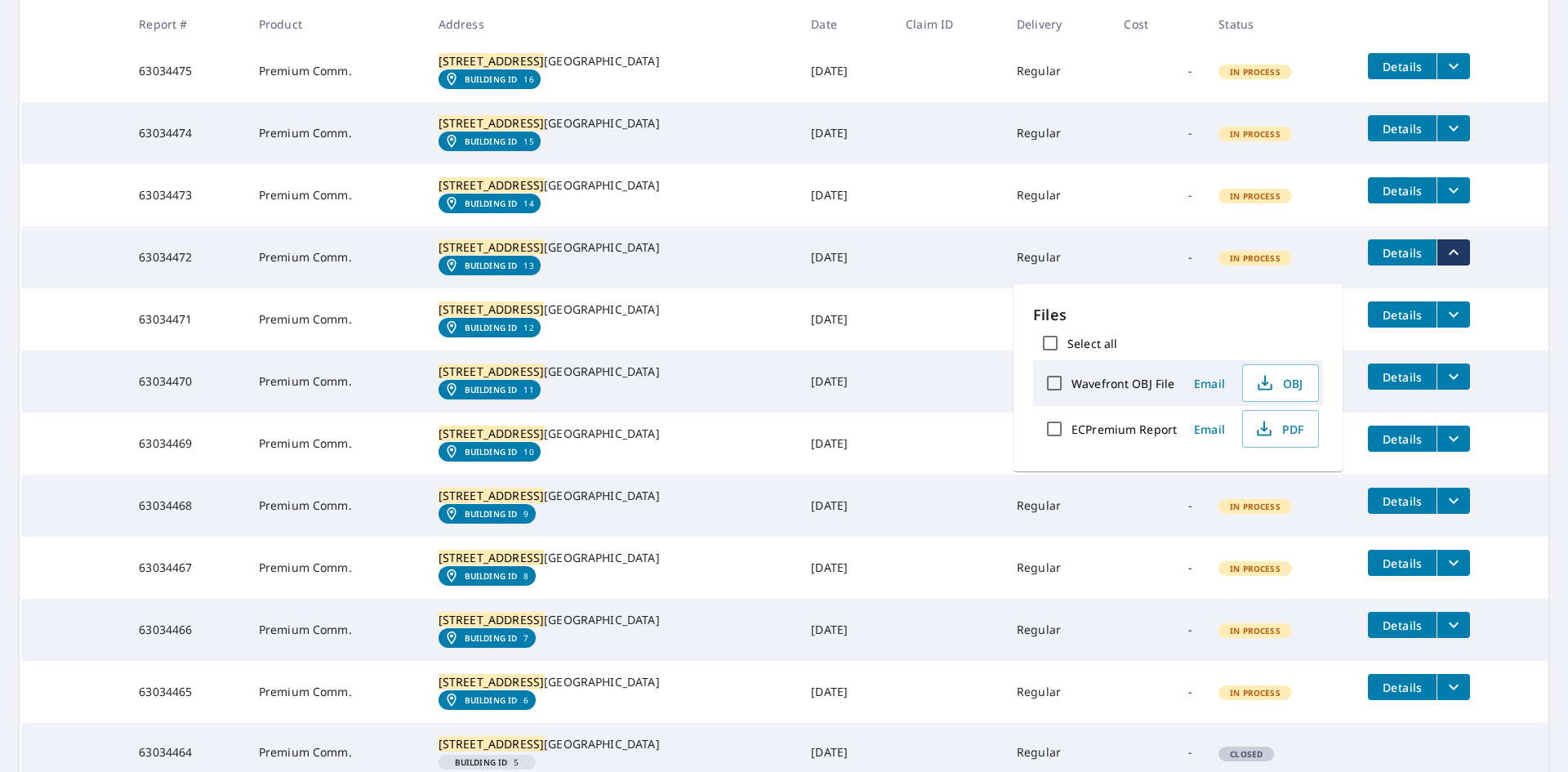
scroll to position [1158, 0]
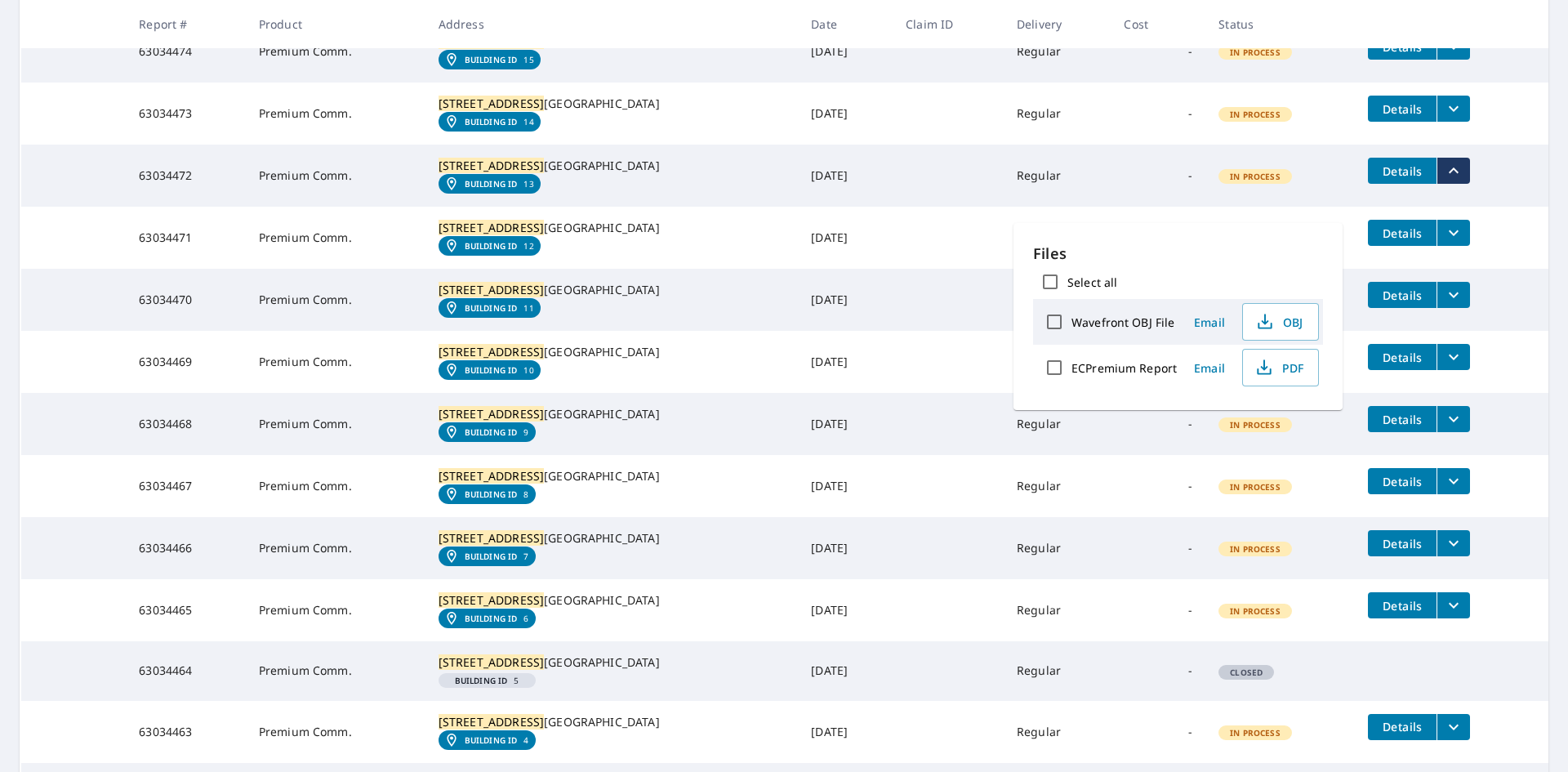
click at [1444, 243] on icon "filesDropdownBtn-63034471" at bounding box center [1454, 232] width 20 height 20
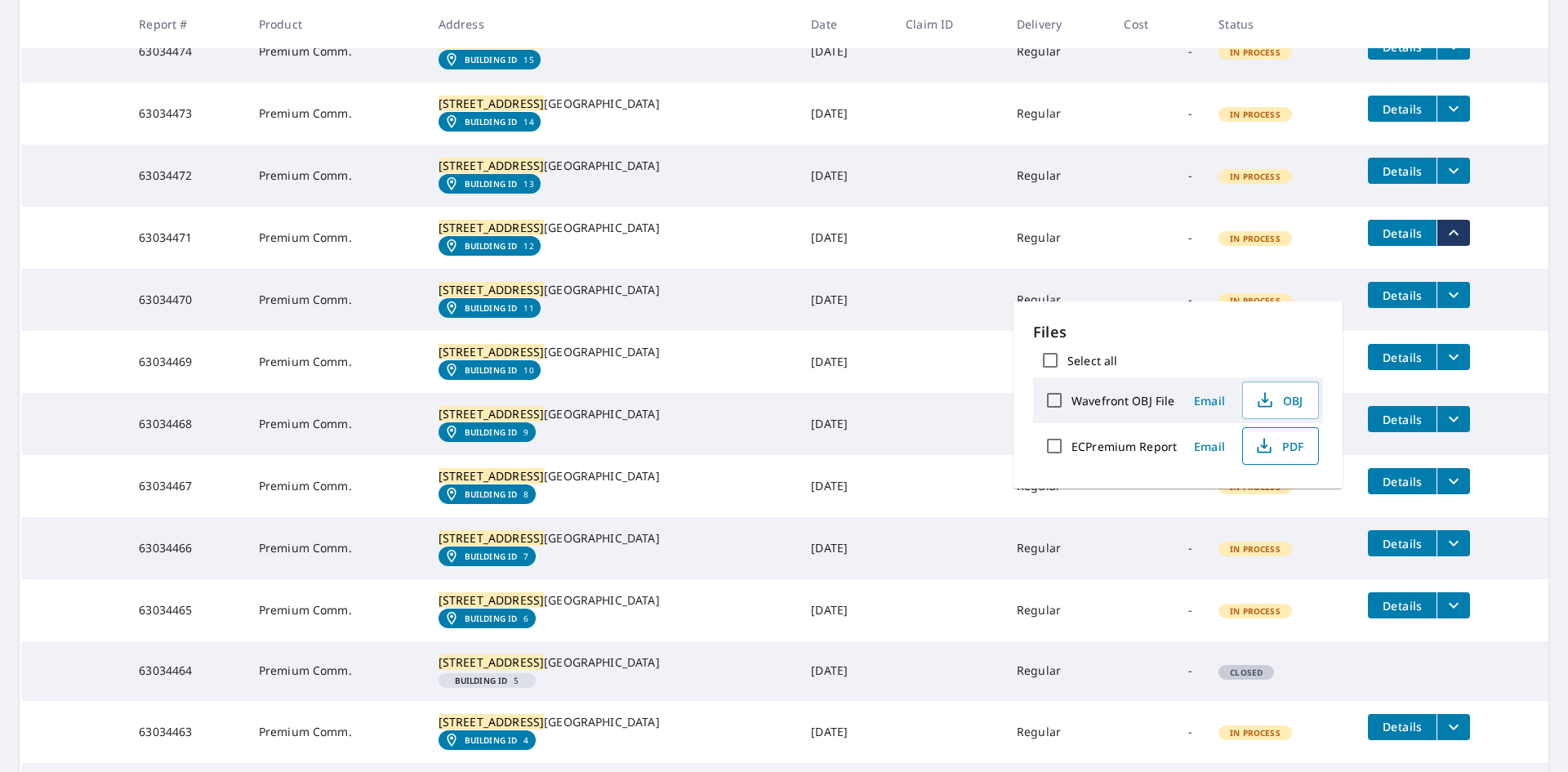
click at [1290, 449] on span "PDF" at bounding box center [1279, 446] width 52 height 20
click at [1444, 305] on icon "filesDropdownBtn-63034470" at bounding box center [1454, 294] width 20 height 20
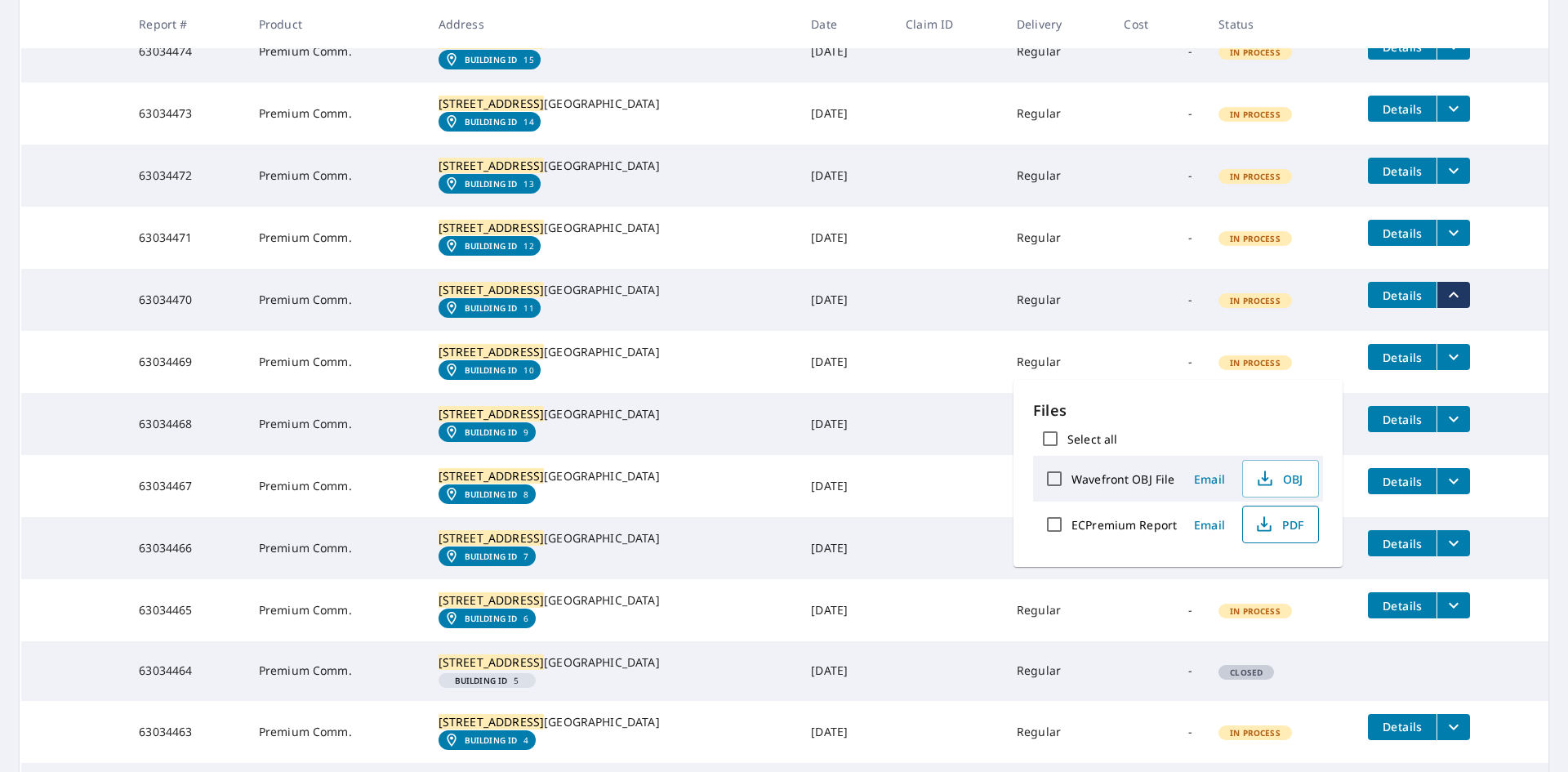
click at [1265, 520] on icon "button" at bounding box center [1264, 524] width 20 height 20
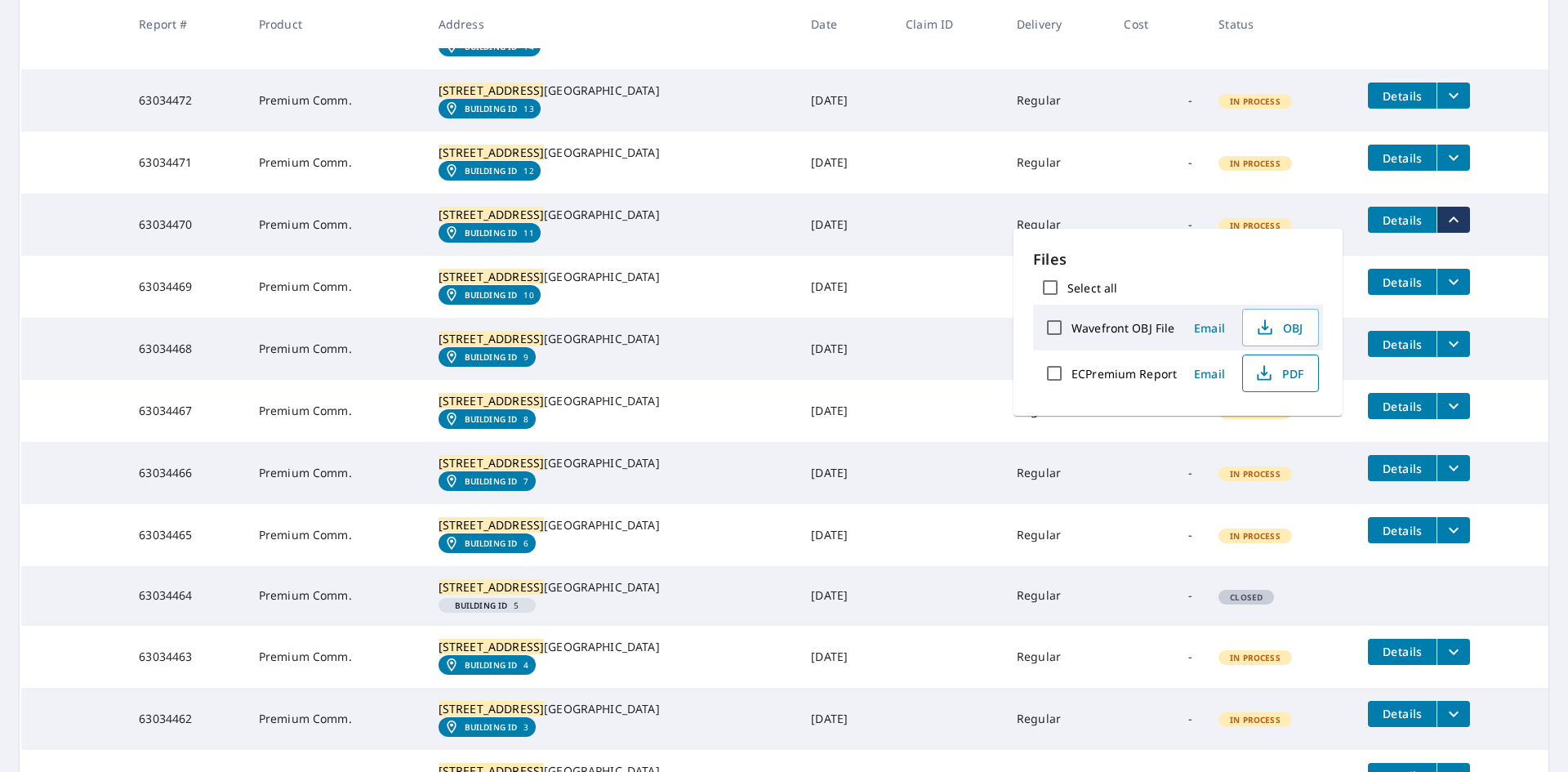
scroll to position [1321, 0]
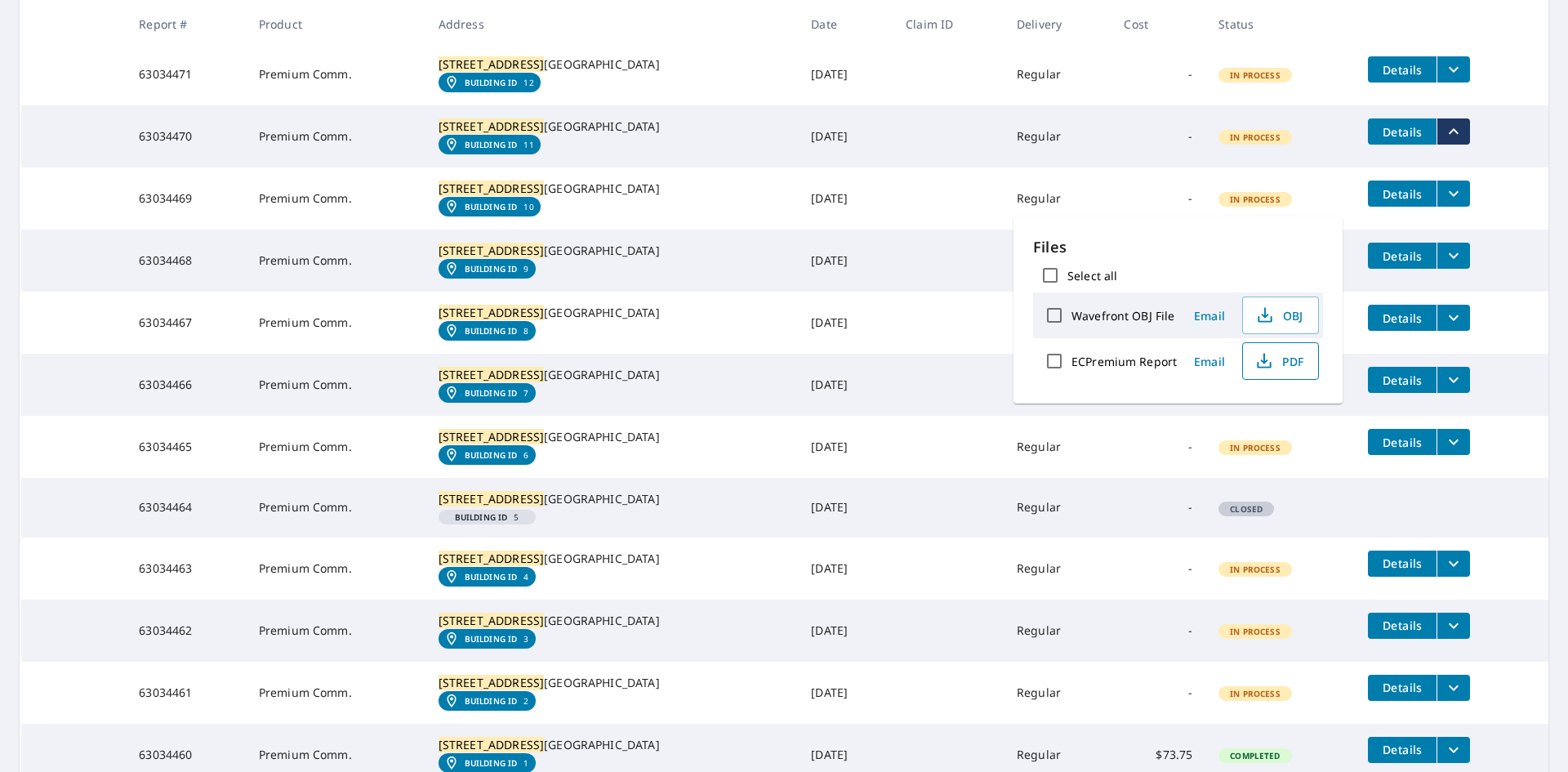
click at [1444, 203] on icon "filesDropdownBtn-63034469" at bounding box center [1454, 194] width 20 height 20
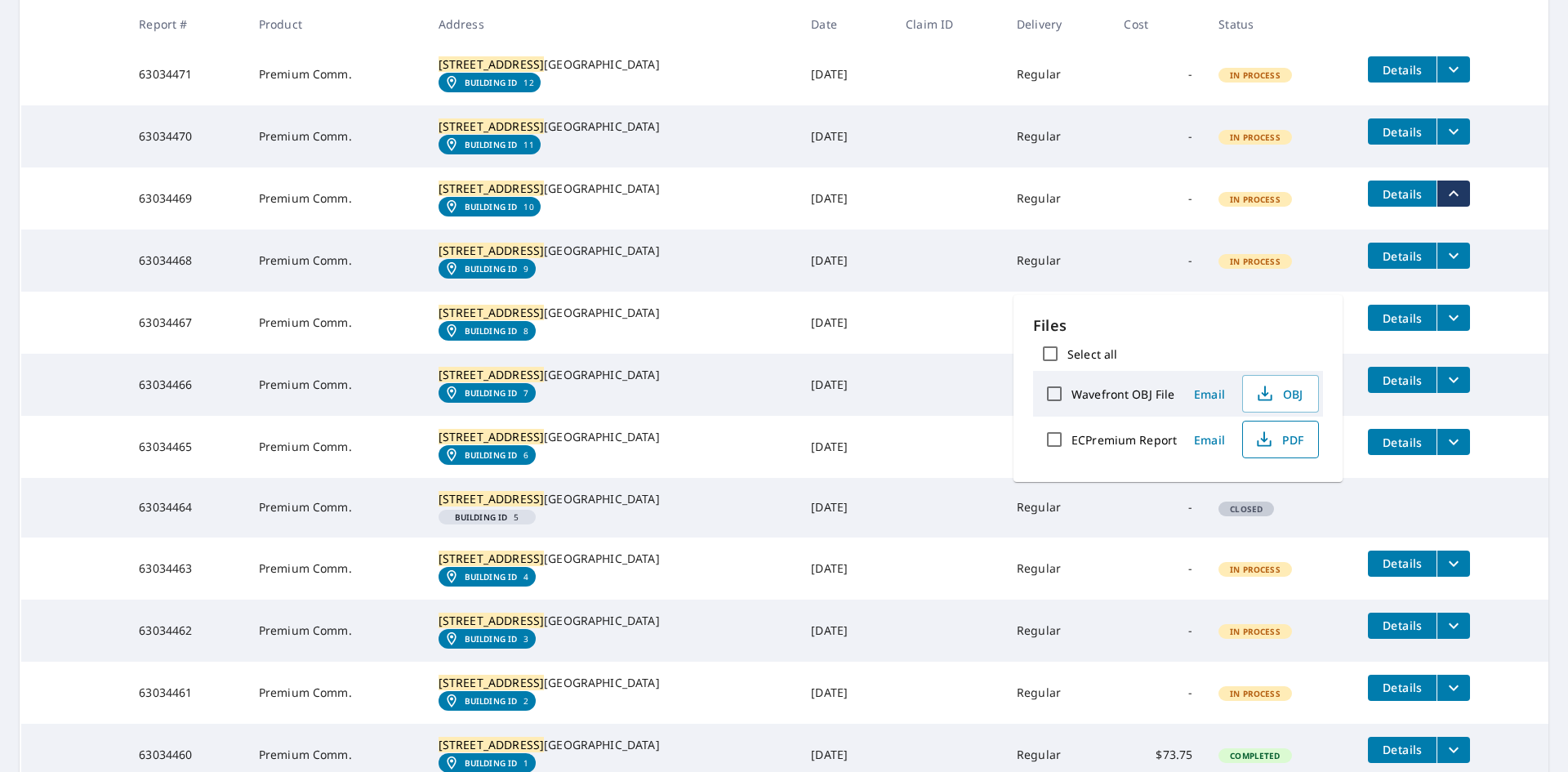
click at [1286, 435] on span "PDF" at bounding box center [1279, 439] width 52 height 20
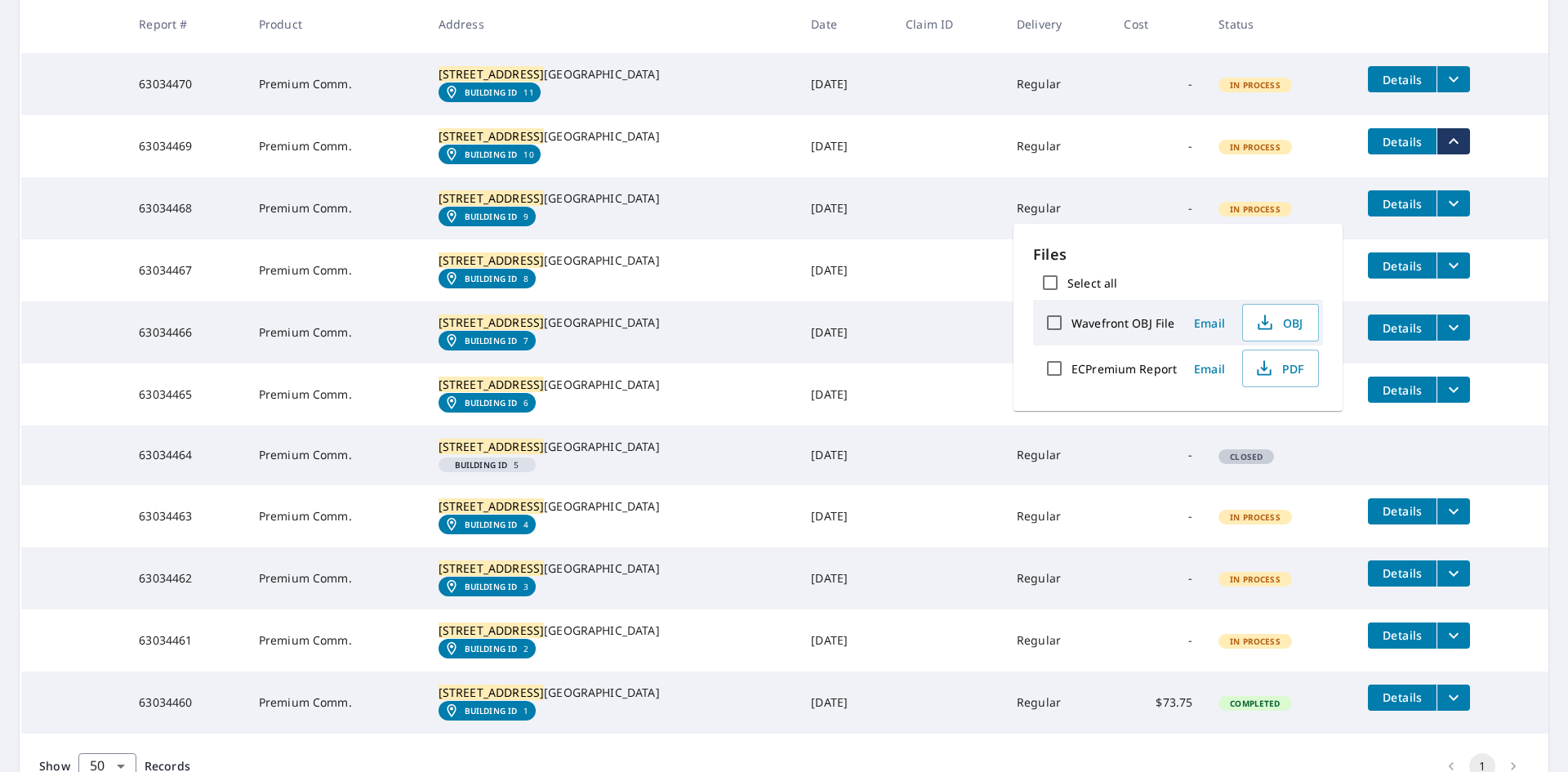
scroll to position [1403, 0]
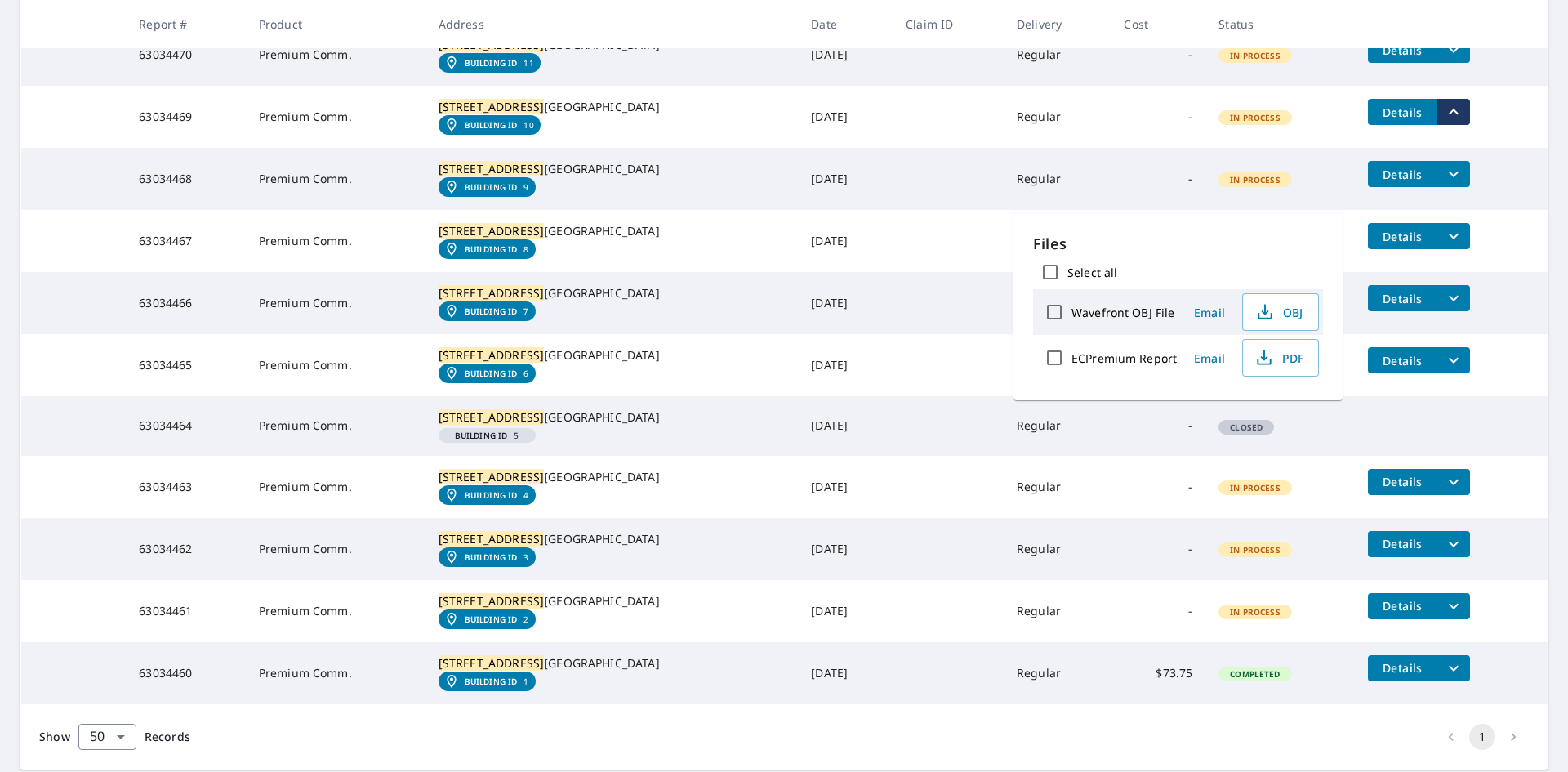
click at [1444, 184] on icon "filesDropdownBtn-63034468" at bounding box center [1454, 174] width 20 height 20
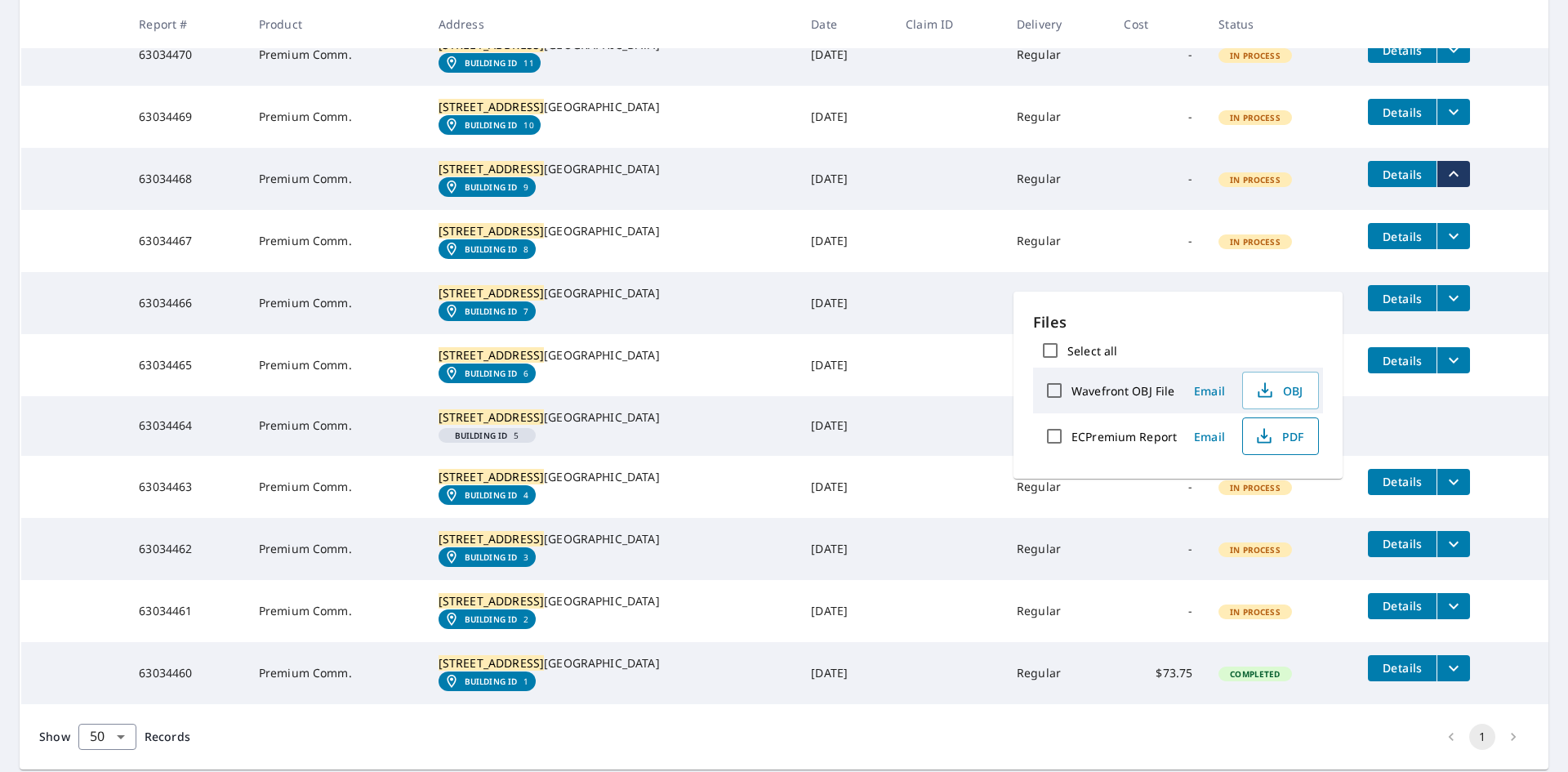
click at [1285, 437] on span "PDF" at bounding box center [1279, 435] width 52 height 20
click at [1437, 249] on button "filesDropdownBtn-63034467" at bounding box center [1454, 236] width 34 height 26
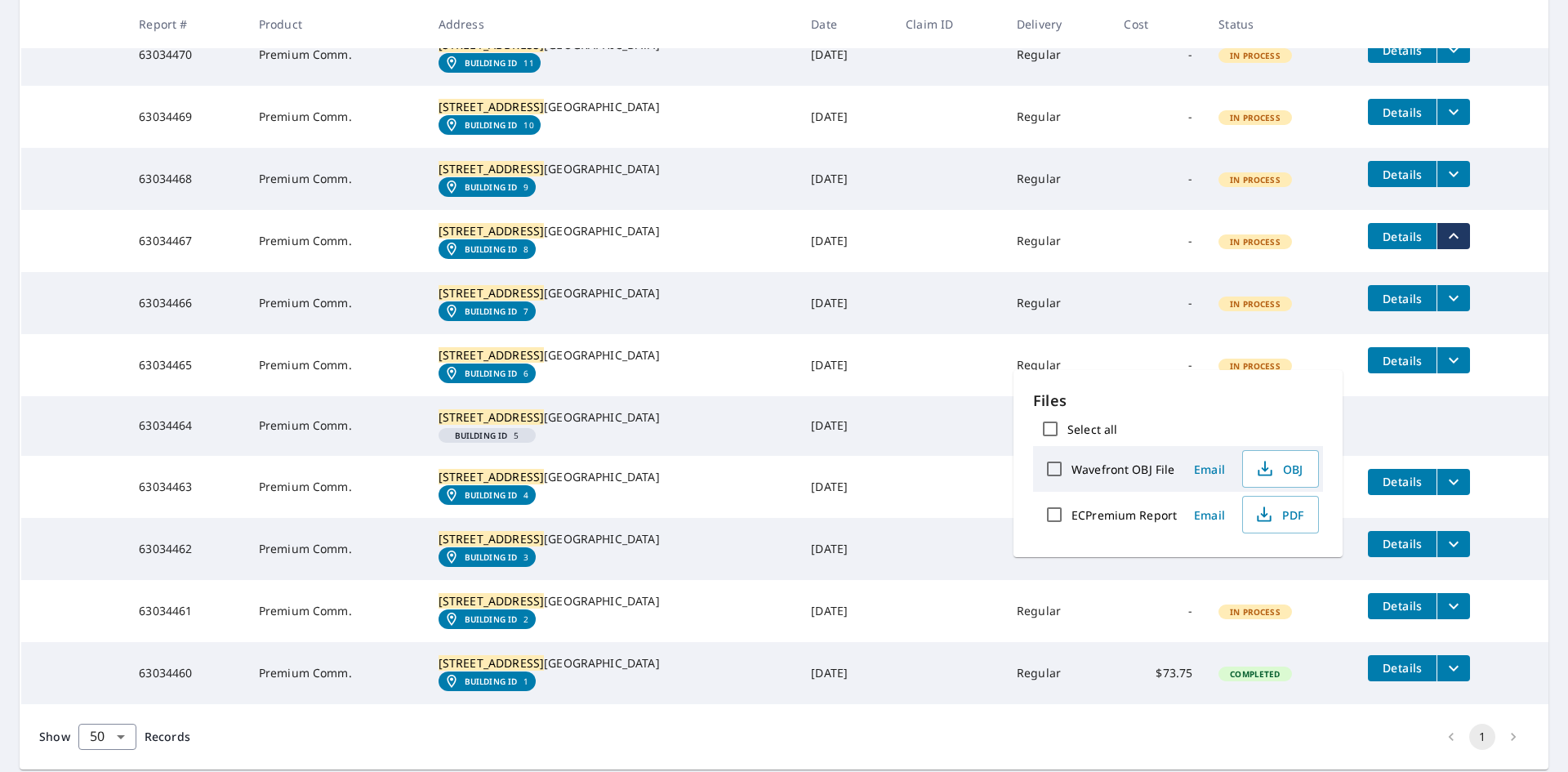
click at [1437, 249] on button "filesDropdownBtn-63034467" at bounding box center [1454, 236] width 34 height 26
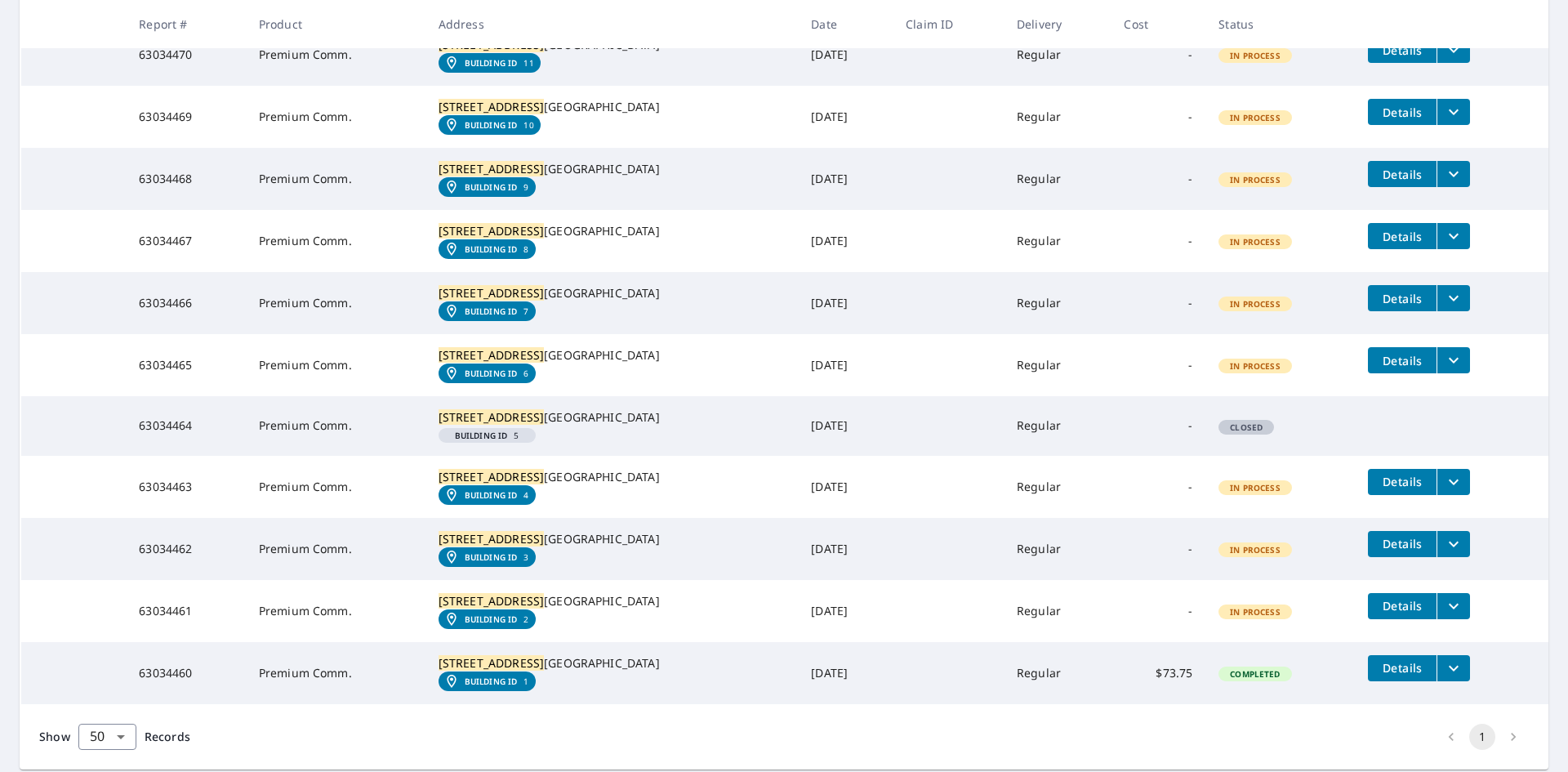
click at [1437, 249] on button "filesDropdownBtn-63034467" at bounding box center [1454, 236] width 34 height 26
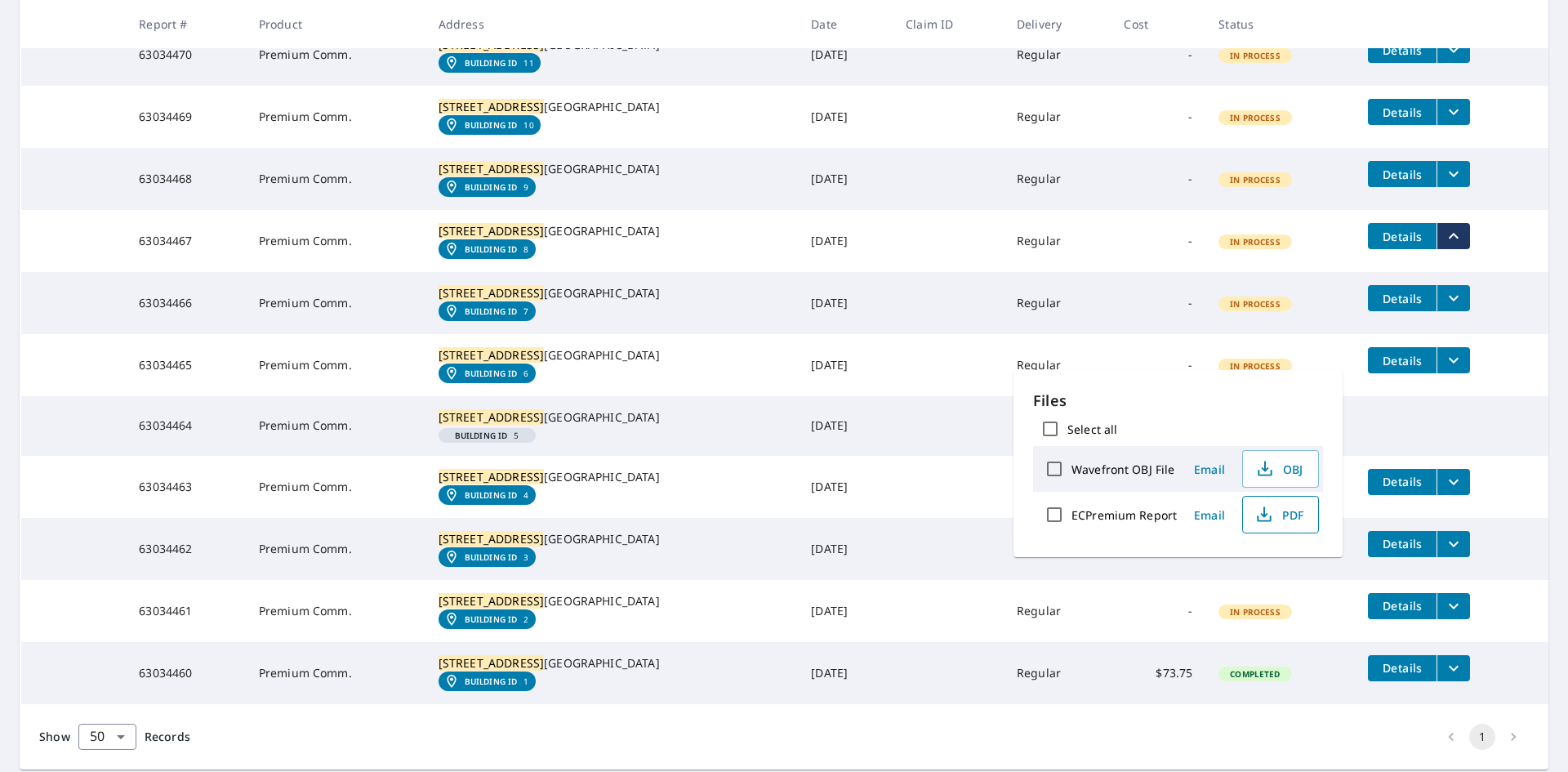
click at [1278, 516] on span "PDF" at bounding box center [1279, 515] width 52 height 20
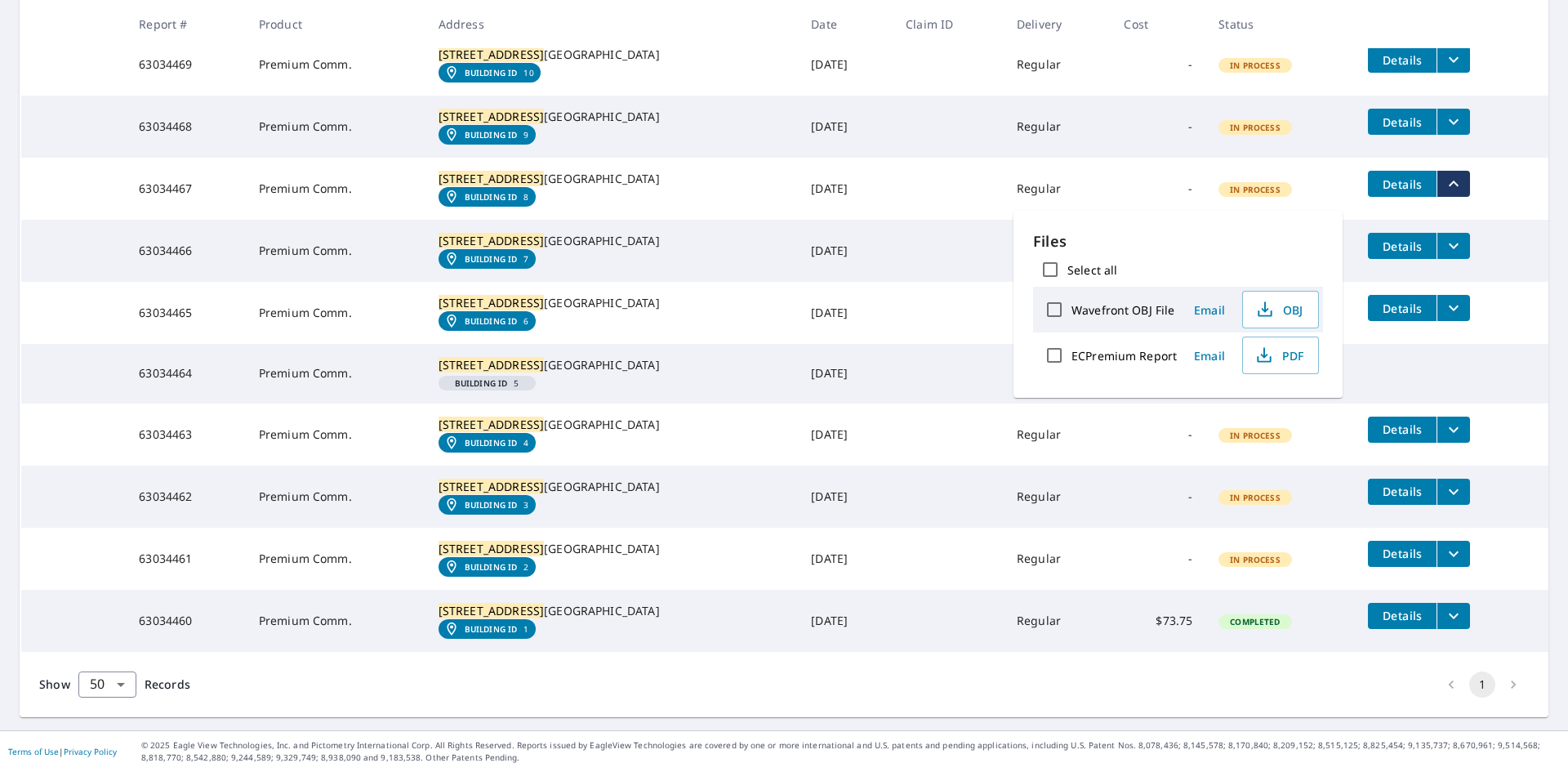
scroll to position [1647, 0]
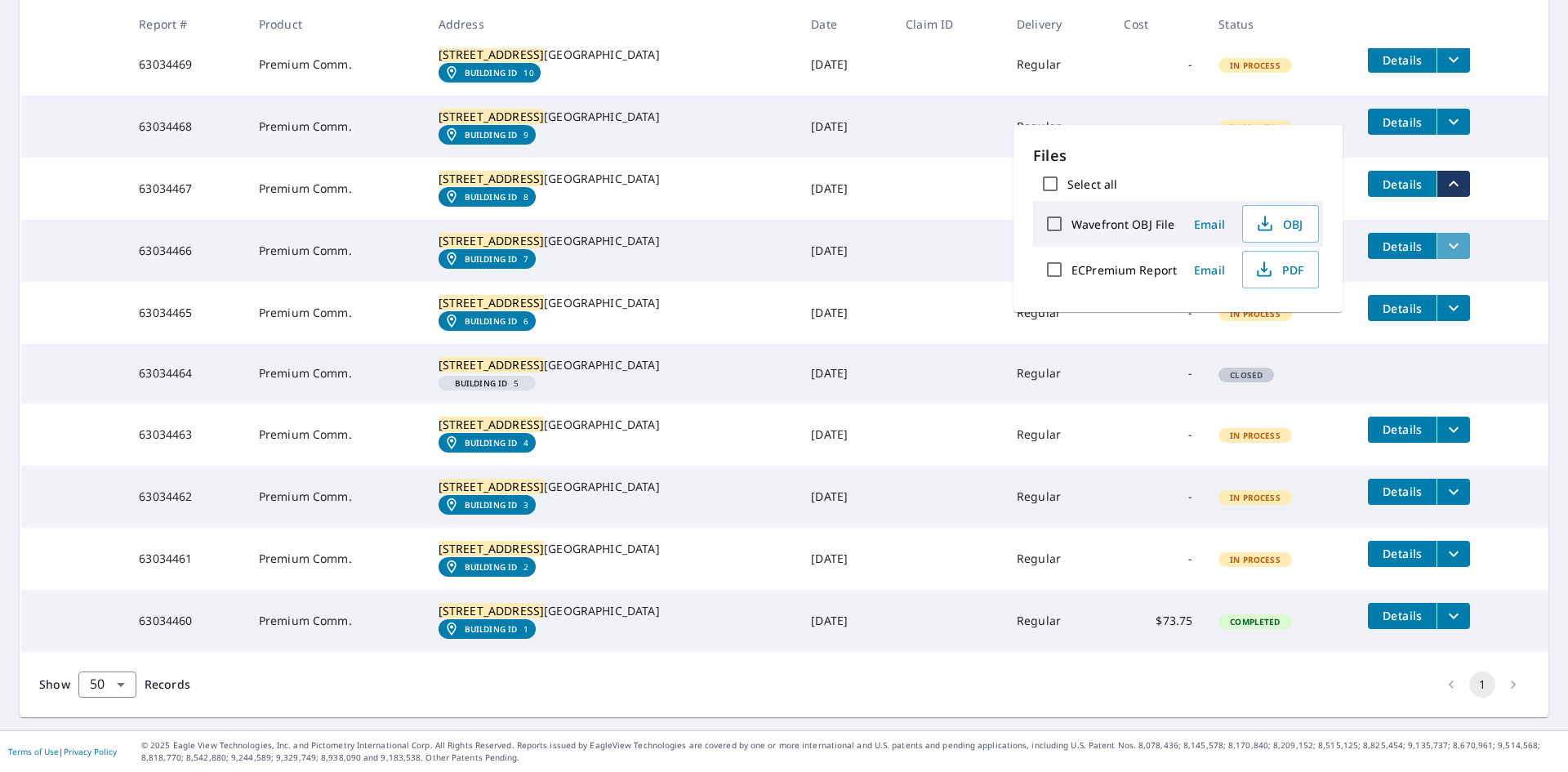
click at [1437, 259] on button "filesDropdownBtn-63034466" at bounding box center [1454, 245] width 34 height 26
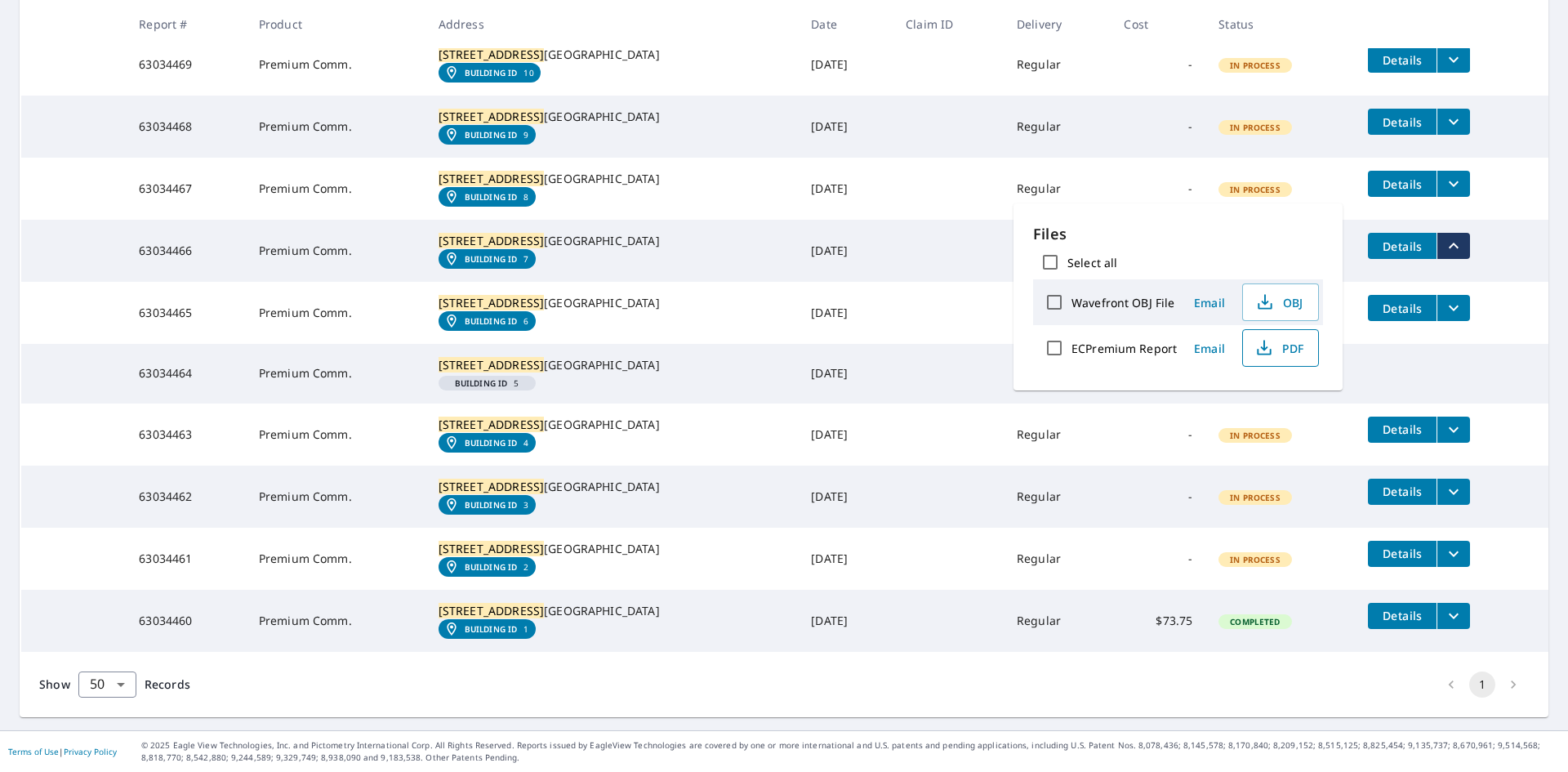
click at [1290, 353] on span "PDF" at bounding box center [1279, 348] width 52 height 20
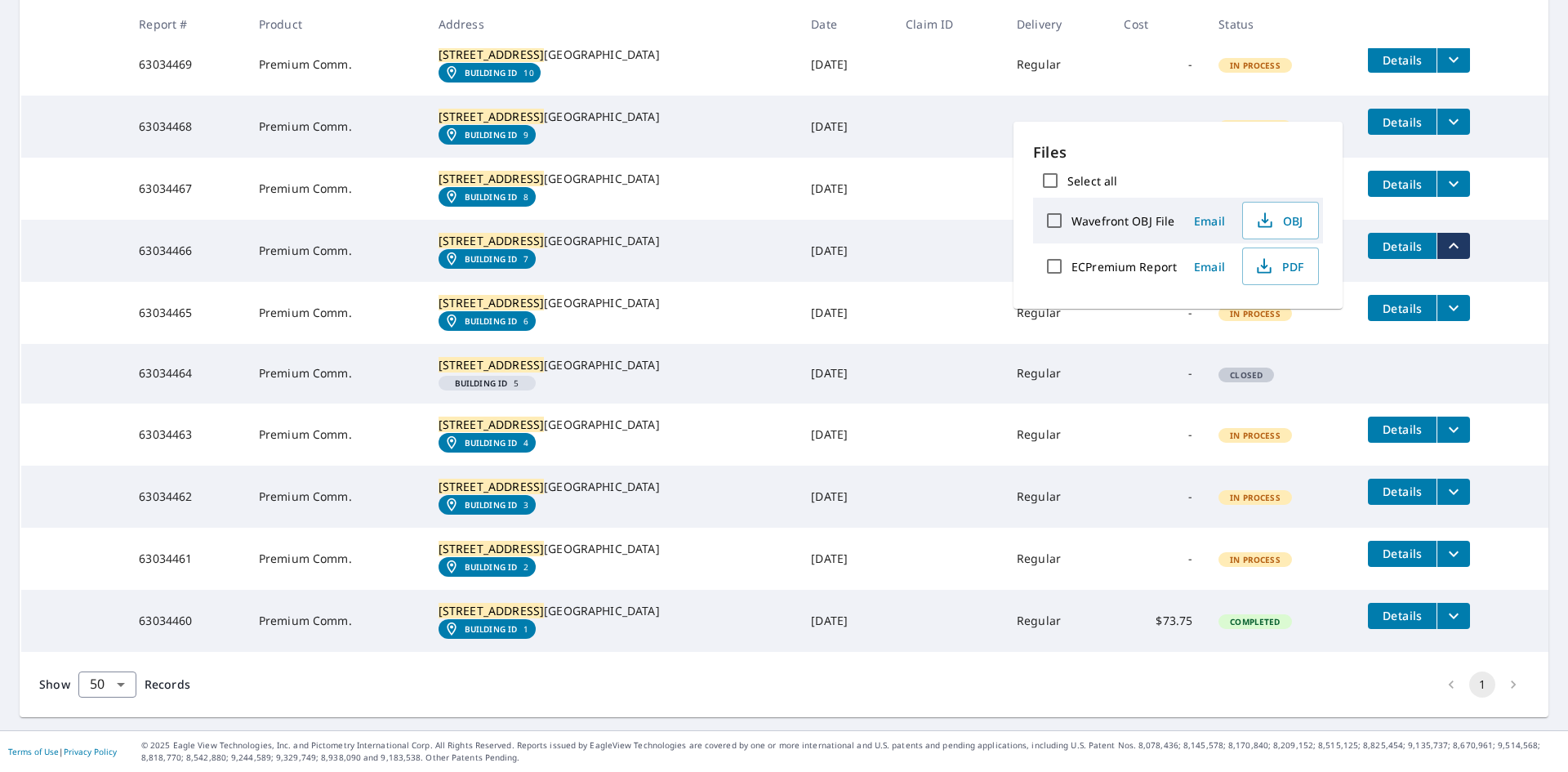
click at [1444, 318] on icon "filesDropdownBtn-63034465" at bounding box center [1454, 307] width 20 height 20
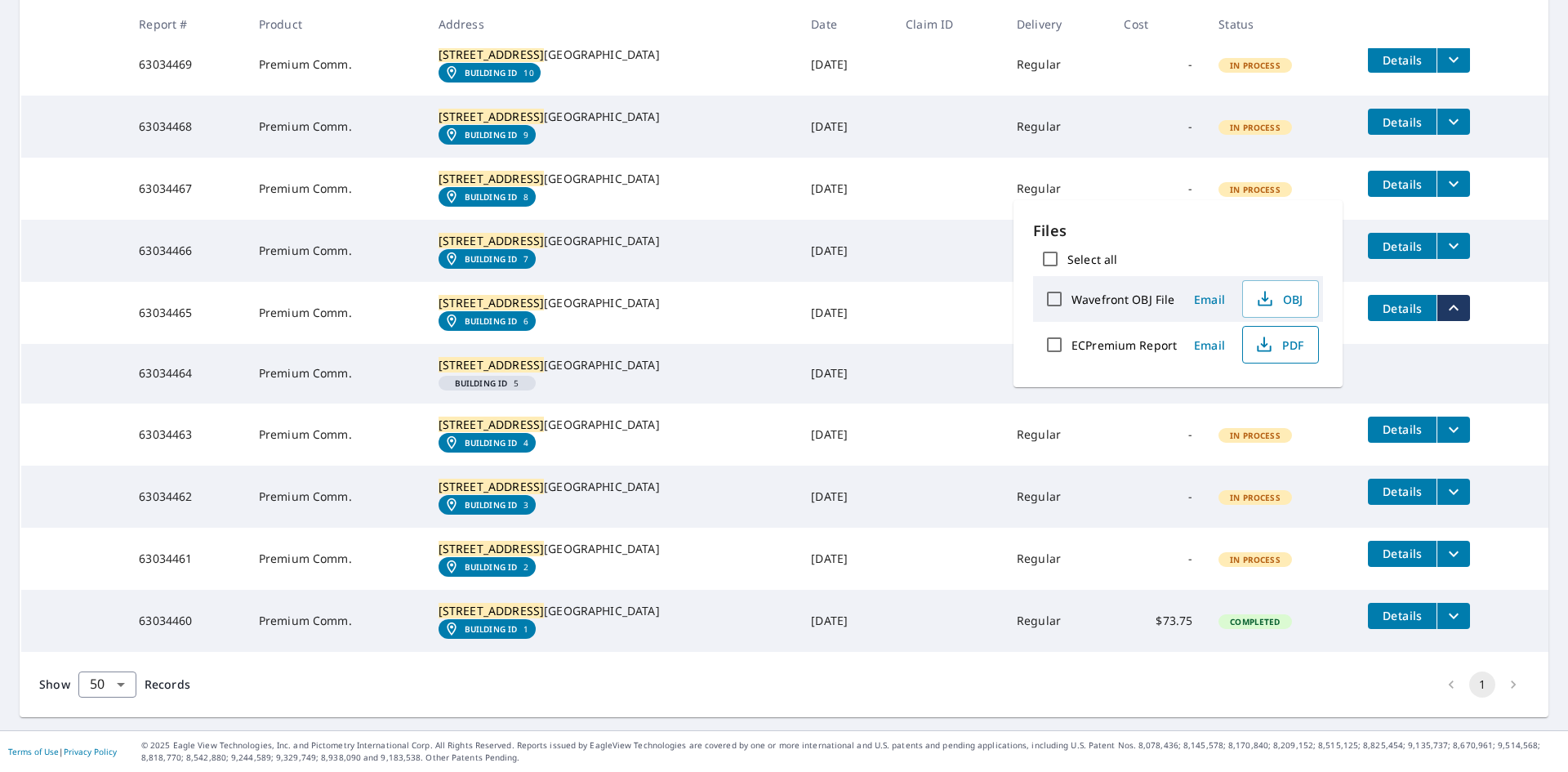
click at [1261, 347] on icon "button" at bounding box center [1264, 344] width 20 height 20
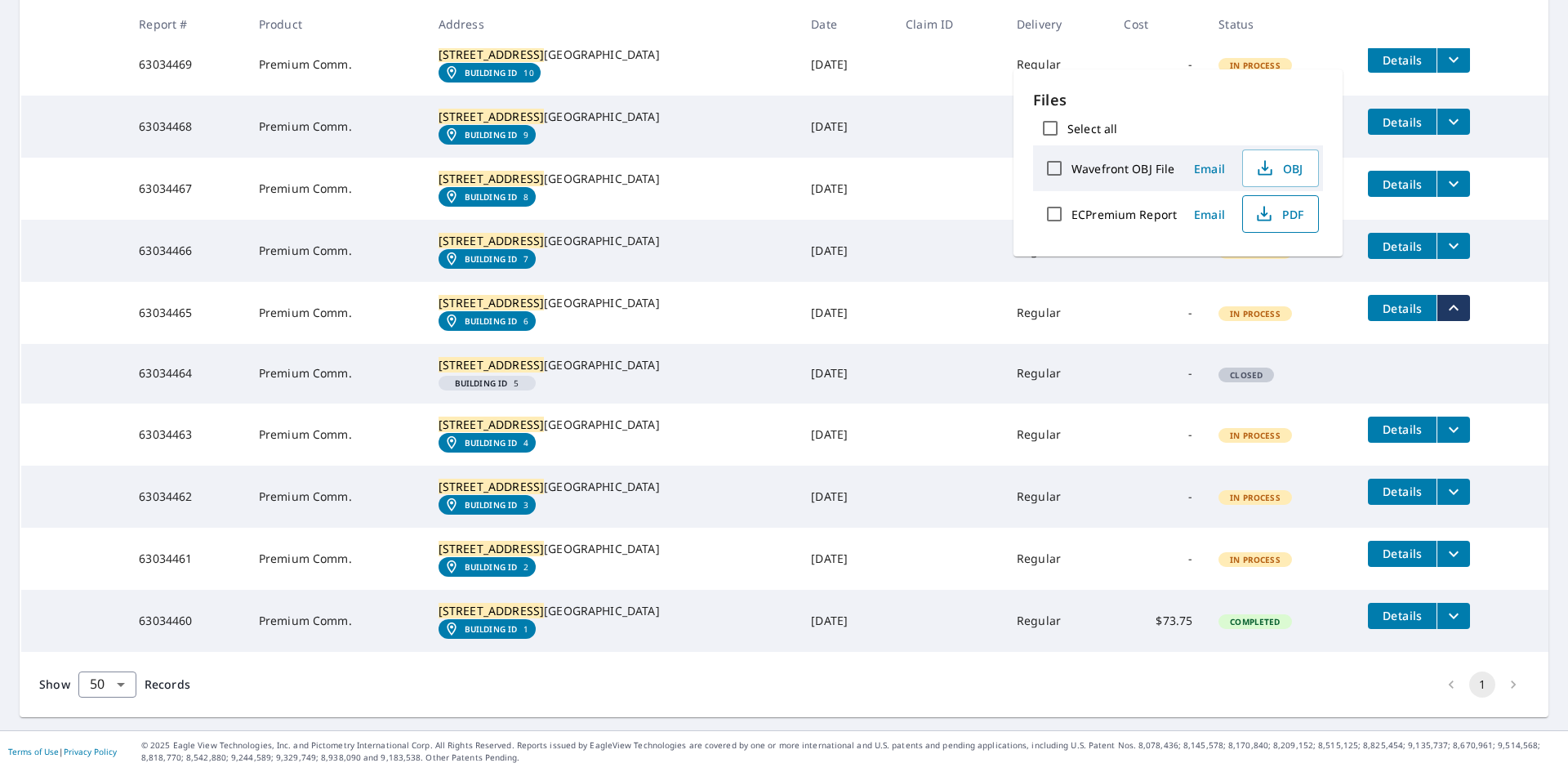
scroll to position [1893, 0]
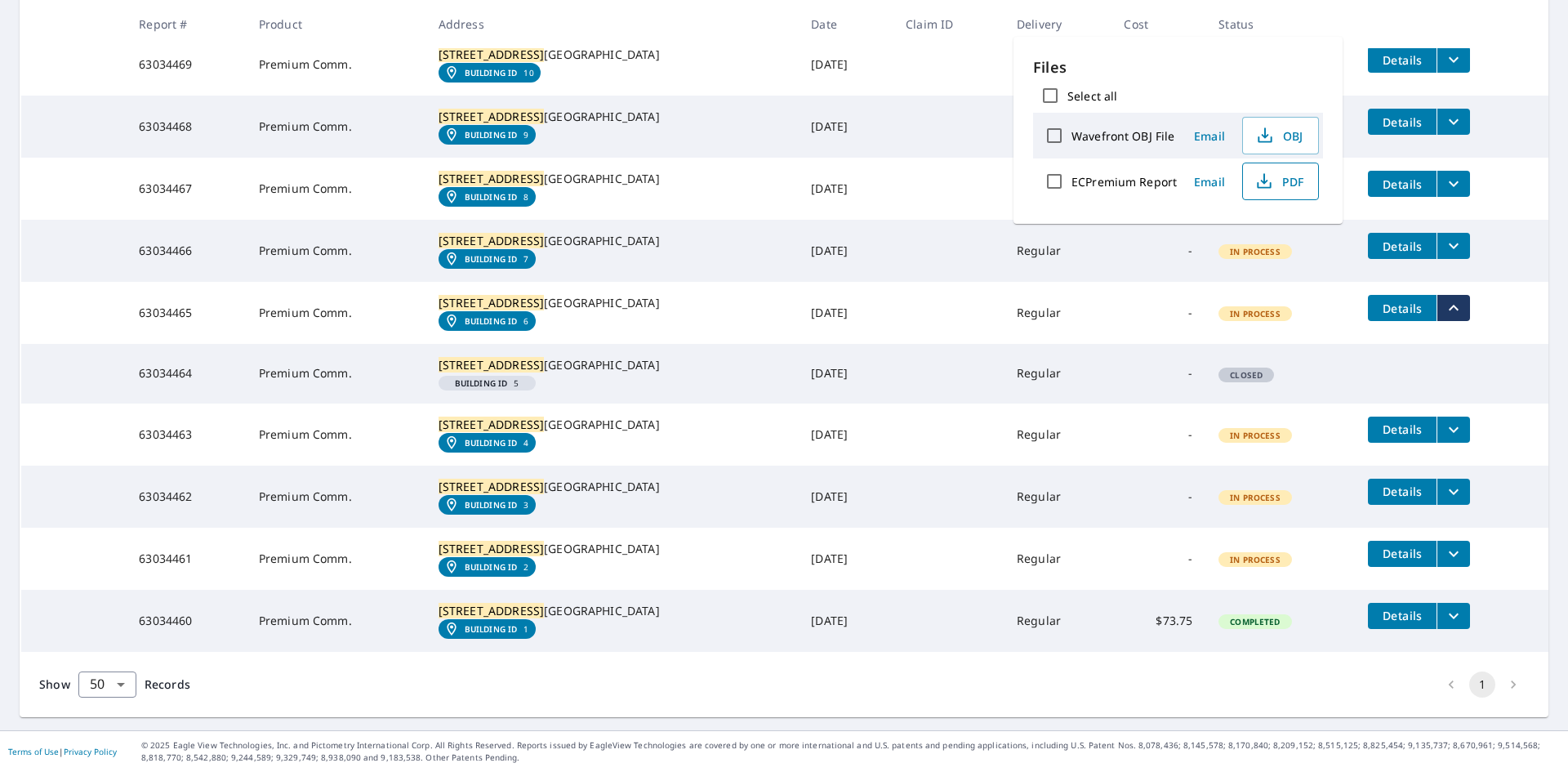
click at [1444, 420] on icon "filesDropdownBtn-63034463" at bounding box center [1454, 429] width 20 height 20
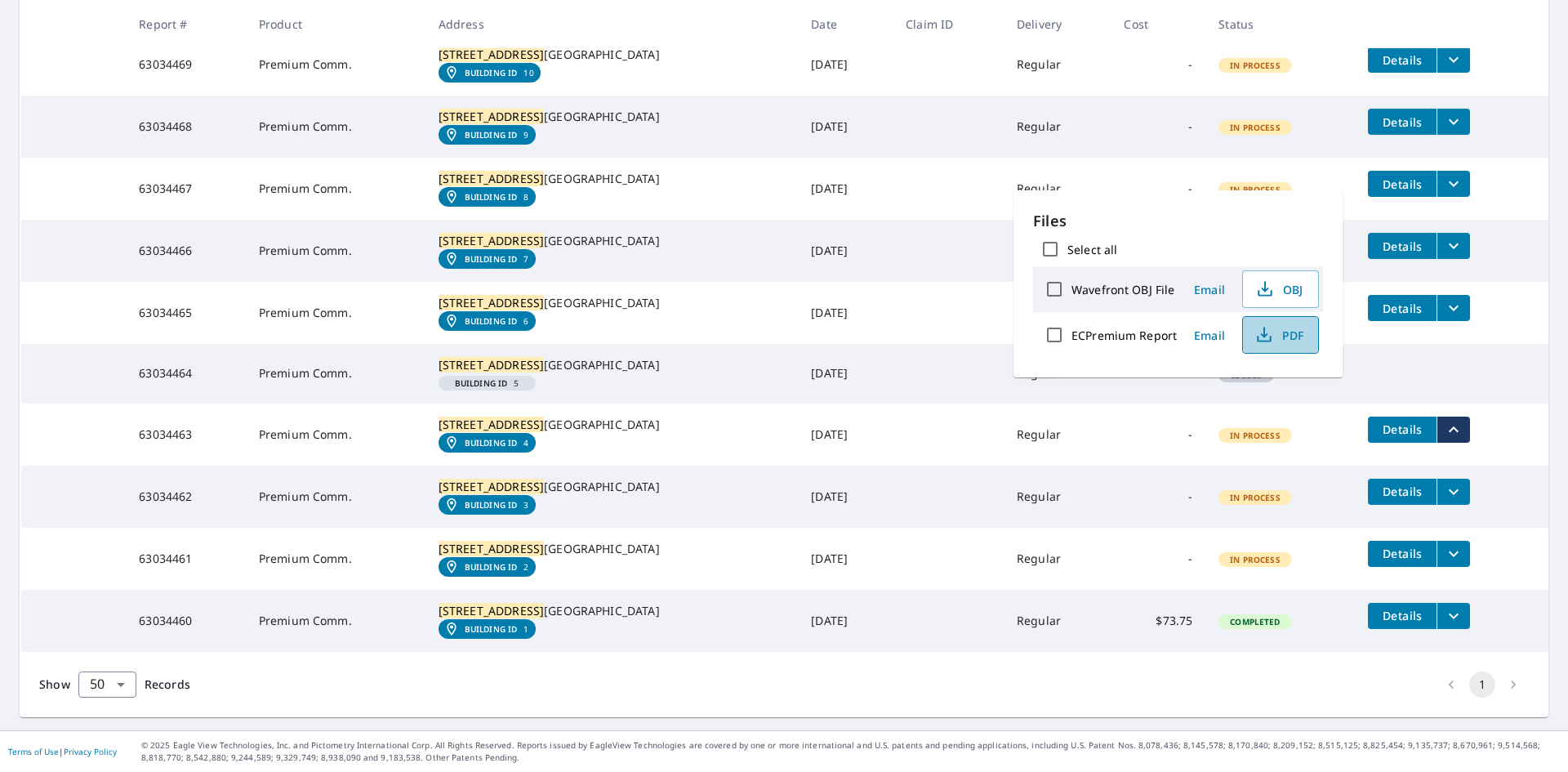
click at [1297, 332] on span "PDF" at bounding box center [1279, 335] width 52 height 20
click at [1444, 482] on icon "filesDropdownBtn-63034462" at bounding box center [1454, 491] width 20 height 20
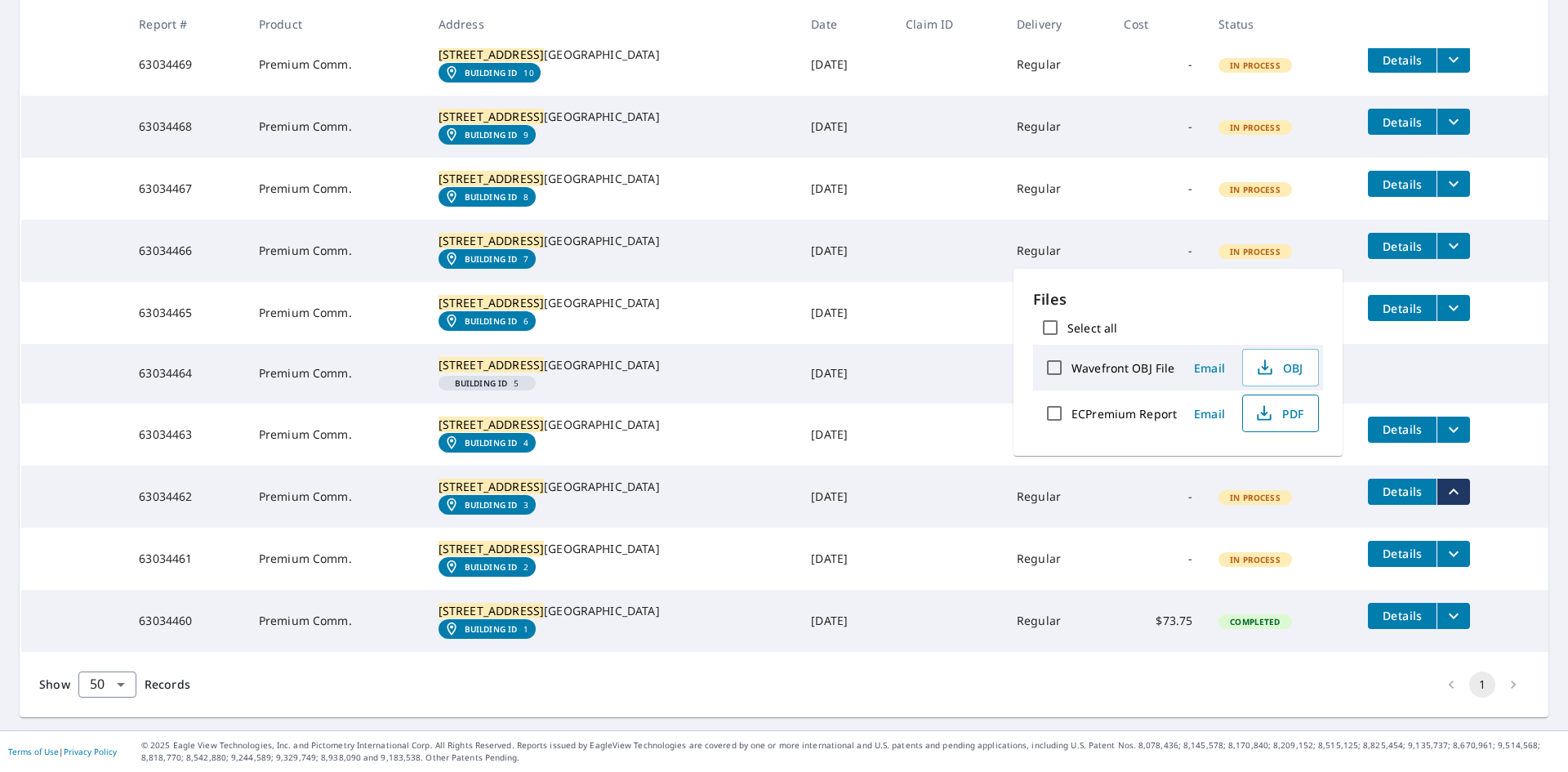
click at [1269, 420] on icon "button" at bounding box center [1264, 417] width 14 height 7
click at [1444, 544] on icon "filesDropdownBtn-63034461" at bounding box center [1454, 553] width 20 height 20
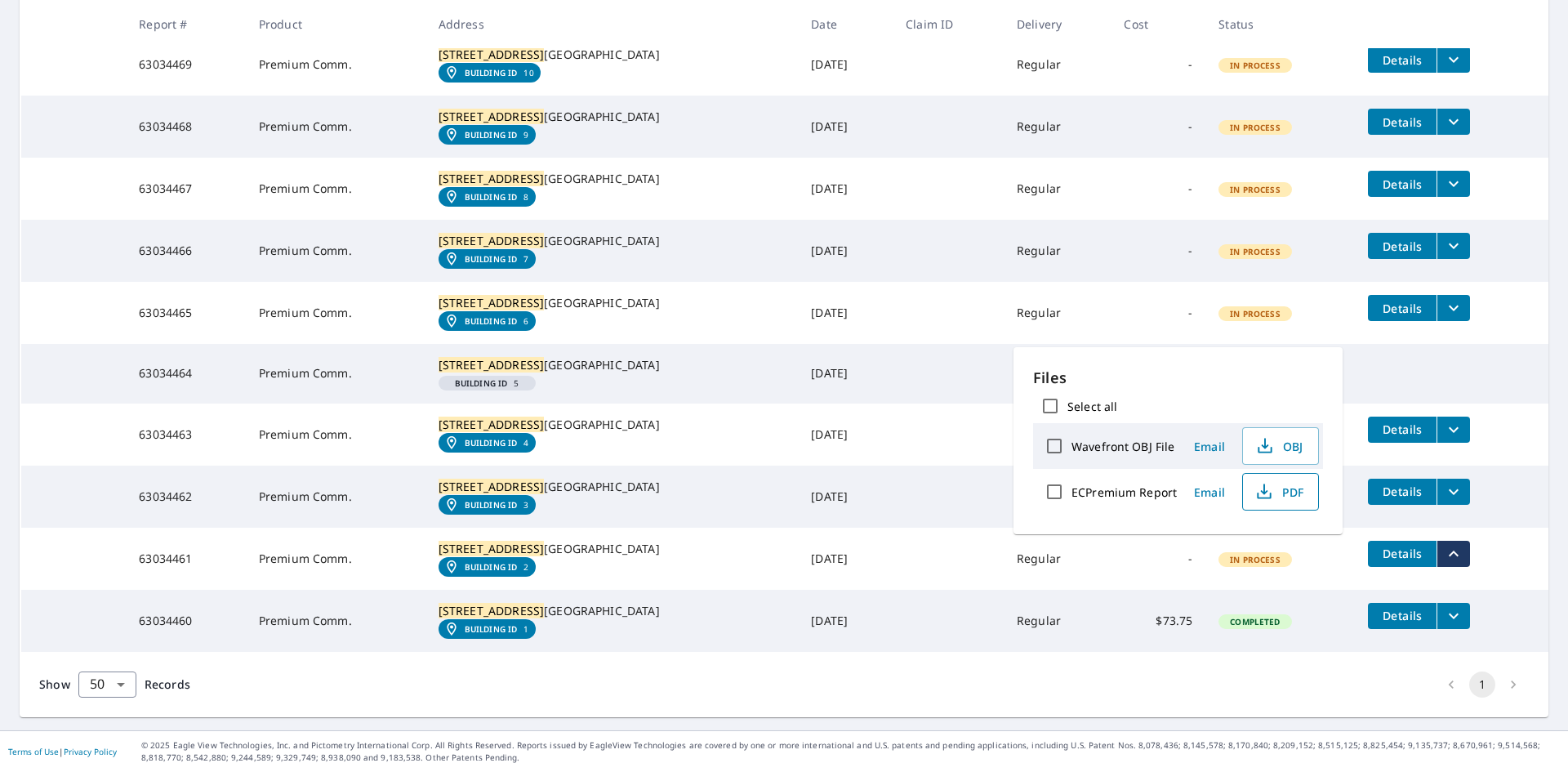
click at [1278, 488] on span "PDF" at bounding box center [1279, 491] width 52 height 20
